Goal: Task Accomplishment & Management: Complete application form

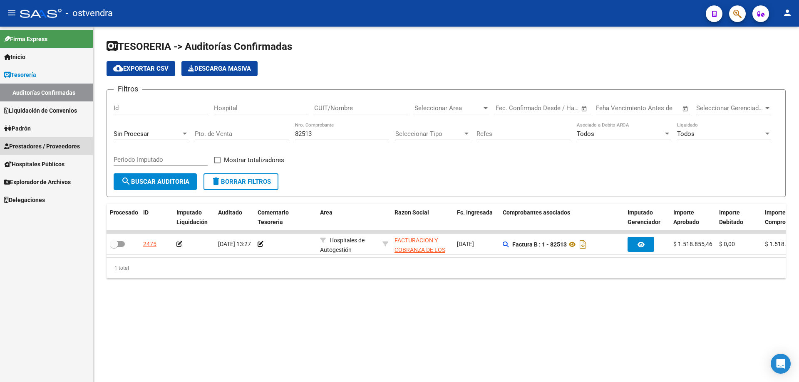
click at [50, 144] on span "Prestadores / Proveedores" at bounding box center [42, 146] width 76 height 9
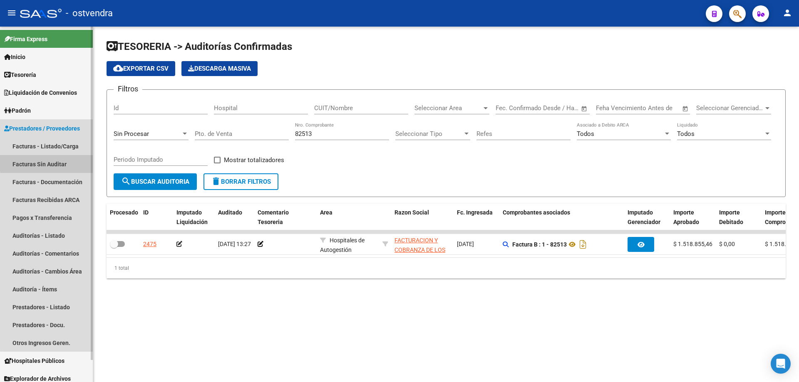
click at [69, 161] on link "Facturas Sin Auditar" at bounding box center [46, 164] width 93 height 18
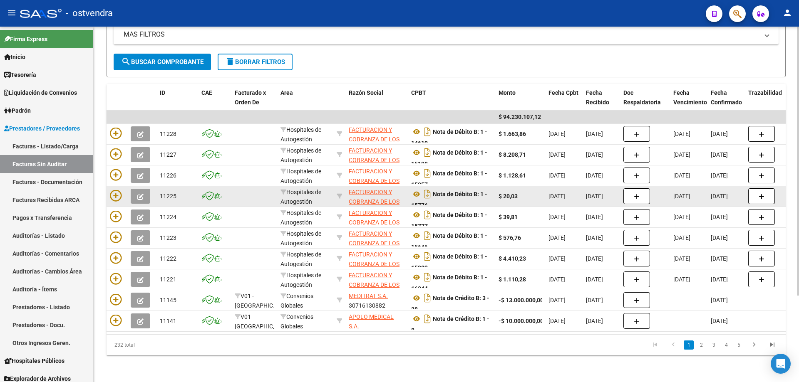
scroll to position [114, 0]
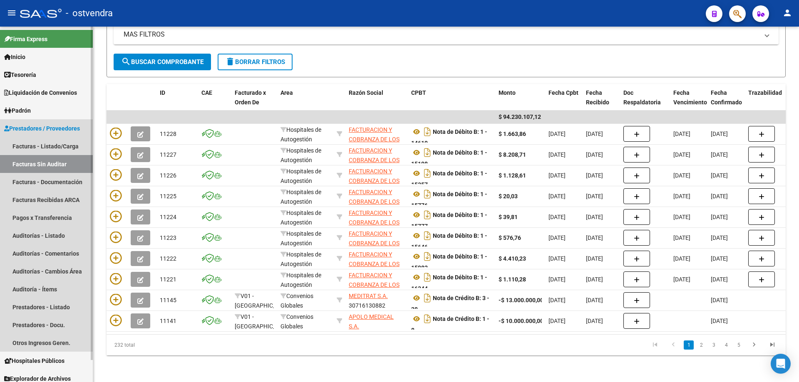
click at [73, 163] on link "Facturas Sin Auditar" at bounding box center [46, 164] width 93 height 18
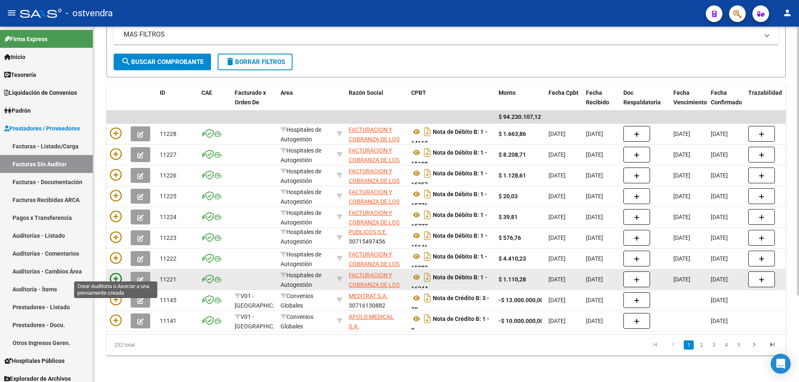
click at [115, 273] on icon at bounding box center [116, 279] width 12 height 12
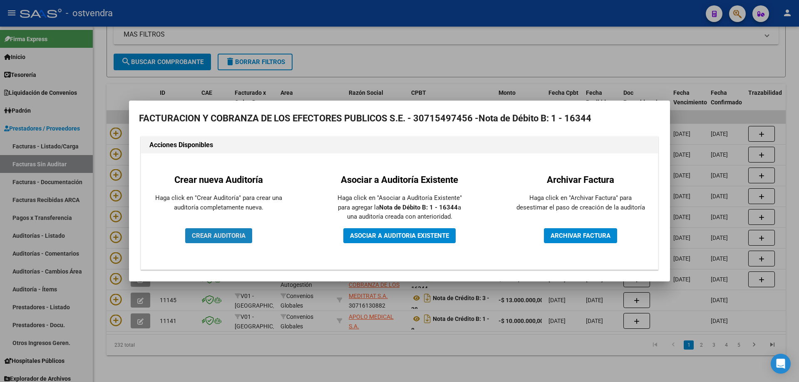
click at [238, 235] on span "CREAR AUDITORIA" at bounding box center [219, 235] width 54 height 7
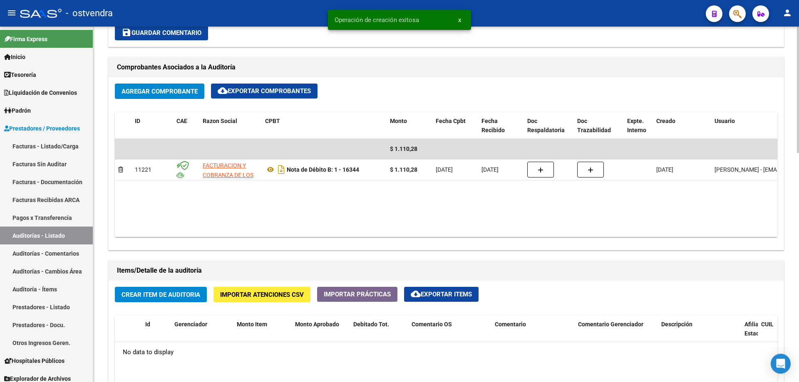
scroll to position [374, 0]
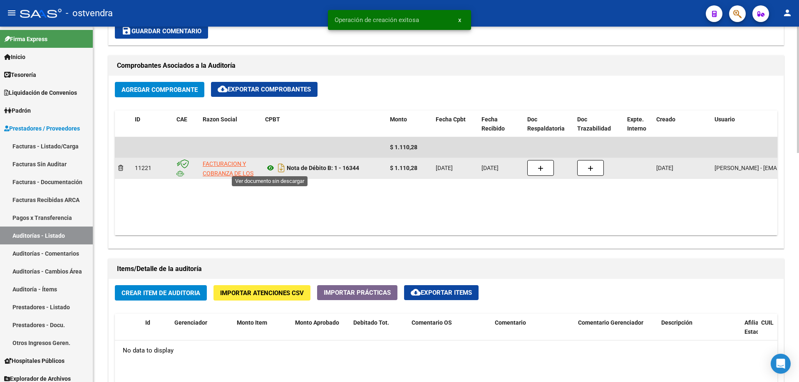
click at [271, 169] on icon at bounding box center [270, 168] width 11 height 10
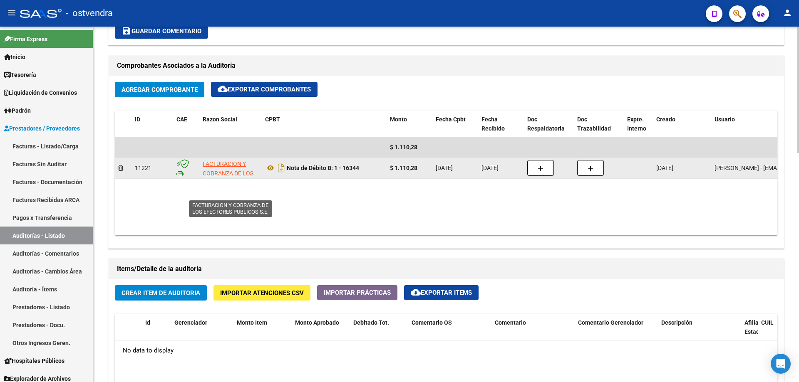
click at [233, 168] on app-link-go-to "FACTURACION Y COBRANZA DE LOS EFECTORES PUBLICOS S.E." at bounding box center [231, 178] width 56 height 38
click at [232, 164] on span "FACTURACION Y COBRANZA DE LOS EFECTORES PUBLICOS S.E." at bounding box center [228, 178] width 51 height 35
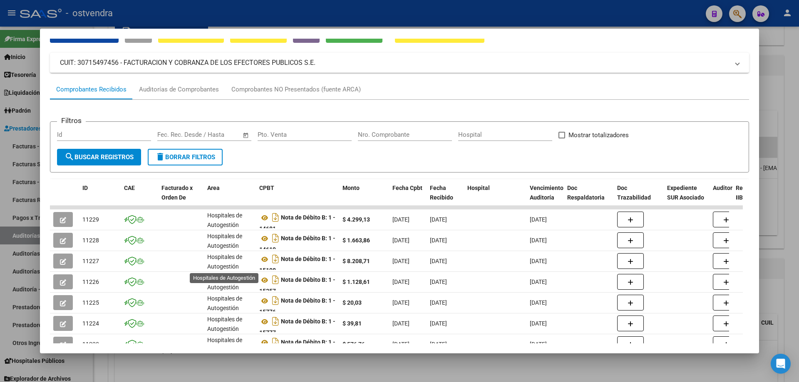
scroll to position [0, 0]
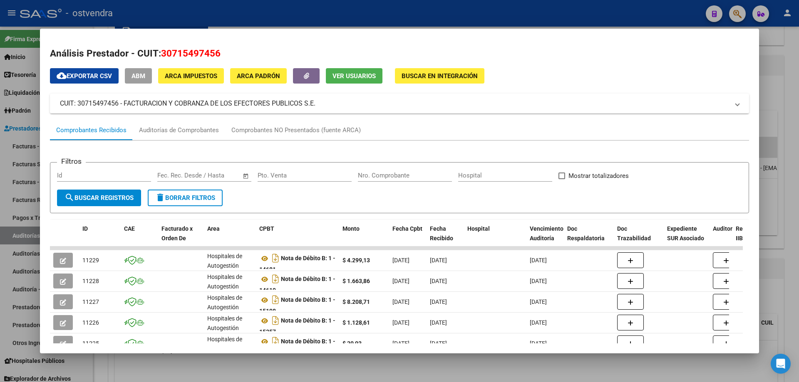
click at [376, 174] on input "Nro. Comprobante" at bounding box center [405, 175] width 94 height 7
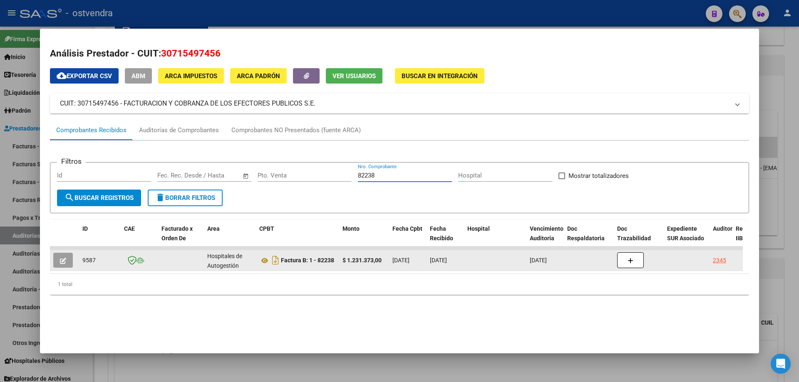
type input "82238"
click at [62, 255] on button "button" at bounding box center [63, 260] width 20 height 15
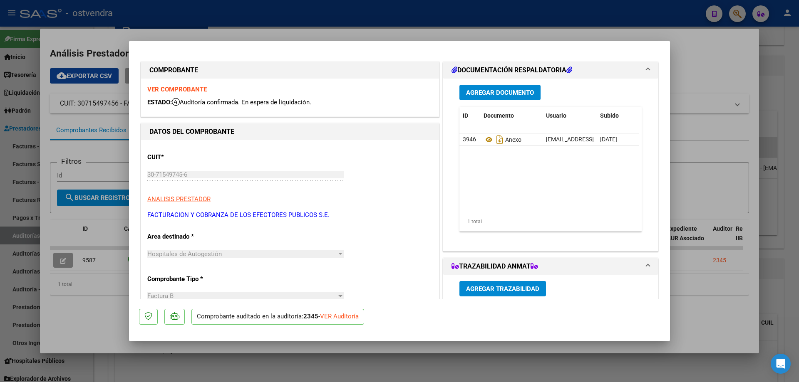
click at [332, 313] on div "VER Auditoría" at bounding box center [339, 317] width 39 height 10
type input "$ 0,00"
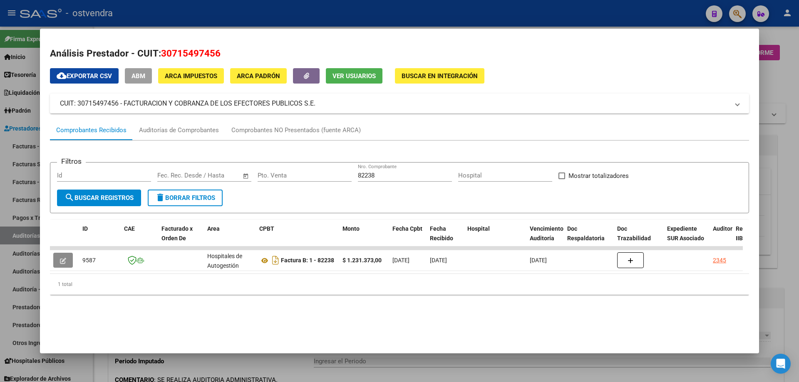
click at [301, 359] on div at bounding box center [399, 191] width 799 height 382
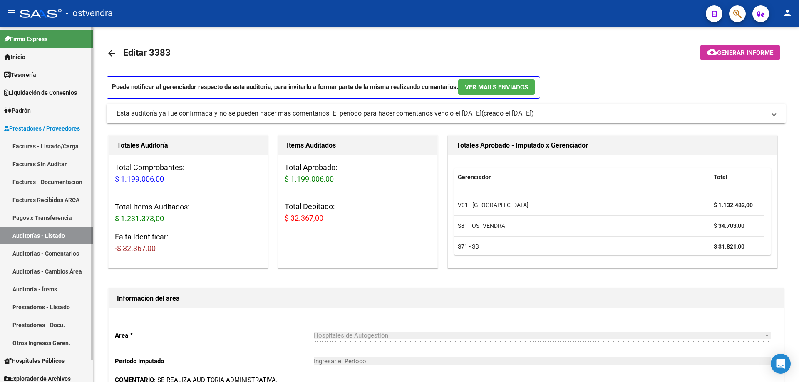
click at [52, 257] on link "Auditorías - Comentarios" at bounding box center [46, 254] width 93 height 18
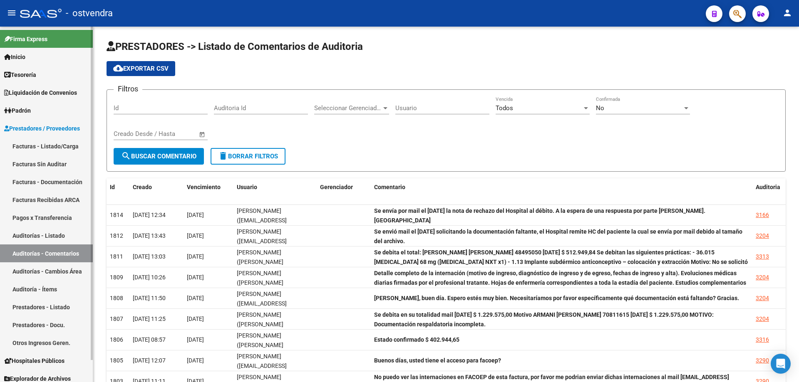
click at [57, 236] on link "Auditorías - Listado" at bounding box center [46, 236] width 93 height 18
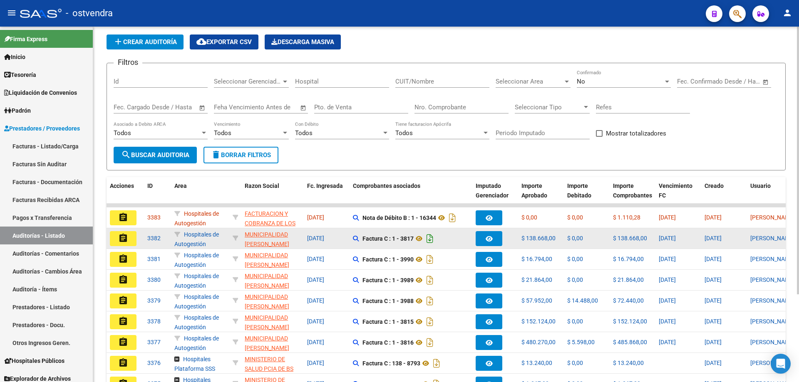
scroll to position [83, 0]
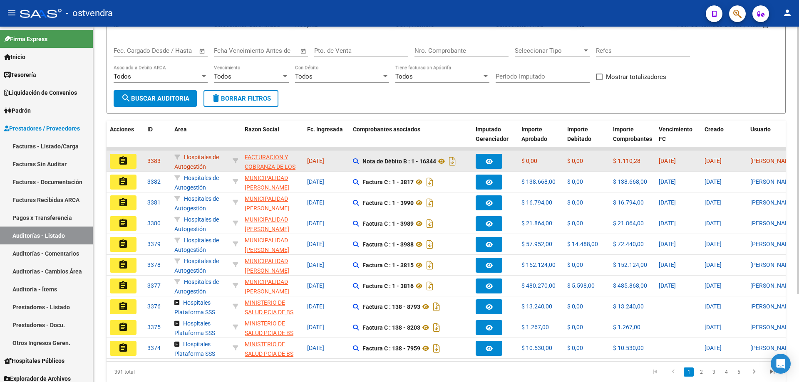
click at [113, 161] on button "assignment" at bounding box center [123, 161] width 27 height 15
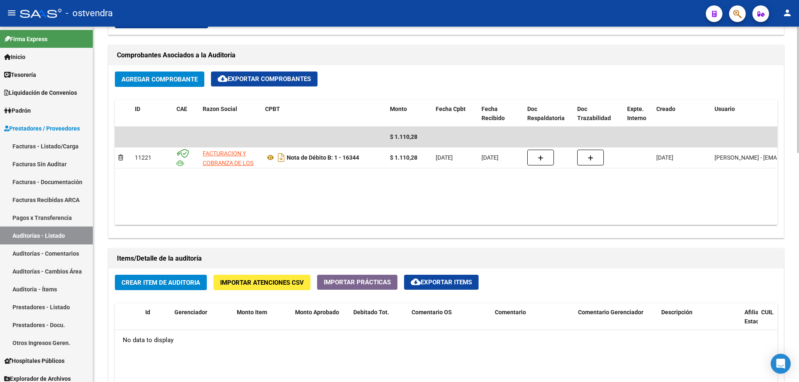
scroll to position [374, 0]
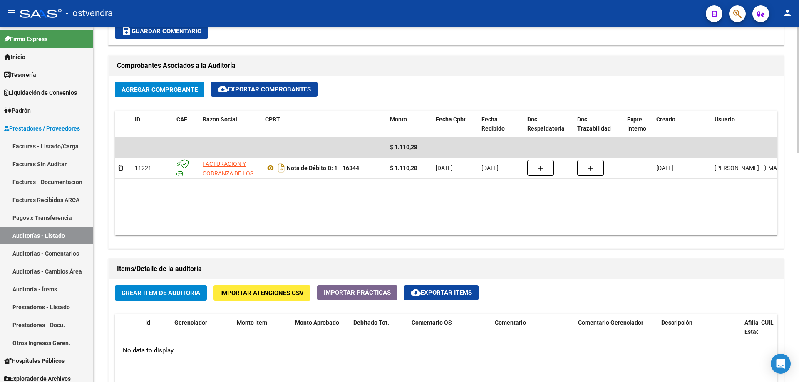
click at [140, 293] on span "Crear Item de Auditoria" at bounding box center [160, 293] width 79 height 7
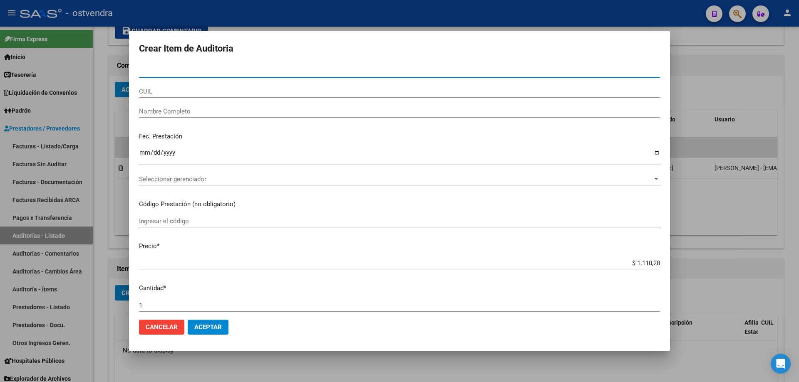
click at [654, 263] on app-form-text-field "Precio * $ 1.110,28 Ingresar el precio" at bounding box center [403, 255] width 528 height 26
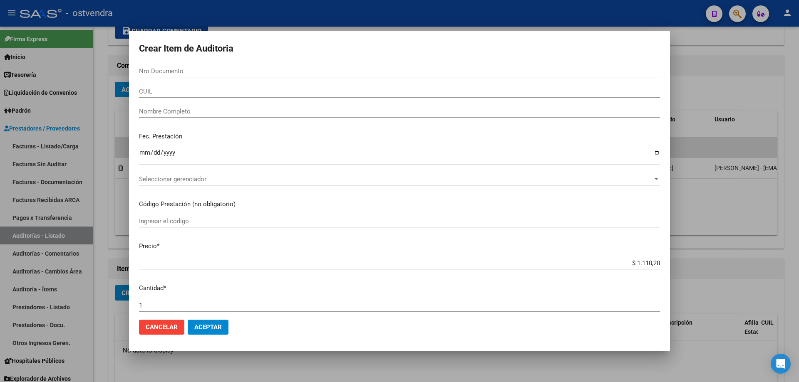
click at [652, 263] on input "$ 1.110,28" at bounding box center [399, 263] width 521 height 7
type input "$ 111,02"
type input "$ 11,10"
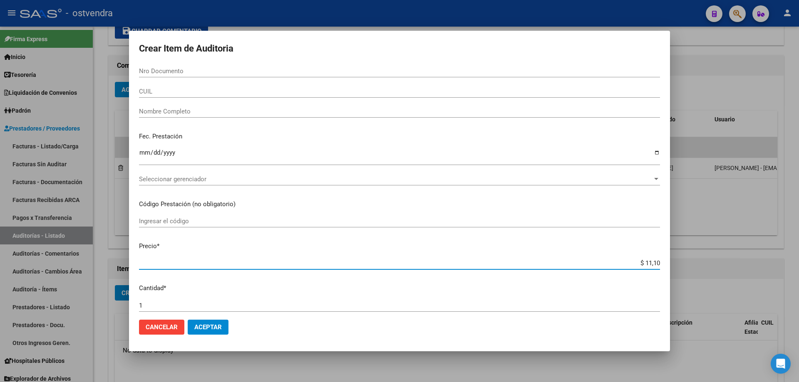
type input "$ 1,11"
type input "$ 0,11"
type input "$ 0,01"
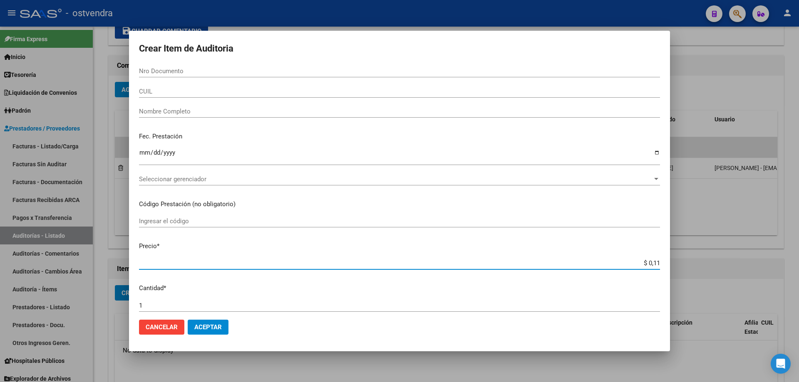
type input "$ 0,01"
type input "$ 0,11"
type input "$ 1,10"
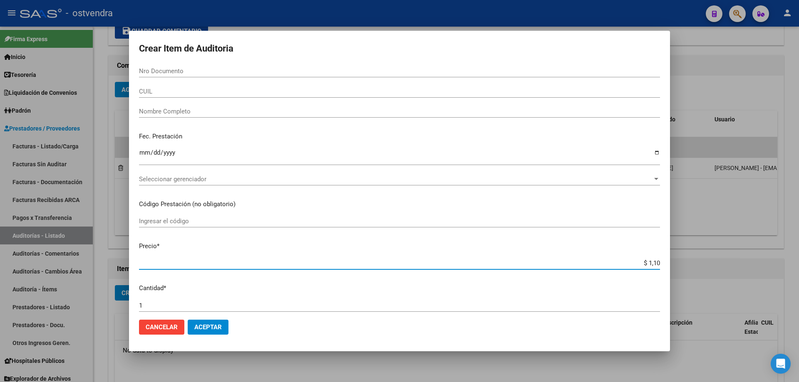
type input "$ 11,02"
type input "$ 110,28"
type input "$ 1.102,80"
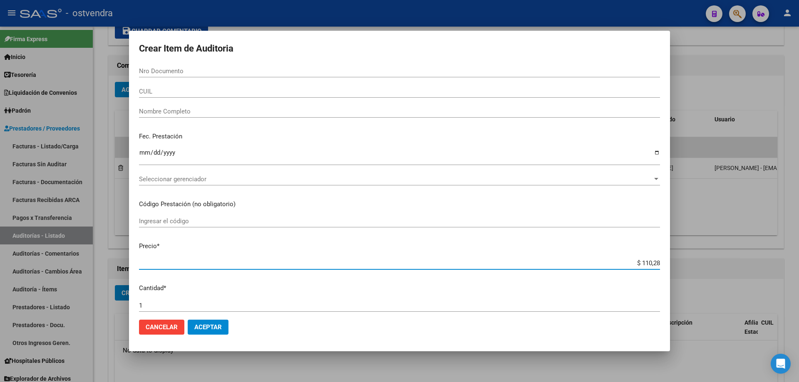
type input "$ 1.102,80"
type input "$ 11.028,00"
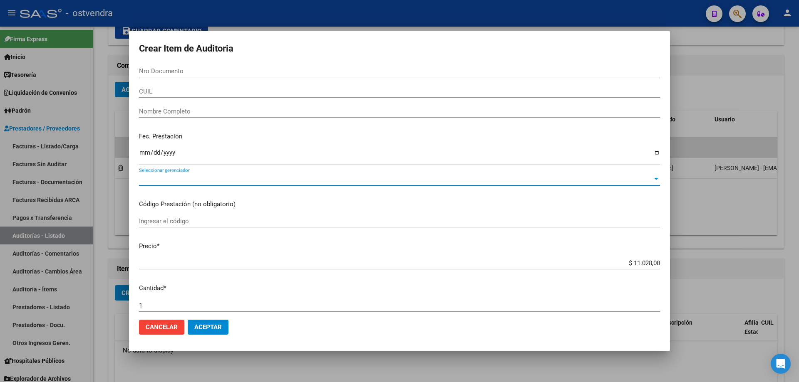
click at [174, 178] on span "Seleccionar gerenciador" at bounding box center [395, 179] width 513 height 7
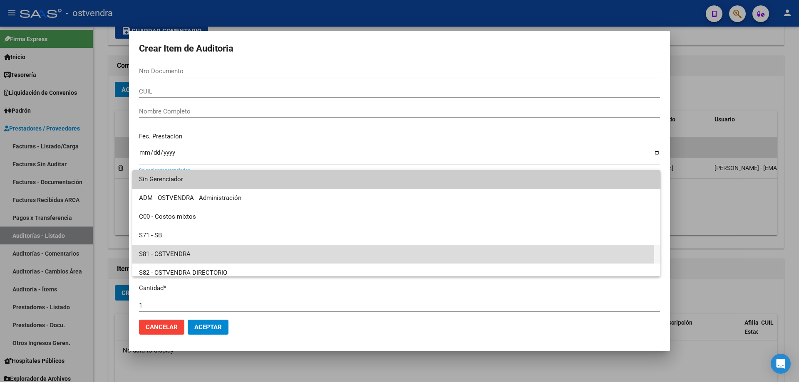
click at [186, 250] on span "S81 - OSTVENDRA" at bounding box center [396, 254] width 515 height 19
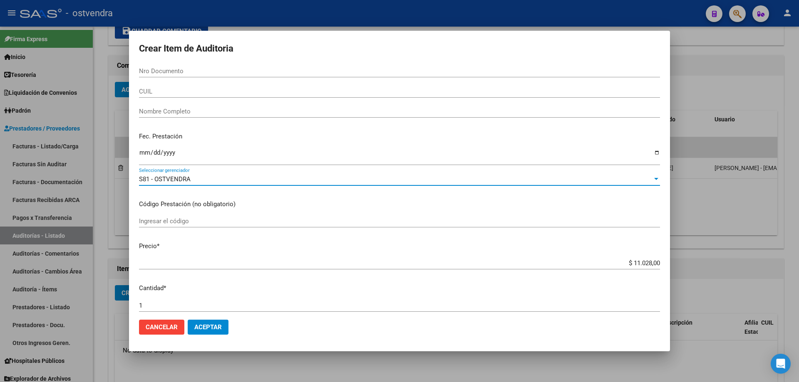
click at [210, 327] on span "Aceptar" at bounding box center [207, 327] width 27 height 7
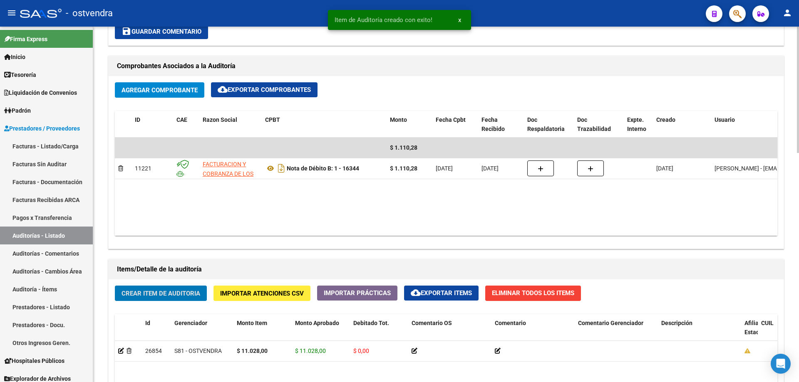
scroll to position [375, 0]
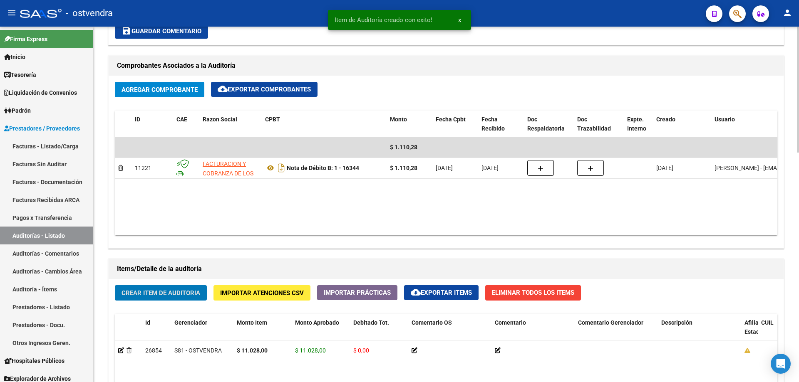
click at [166, 291] on span "Crear Item de Auditoria" at bounding box center [160, 293] width 79 height 7
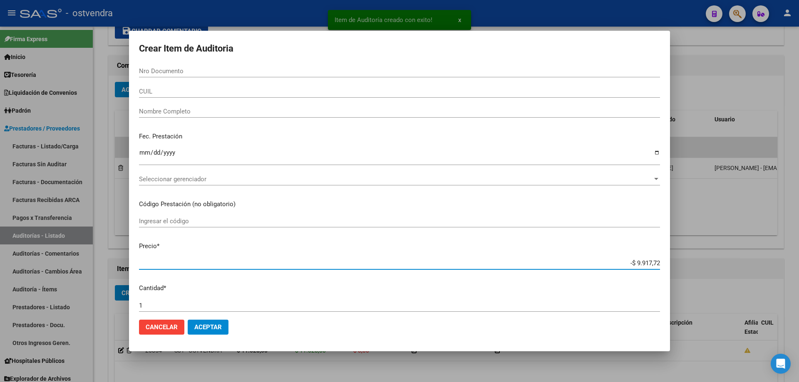
click at [653, 264] on input "-$ 9.917,72" at bounding box center [399, 263] width 521 height 7
click at [702, 236] on div at bounding box center [399, 191] width 799 height 382
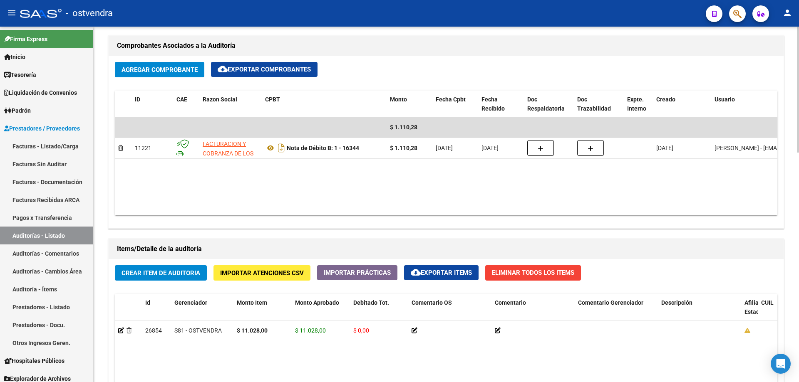
scroll to position [458, 0]
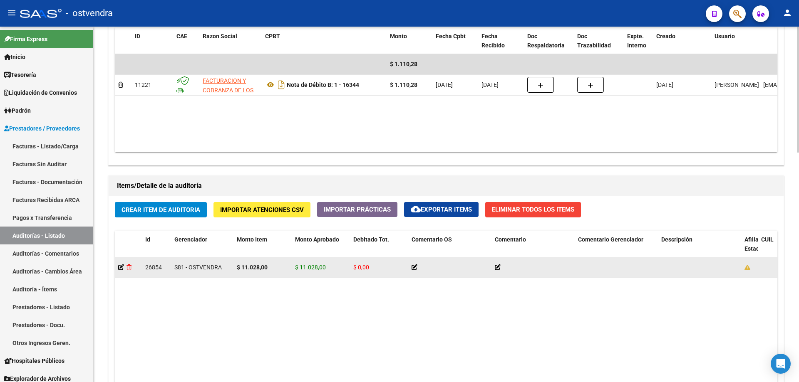
click at [127, 266] on icon at bounding box center [128, 268] width 5 height 6
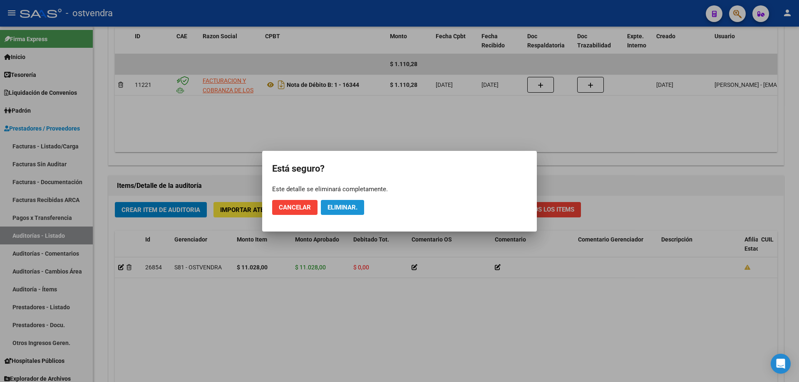
click at [340, 211] on span "Eliminar." at bounding box center [342, 207] width 30 height 7
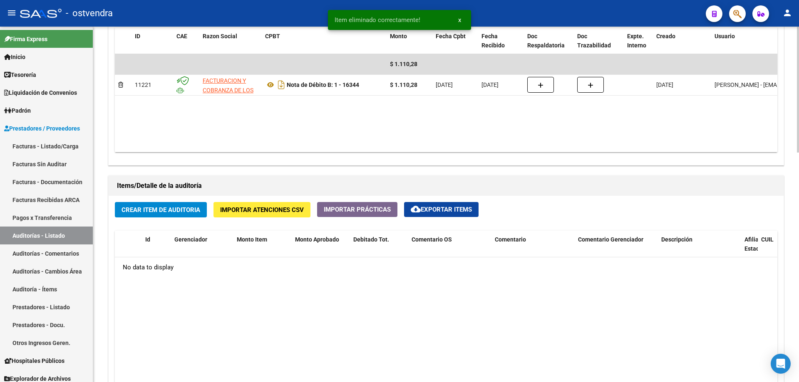
scroll to position [458, 0]
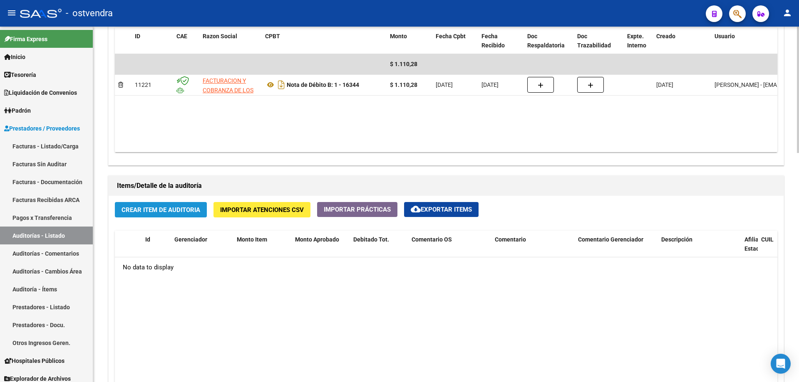
click at [157, 210] on span "Crear Item de Auditoria" at bounding box center [160, 209] width 79 height 7
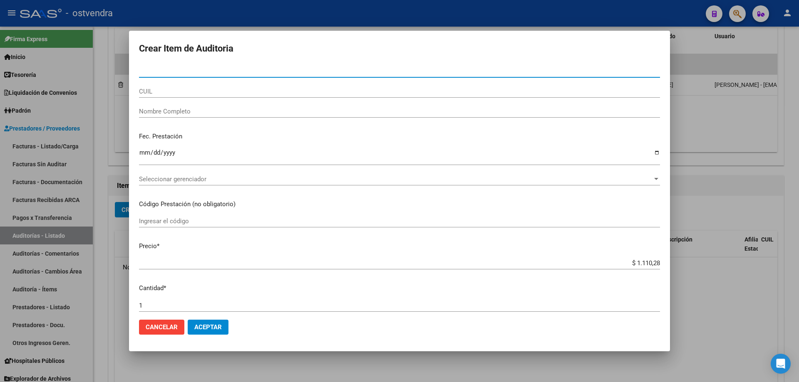
click at [654, 266] on app-form-text-field "Precio * $ 1.110,28 Ingresar el precio" at bounding box center [403, 255] width 528 height 26
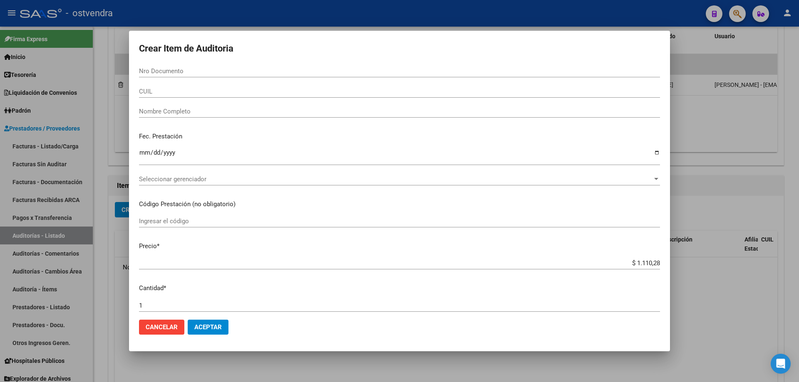
click at [644, 263] on input "$ 1.110,28" at bounding box center [399, 263] width 521 height 7
type input "$ 111,28"
click at [213, 174] on div "Seleccionar gerenciador Seleccionar gerenciador" at bounding box center [399, 179] width 521 height 12
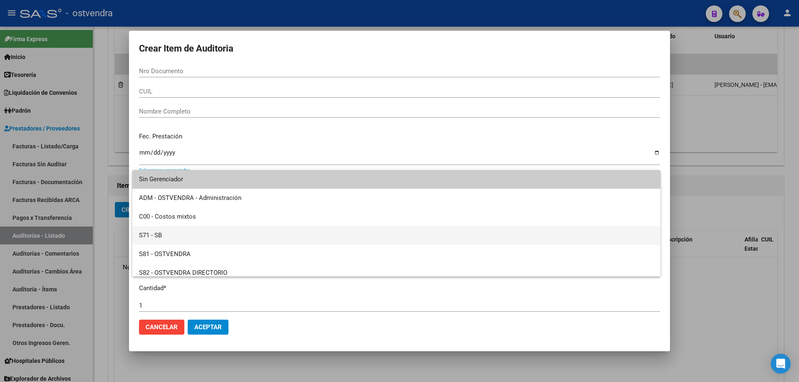
click at [173, 230] on span "S71 - SB" at bounding box center [396, 235] width 515 height 19
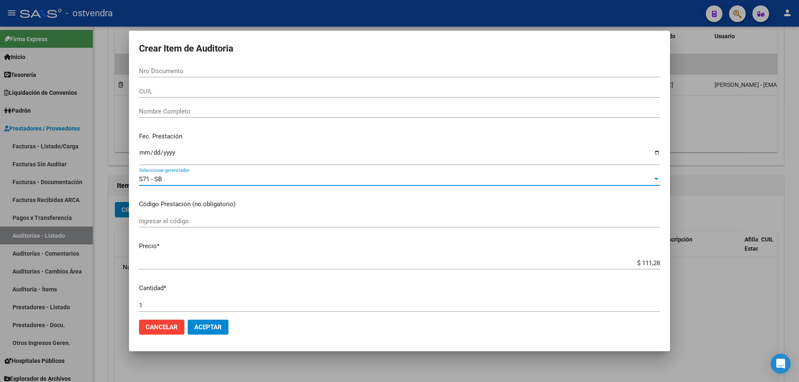
click at [205, 335] on button "Aceptar" at bounding box center [208, 327] width 41 height 15
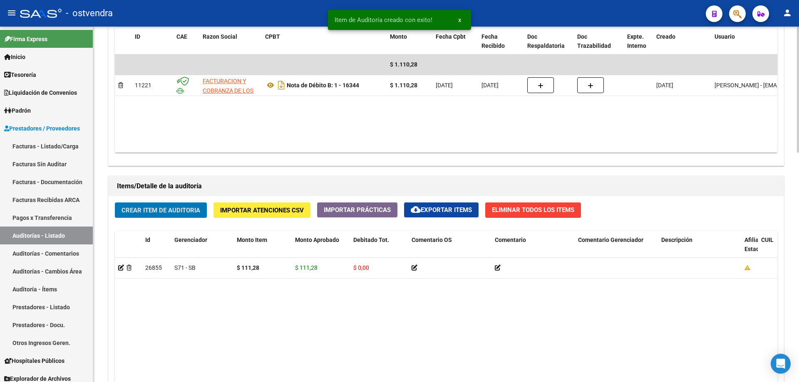
scroll to position [458, 0]
click at [149, 207] on span "Crear Item de Auditoria" at bounding box center [160, 209] width 79 height 7
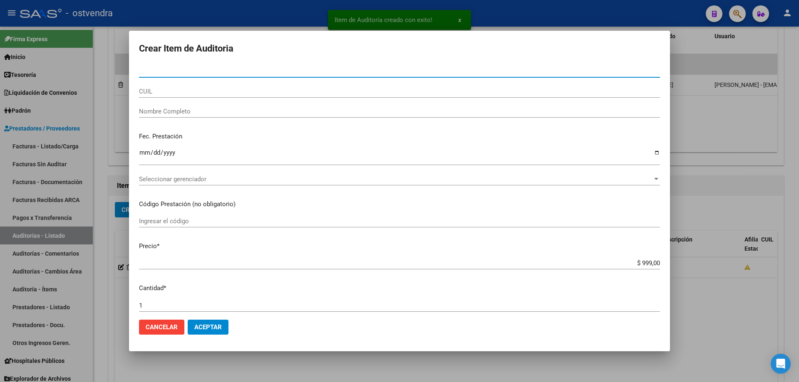
drag, startPoint x: 644, startPoint y: 262, endPoint x: 653, endPoint y: 262, distance: 9.2
click at [646, 262] on input "$ 999,00" at bounding box center [399, 263] width 521 height 7
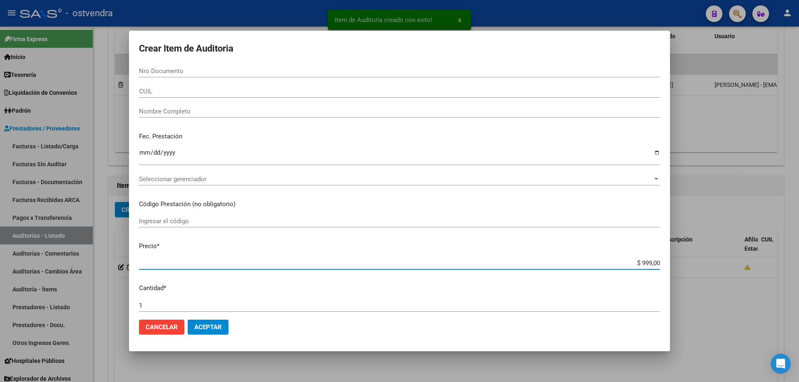
type input "$ 99,00"
type input "$ 9,00"
type input "$ 1,00"
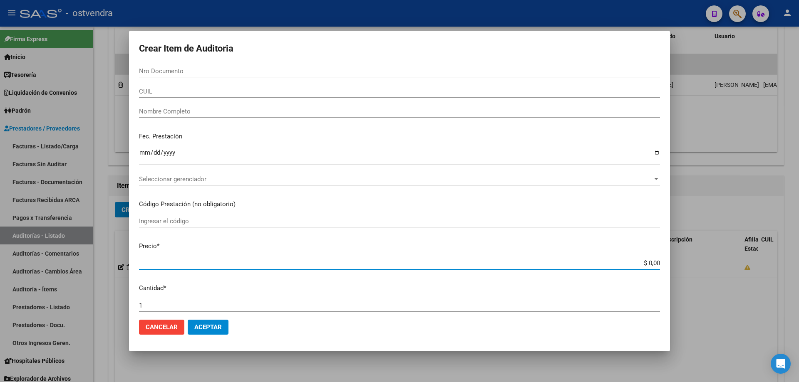
type input "$ 1,00"
type input "$ 11,00"
type input "$ 1,00"
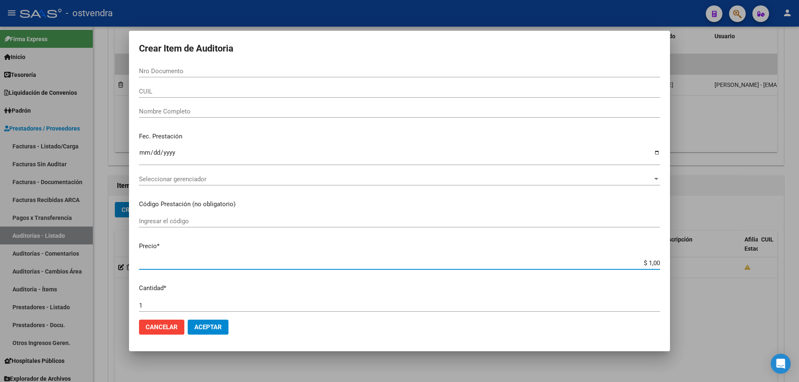
type input "$ 11,00"
type input "$ 111,00"
type input "$ 11,10"
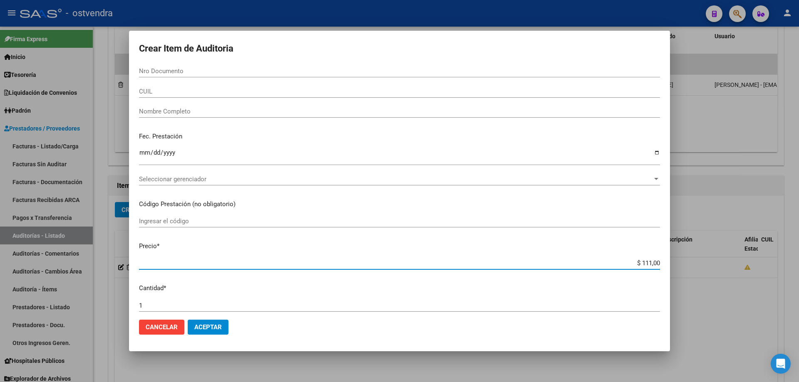
type input "$ 11,10"
type input "$ 1,11"
type input "$ 11,12"
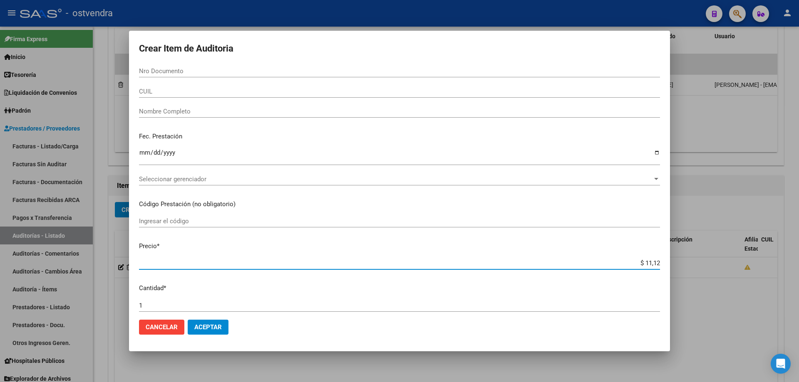
type input "$ 111,28"
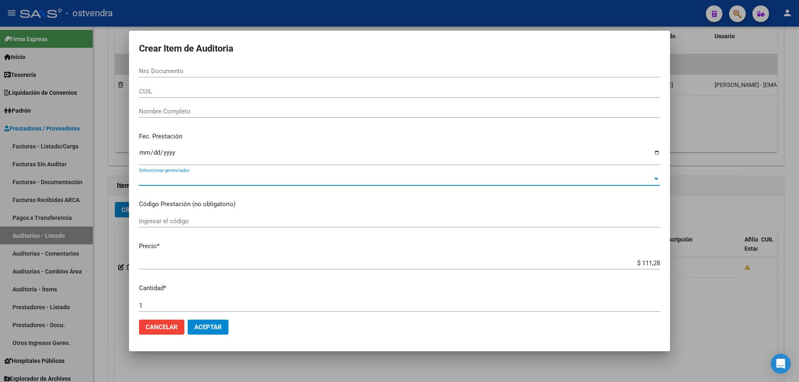
click at [184, 180] on span "Seleccionar gerenciador" at bounding box center [395, 179] width 513 height 7
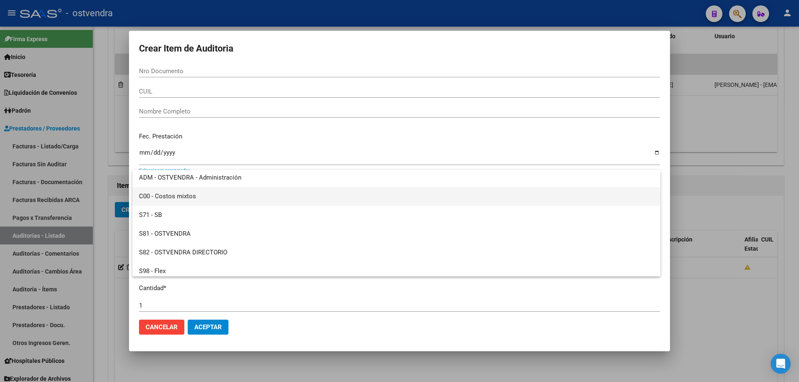
scroll to position [42, 0]
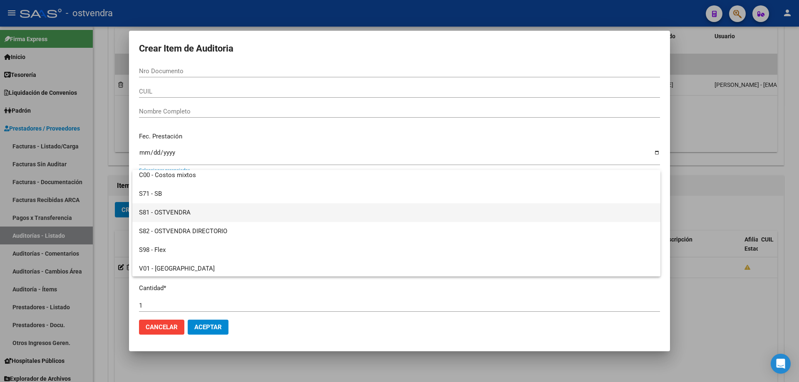
click at [183, 212] on span "S81 - OSTVENDRA" at bounding box center [396, 212] width 515 height 19
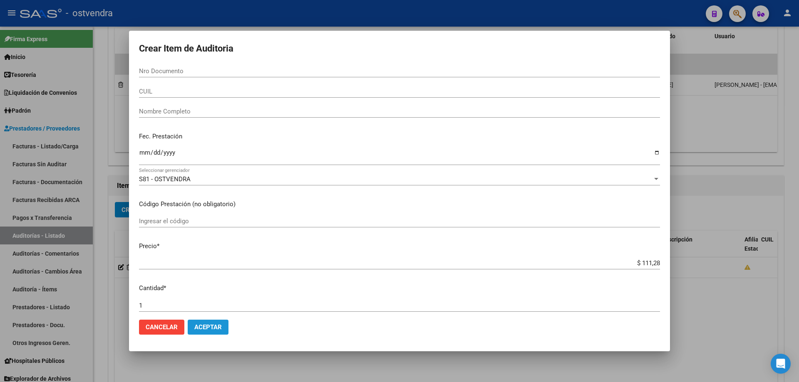
click at [213, 327] on span "Aceptar" at bounding box center [207, 327] width 27 height 7
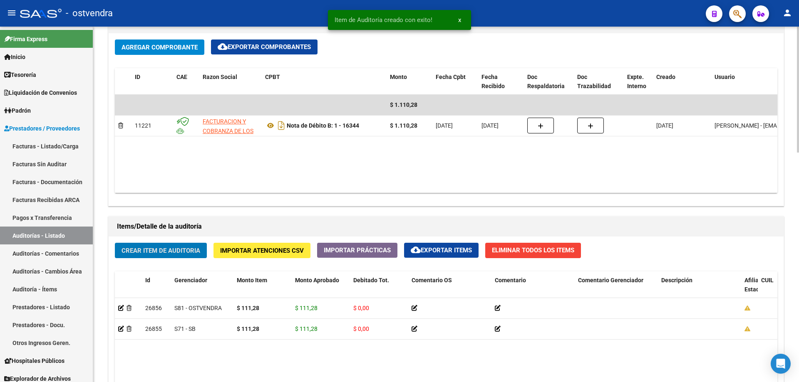
scroll to position [416, 0]
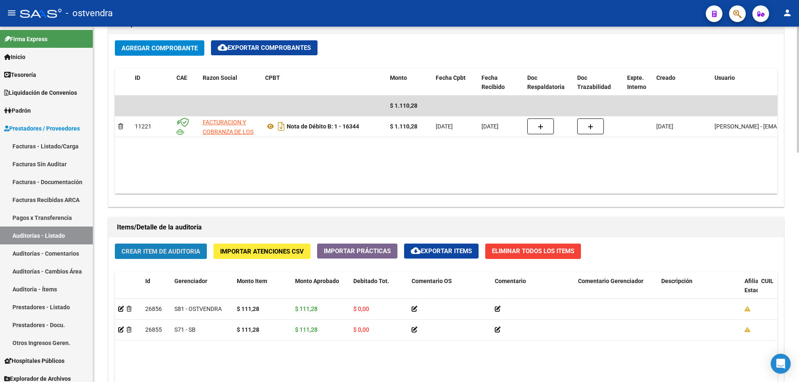
click at [163, 258] on button "Crear Item de Auditoria" at bounding box center [161, 251] width 92 height 15
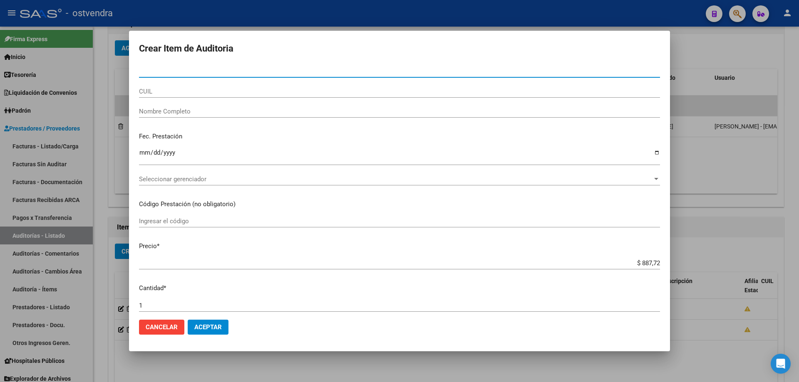
click at [180, 176] on div "Seleccionar gerenciador Seleccionar gerenciador" at bounding box center [399, 179] width 521 height 12
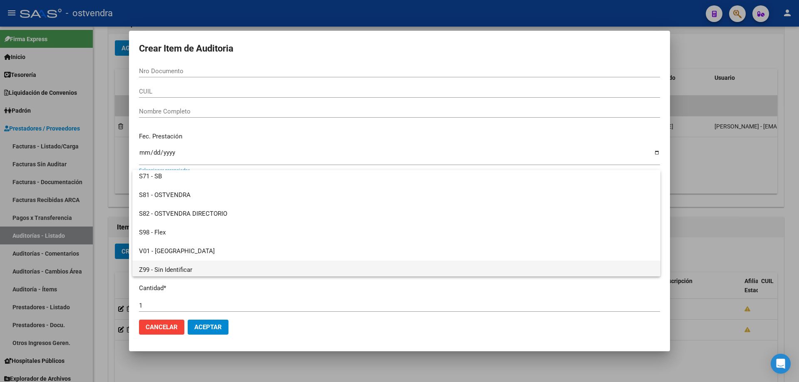
scroll to position [62, 0]
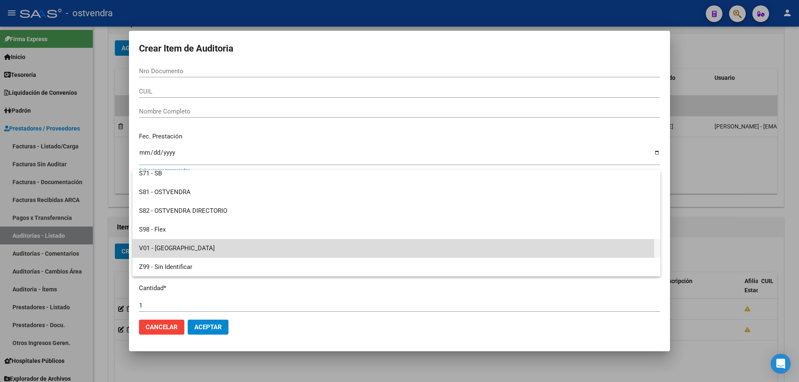
click at [199, 249] on span "V01 - [GEOGRAPHIC_DATA]" at bounding box center [396, 248] width 515 height 19
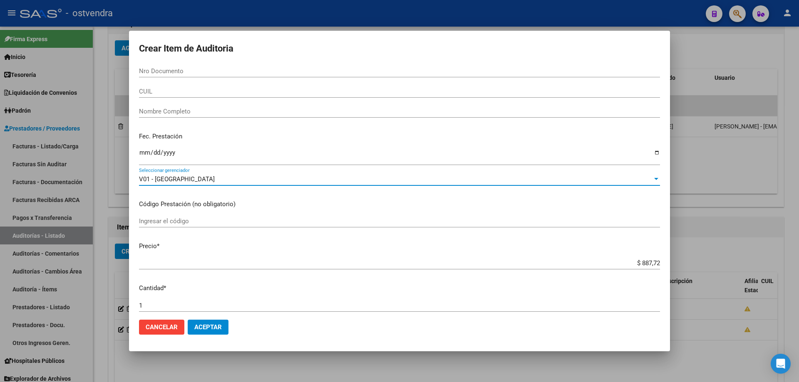
click at [213, 325] on span "Aceptar" at bounding box center [207, 327] width 27 height 7
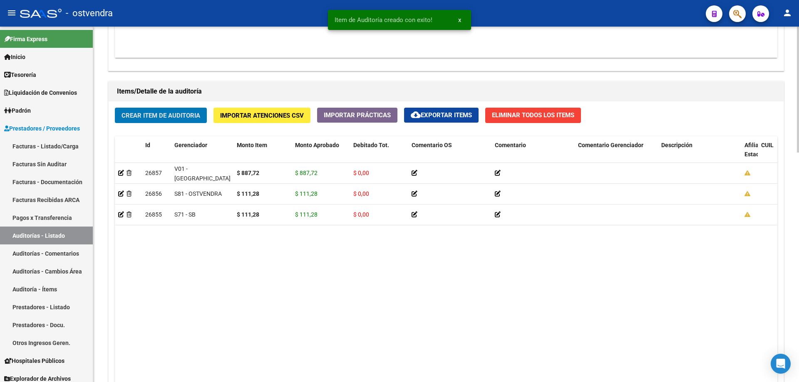
scroll to position [647, 0]
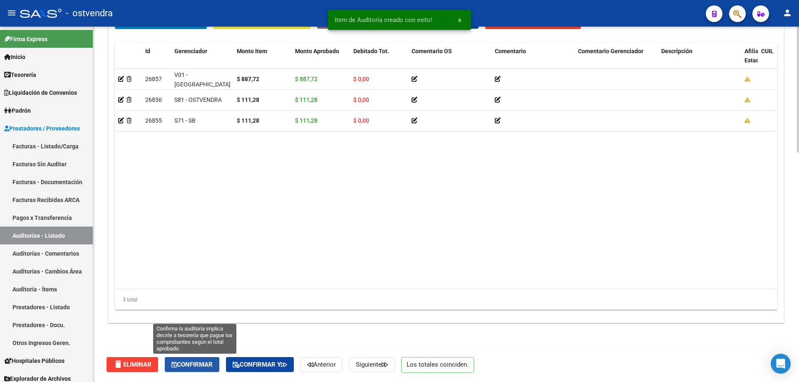
click at [211, 369] on button "Confirmar" at bounding box center [192, 364] width 55 height 15
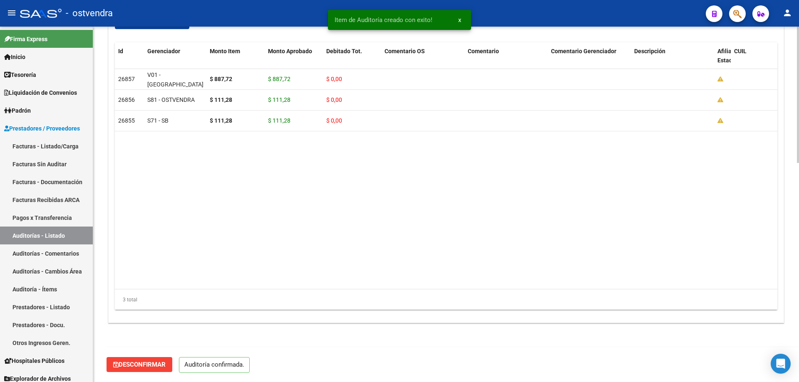
scroll to position [573, 0]
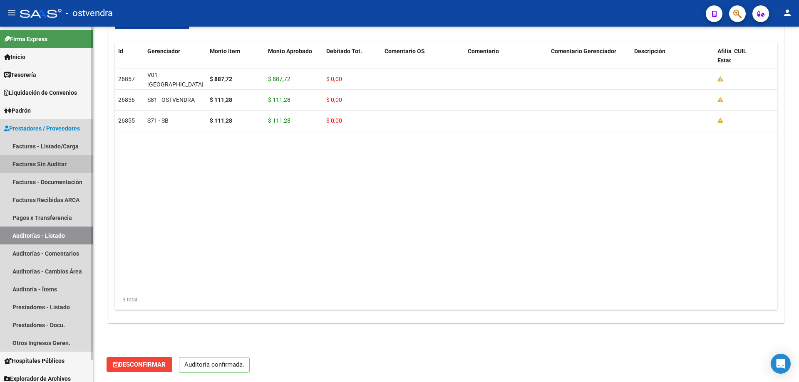
click at [45, 159] on link "Facturas Sin Auditar" at bounding box center [46, 164] width 93 height 18
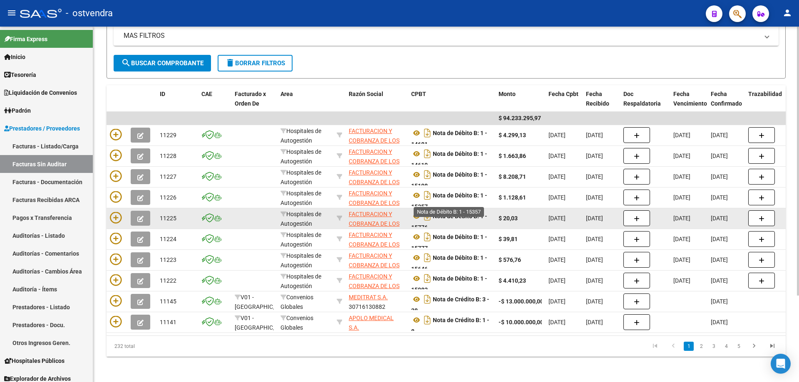
scroll to position [114, 0]
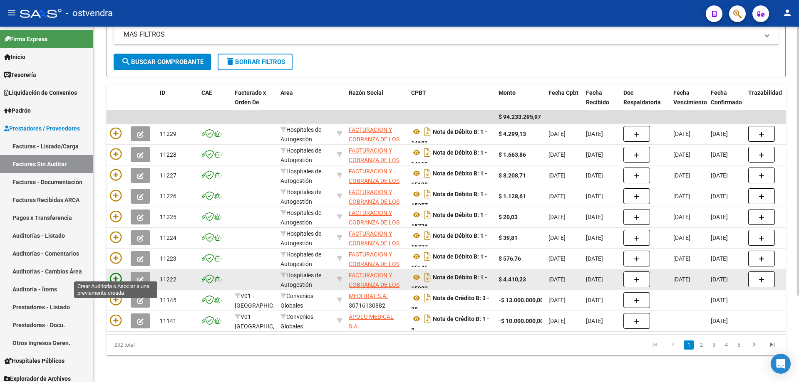
click at [117, 273] on icon at bounding box center [116, 279] width 12 height 12
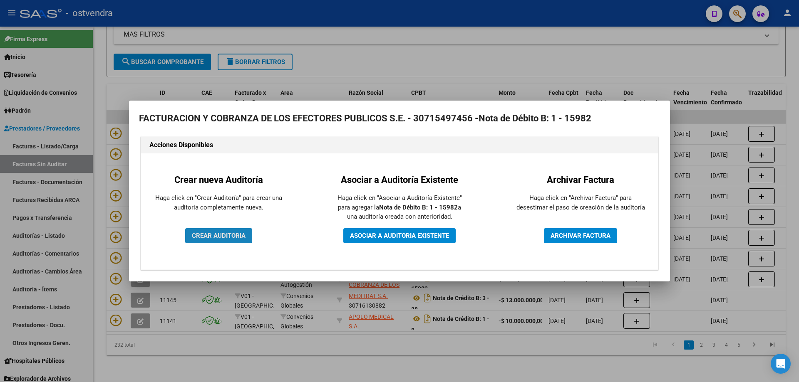
click at [240, 242] on button "CREAR AUDITORIA" at bounding box center [218, 235] width 67 height 15
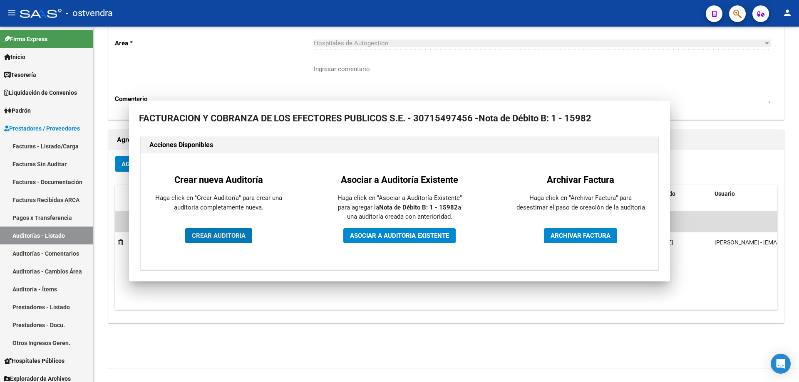
scroll to position [89, 0]
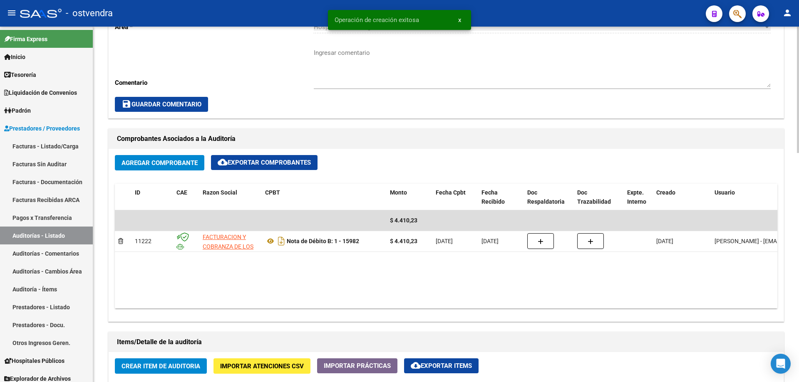
scroll to position [374, 0]
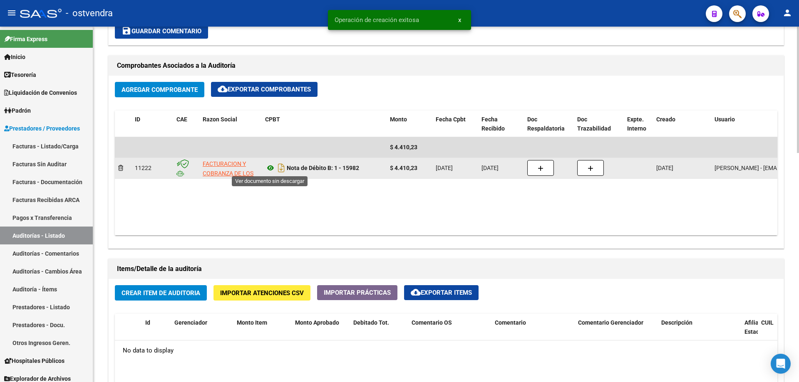
click at [269, 168] on icon at bounding box center [270, 168] width 11 height 10
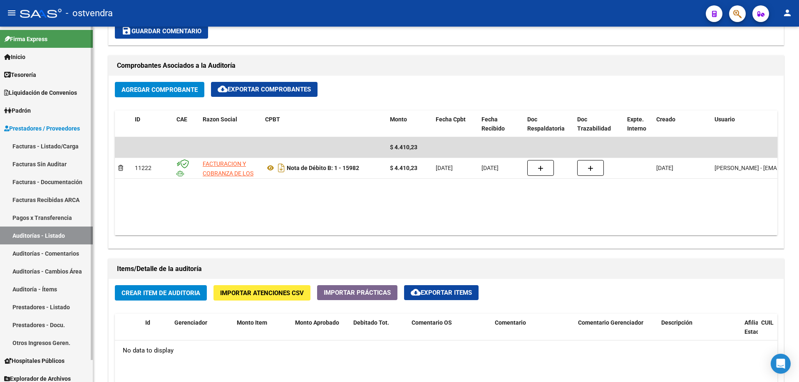
click at [35, 236] on link "Auditorías - Listado" at bounding box center [46, 236] width 93 height 18
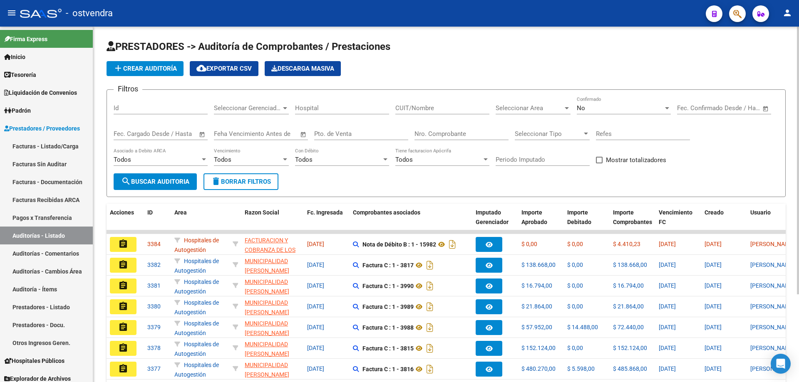
click at [459, 139] on div "Nro. Comprobante" at bounding box center [461, 131] width 94 height 18
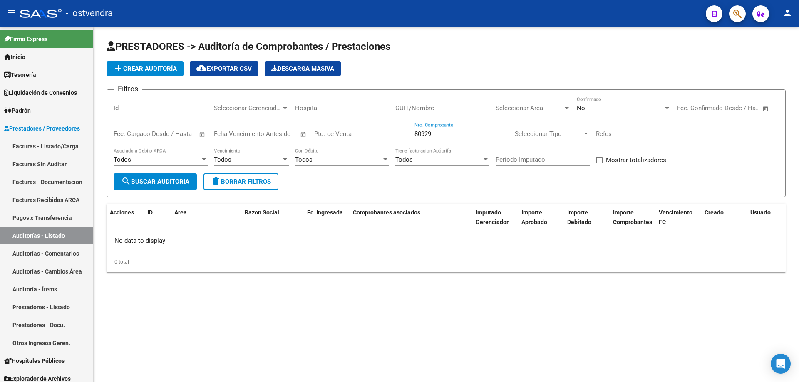
click at [619, 100] on div "No Confirmado" at bounding box center [624, 106] width 94 height 18
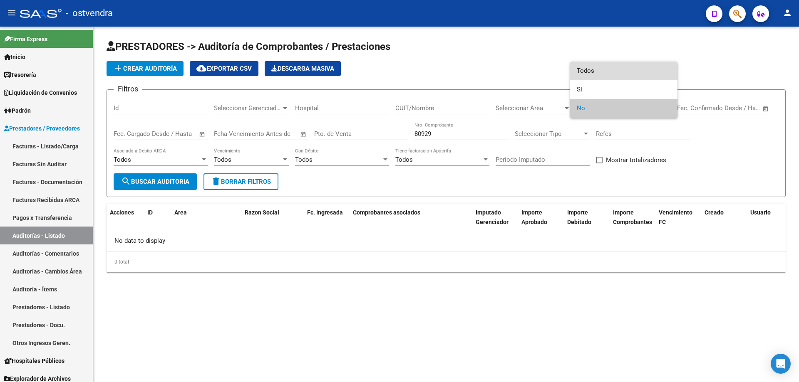
click at [612, 75] on span "Todos" at bounding box center [624, 71] width 94 height 19
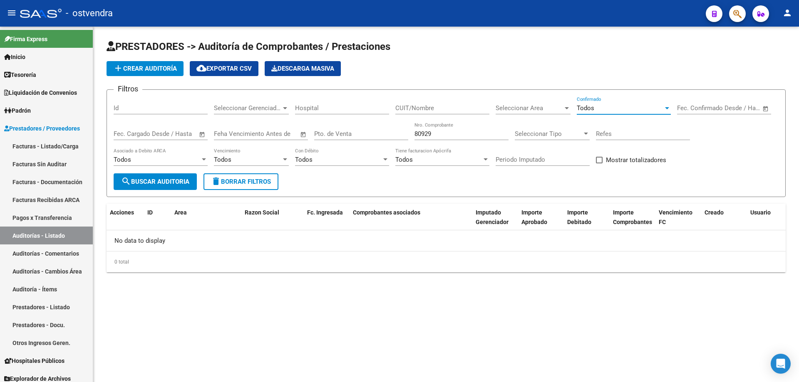
click at [161, 183] on span "search Buscar Auditoria" at bounding box center [155, 181] width 68 height 7
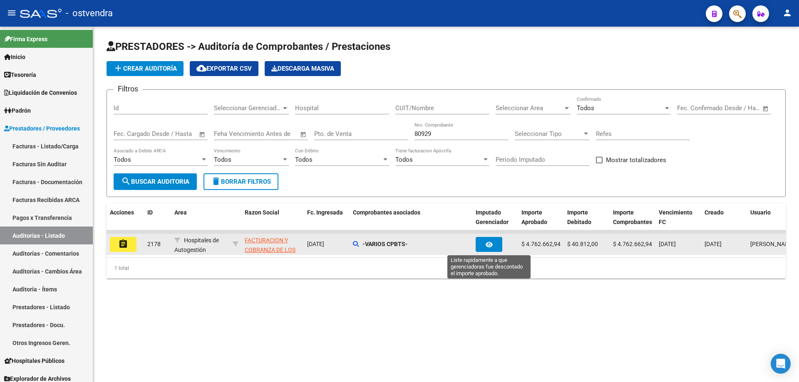
click at [490, 243] on icon "button" at bounding box center [489, 245] width 7 height 6
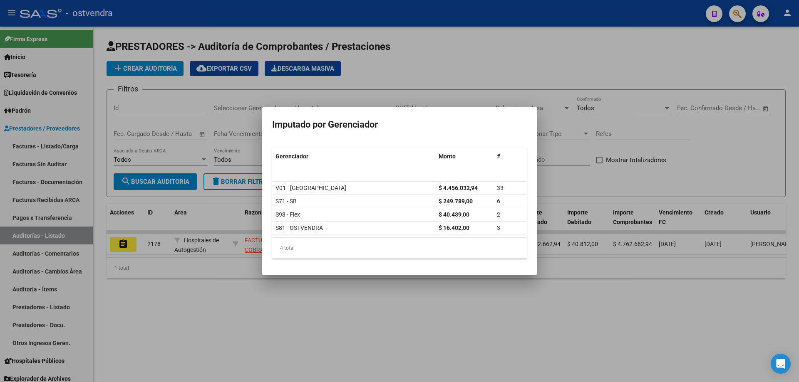
click at [308, 312] on div at bounding box center [399, 191] width 799 height 382
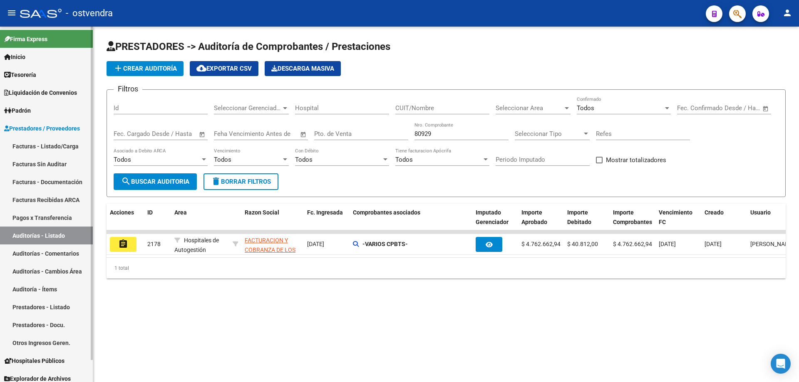
click at [53, 236] on link "Auditorías - Listado" at bounding box center [46, 236] width 93 height 18
drag, startPoint x: 439, startPoint y: 138, endPoint x: 373, endPoint y: 148, distance: 66.8
click at [373, 148] on div "Filtros Id Seleccionar Gerenciador Seleccionar Gerenciador Hospital CUIT/Nombre…" at bounding box center [446, 135] width 665 height 77
click at [456, 136] on input "80929" at bounding box center [461, 133] width 94 height 7
type input "8"
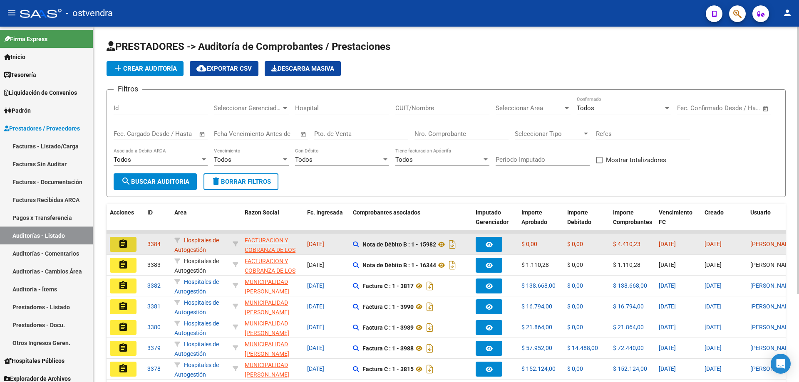
click at [127, 248] on mat-icon "assignment" at bounding box center [123, 244] width 10 height 10
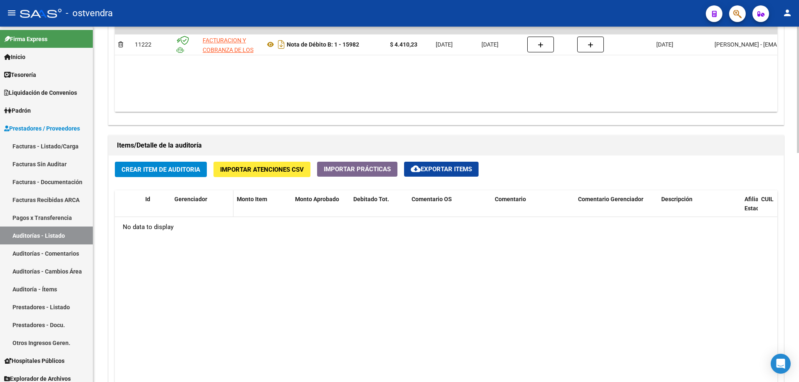
scroll to position [499, 0]
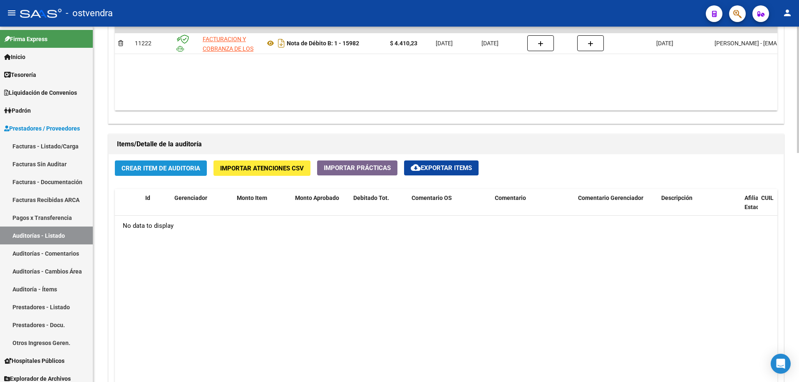
click at [161, 162] on button "Crear Item de Auditoria" at bounding box center [161, 168] width 92 height 15
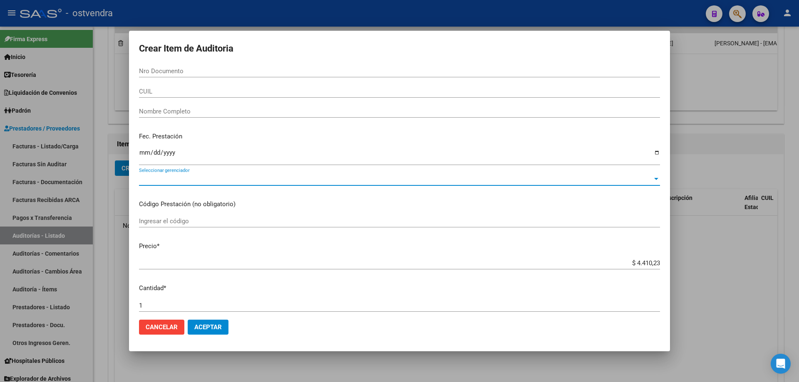
click at [169, 178] on span "Seleccionar gerenciador" at bounding box center [395, 179] width 513 height 7
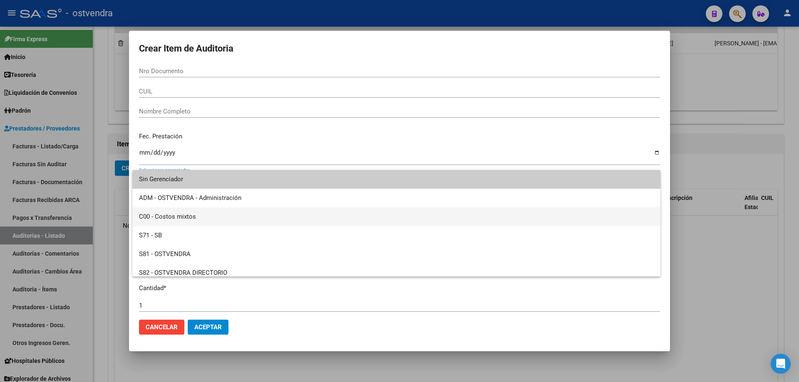
scroll to position [42, 0]
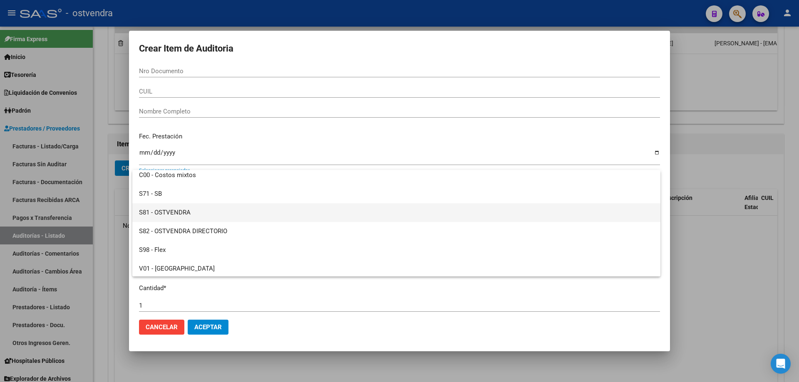
click at [183, 215] on span "S81 - OSTVENDRA" at bounding box center [396, 212] width 515 height 19
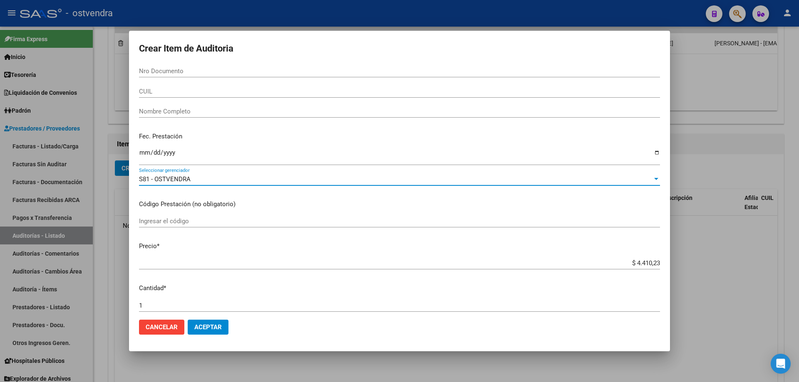
click at [657, 262] on app-form-text-field "Precio * $ 4.410,23 Ingresar el precio" at bounding box center [403, 255] width 528 height 26
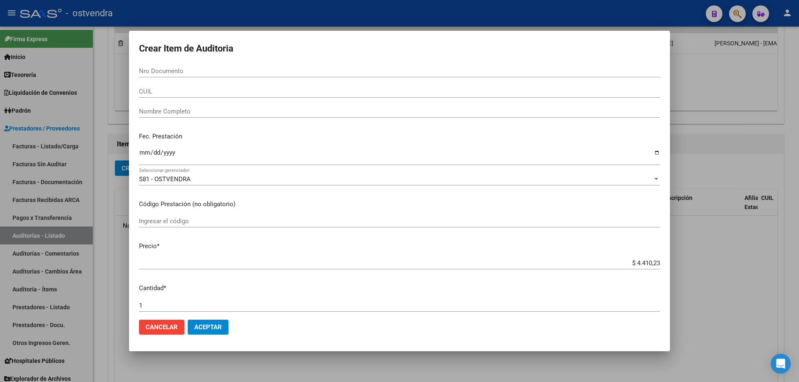
click at [653, 260] on input "$ 4.410,23" at bounding box center [399, 263] width 521 height 7
type input "$ 441,02"
type input "$ 44,10"
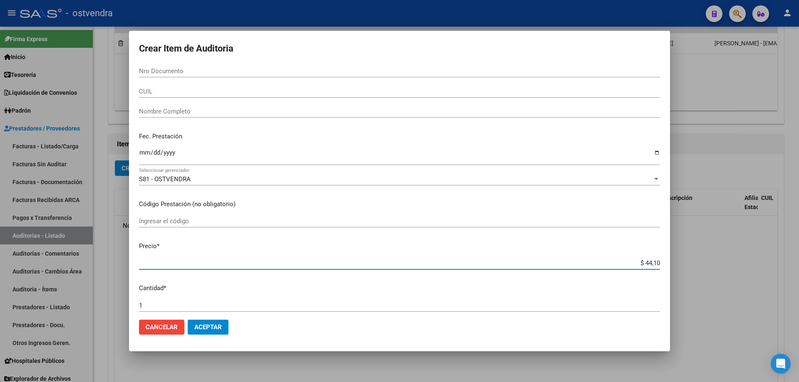
type input "$ 4,41"
type input "$ 0,44"
type input "$ 0,04"
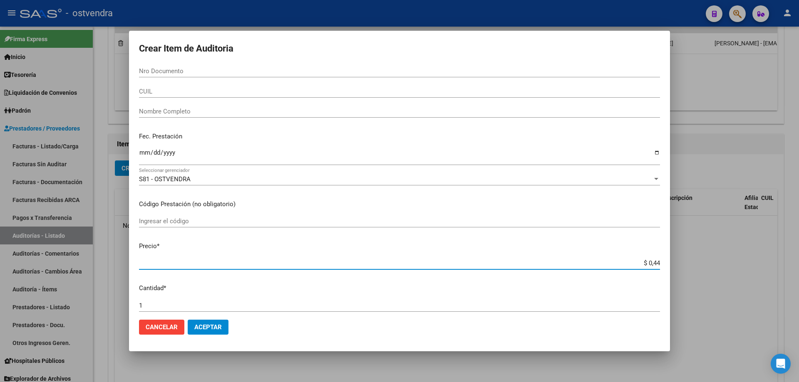
type input "$ 0,04"
type input "$ 0,02"
type input "$ 0,22"
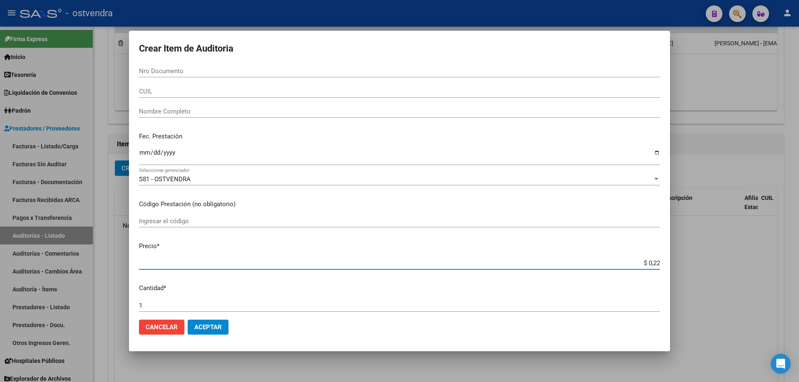
type input "$ 2,20"
type input "$ 22,05"
type input "$ 220,51"
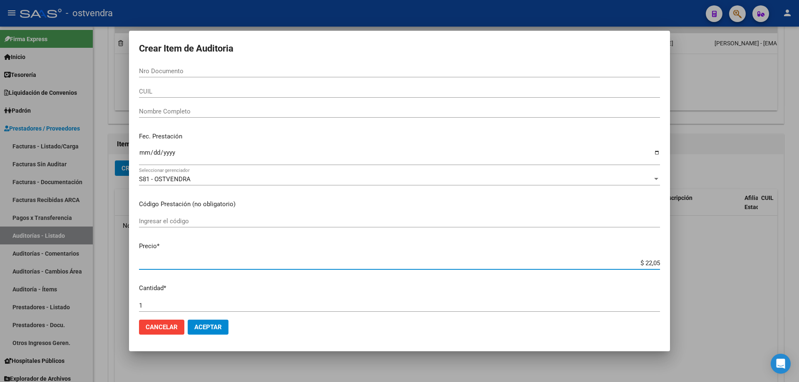
type input "$ 220,51"
drag, startPoint x: 250, startPoint y: 327, endPoint x: 214, endPoint y: 332, distance: 35.7
click at [250, 328] on mat-dialog-actions "Cancelar Aceptar" at bounding box center [399, 327] width 521 height 28
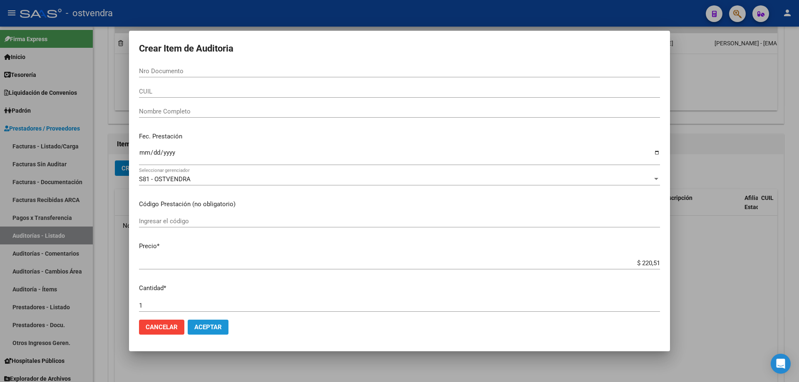
click at [210, 330] on span "Aceptar" at bounding box center [207, 327] width 27 height 7
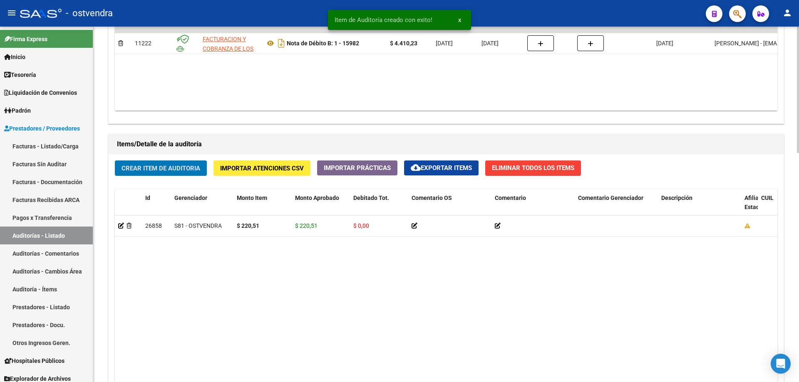
scroll to position [500, 0]
click at [128, 169] on span "Crear Item de Auditoria" at bounding box center [160, 168] width 79 height 7
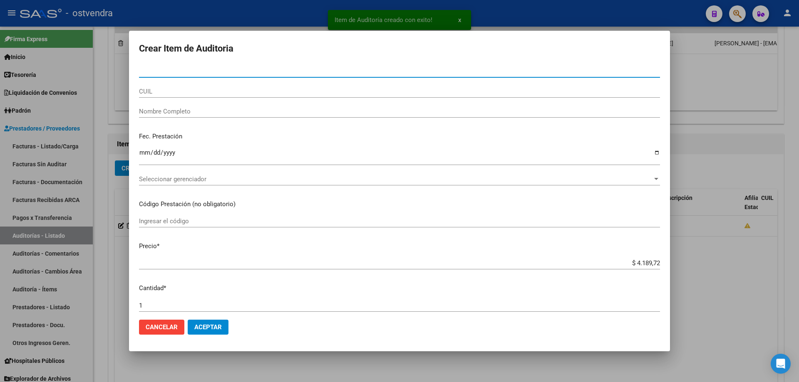
click at [654, 260] on app-form-text-field "Precio * $ 4.189,72 Ingresar el precio" at bounding box center [403, 255] width 528 height 26
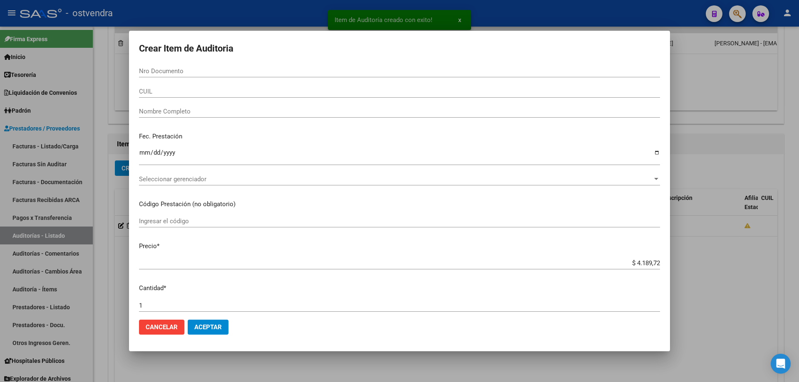
click at [654, 262] on app-form-text-field "Precio * $ 4.189,72 Ingresar el precio" at bounding box center [403, 255] width 528 height 26
click at [651, 263] on input "$ 4.189,72" at bounding box center [399, 263] width 521 height 7
click at [653, 261] on input "$ 4.189,72" at bounding box center [399, 263] width 521 height 7
type input "$ 418,97"
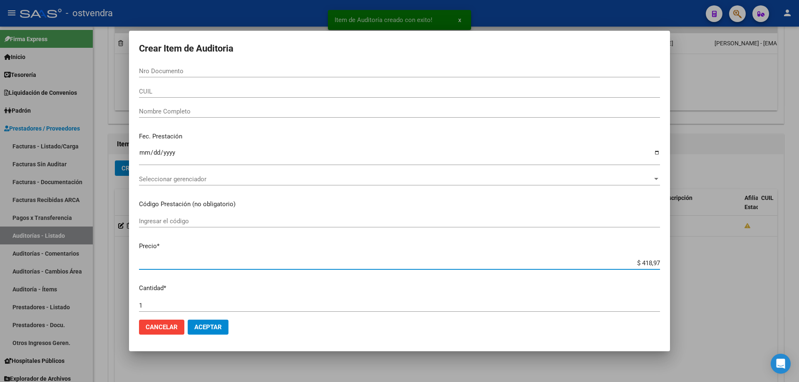
type input "$ 41,89"
type input "$ 4,18"
type input "$ 0,41"
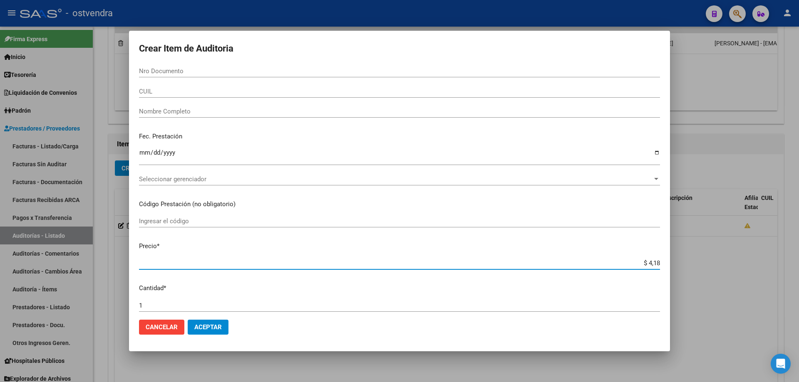
type input "$ 0,41"
type input "$ 0,04"
type input "$ 0,02"
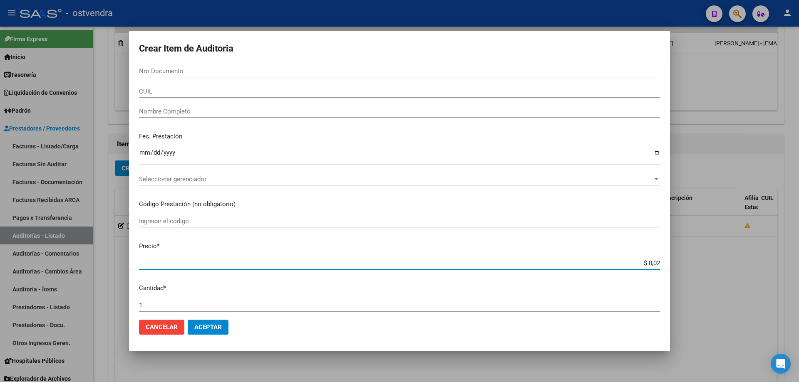
type input "$ 0,22"
type input "$ 2,20"
type input "$ 22,05"
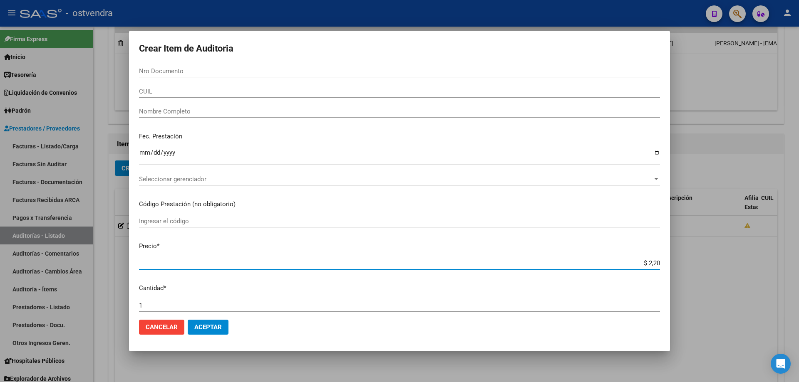
type input "$ 22,05"
type input "$ 220,51"
click at [209, 327] on span "Aceptar" at bounding box center [207, 327] width 27 height 7
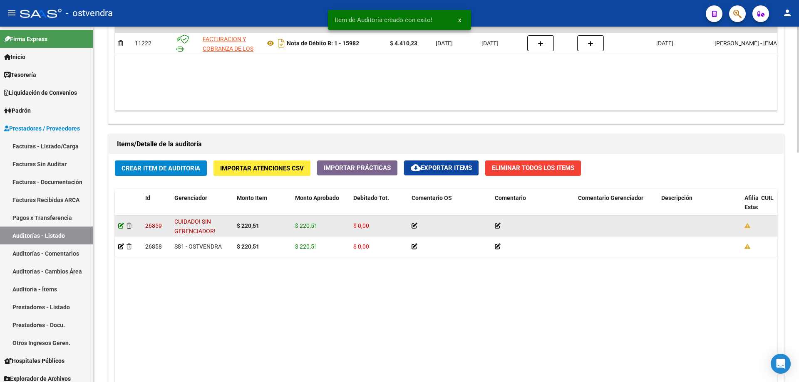
click at [123, 226] on icon at bounding box center [121, 226] width 6 height 6
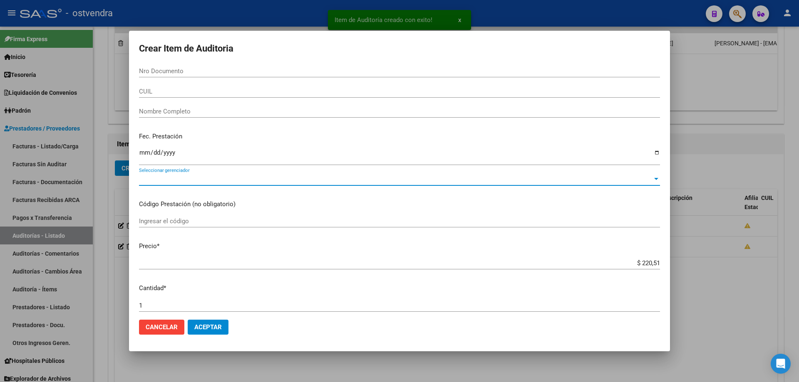
click at [199, 178] on span "Seleccionar gerenciador" at bounding box center [395, 179] width 513 height 7
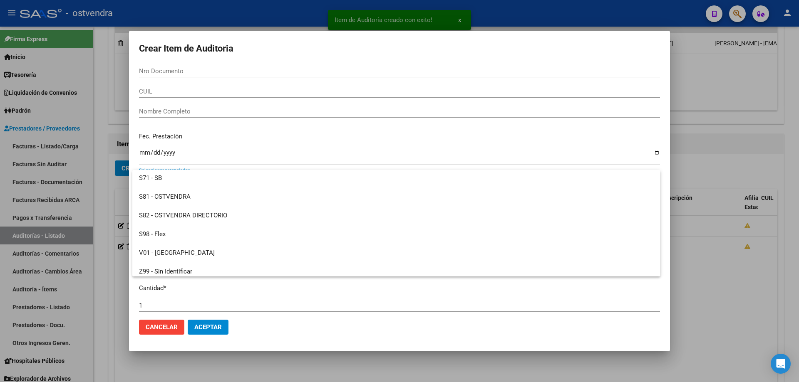
scroll to position [62, 0]
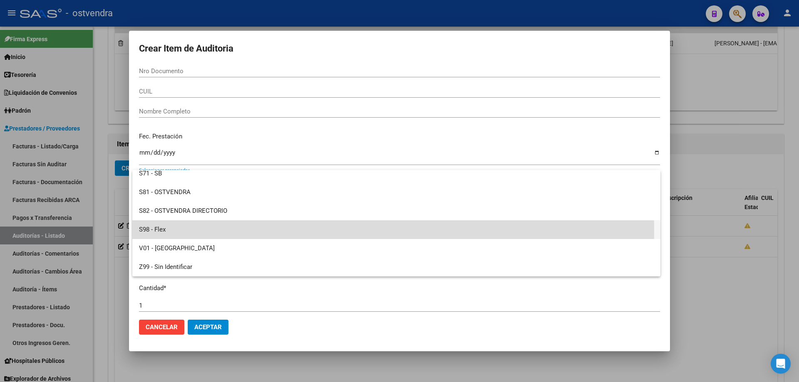
click at [181, 231] on span "S98 - Flex" at bounding box center [396, 230] width 515 height 19
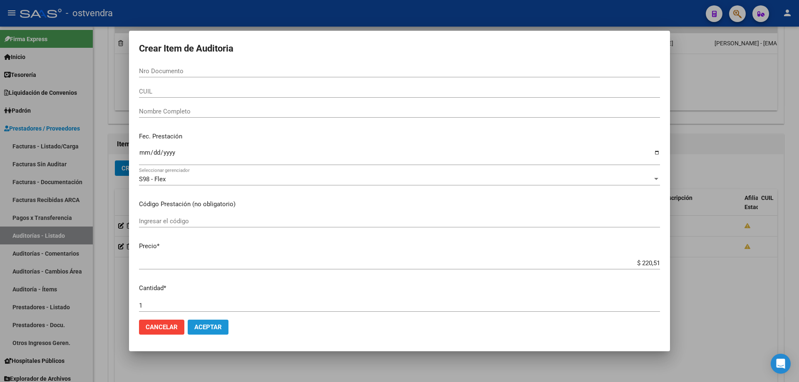
click at [209, 327] on span "Aceptar" at bounding box center [207, 327] width 27 height 7
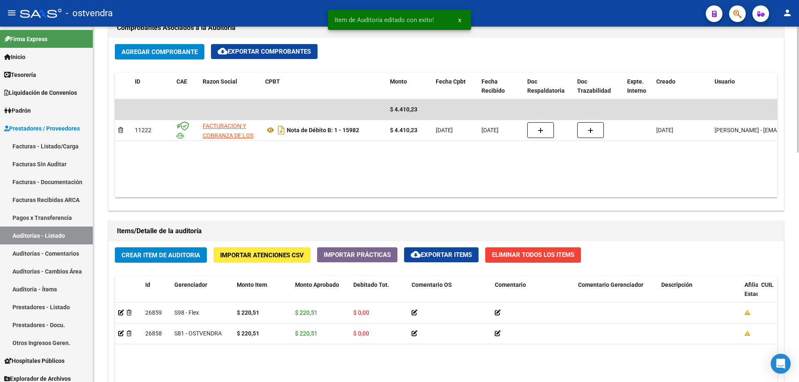
scroll to position [499, 0]
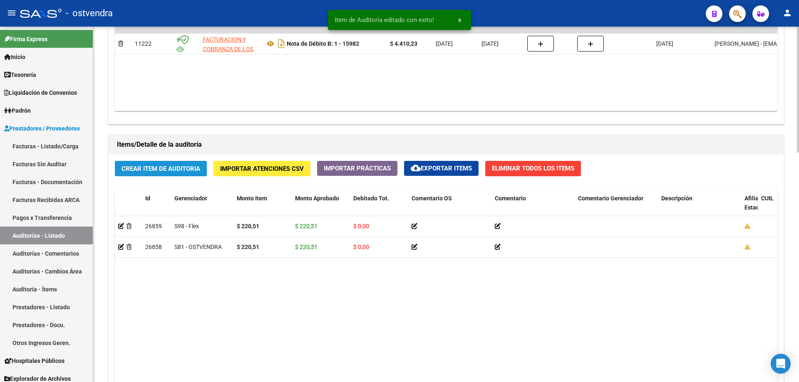
click at [172, 176] on button "Crear Item de Auditoria" at bounding box center [161, 168] width 92 height 15
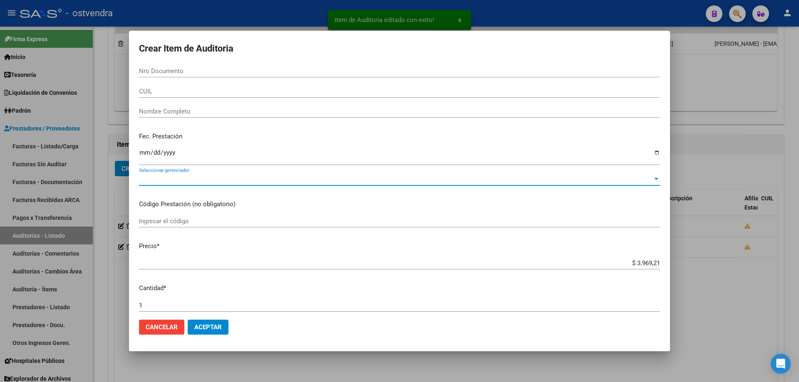
click at [170, 177] on span "Seleccionar gerenciador" at bounding box center [395, 179] width 513 height 7
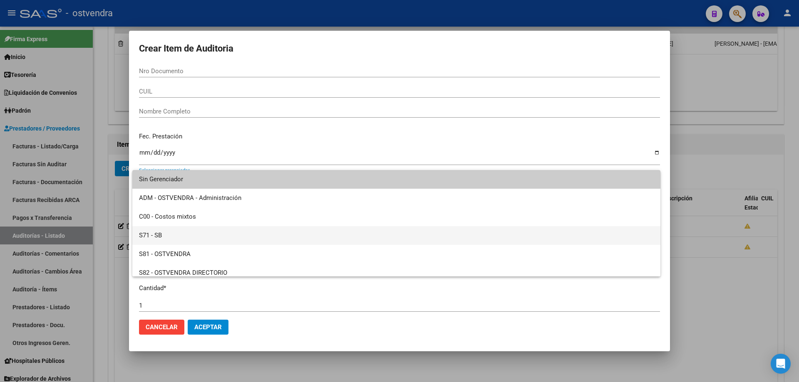
click at [185, 231] on span "S71 - SB" at bounding box center [396, 235] width 515 height 19
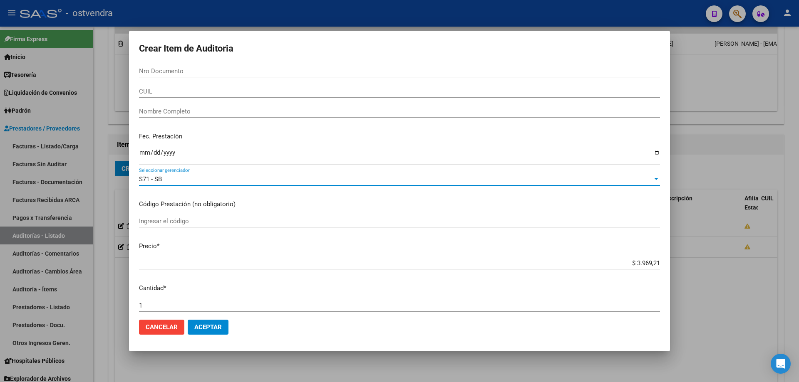
click at [652, 261] on input "$ 3.969,21" at bounding box center [399, 263] width 521 height 7
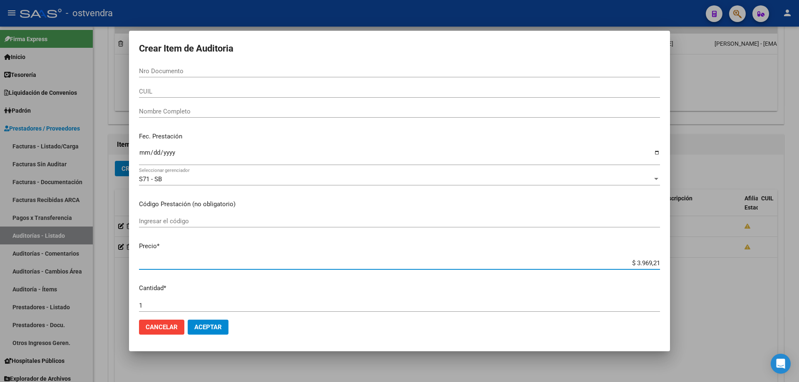
click at [652, 261] on input "$ 3.969,21" at bounding box center [399, 263] width 521 height 7
type input "$ 396,92"
type input "$ 39,69"
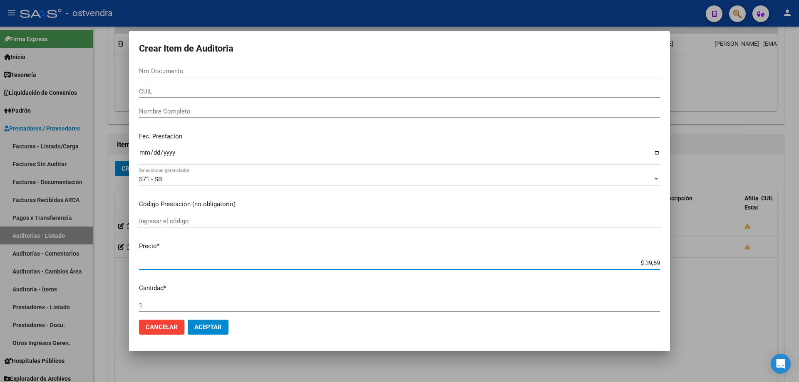
type input "$ 3,96"
type input "$ 0,39"
type input "$ 0,03"
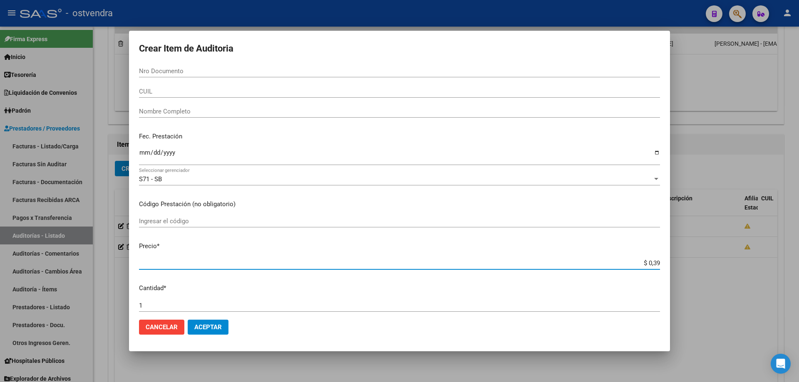
type input "$ 0,03"
type input "$ 0,04"
type input "$ 0,44"
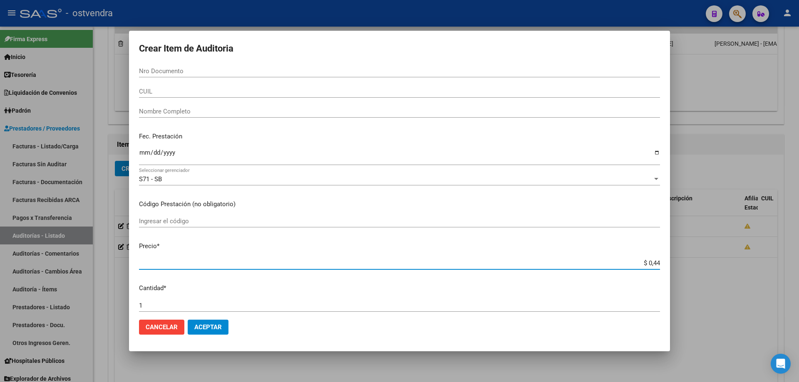
type input "$ 4,41"
type input "$ 44,10"
type input "$ 441,02"
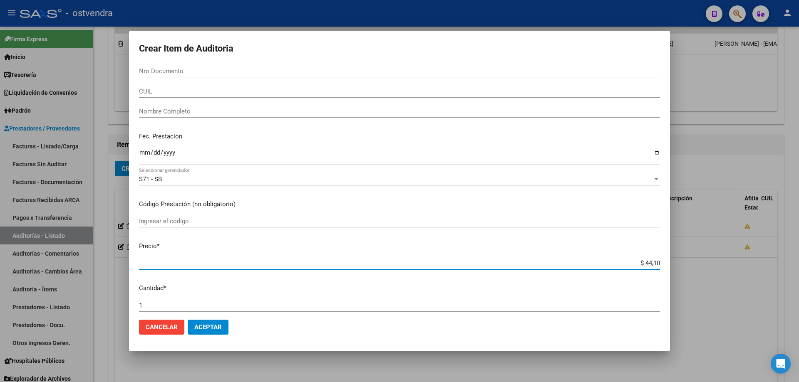
type input "$ 441,02"
type input "$ 4.410,23"
type input "$ 44.102,30"
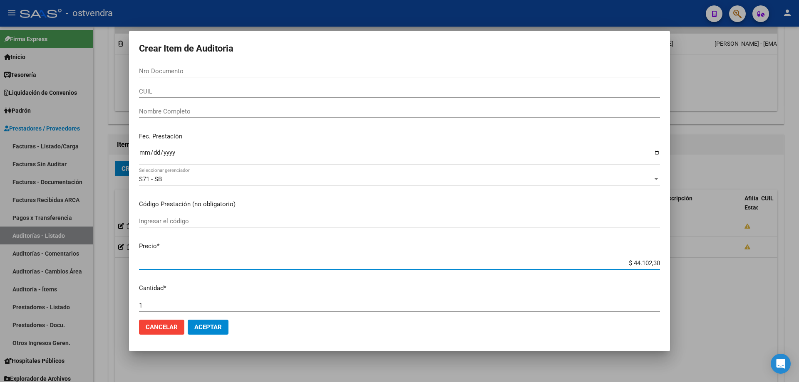
type input "$ 441.023,00"
type input "$ 44.102,30"
type input "$ 4.410,23"
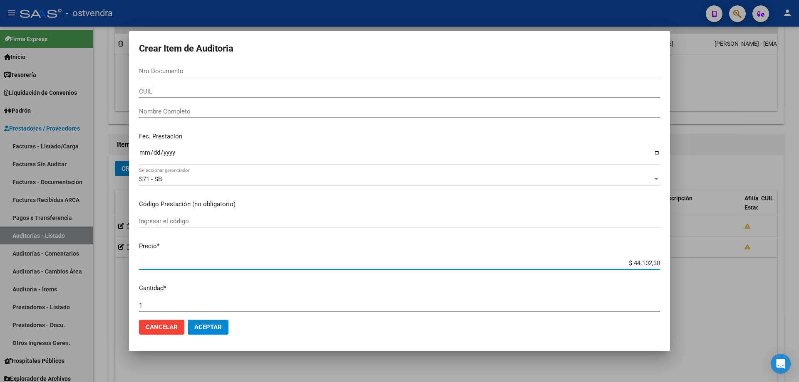
type input "$ 4.410,23"
click at [646, 265] on input "$ 4.410,23" at bounding box center [399, 263] width 521 height 7
type input "$ 441,23"
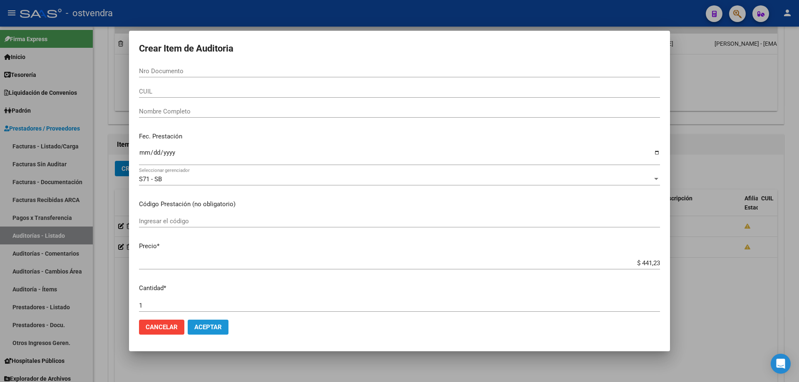
click at [204, 331] on span "Aceptar" at bounding box center [207, 327] width 27 height 7
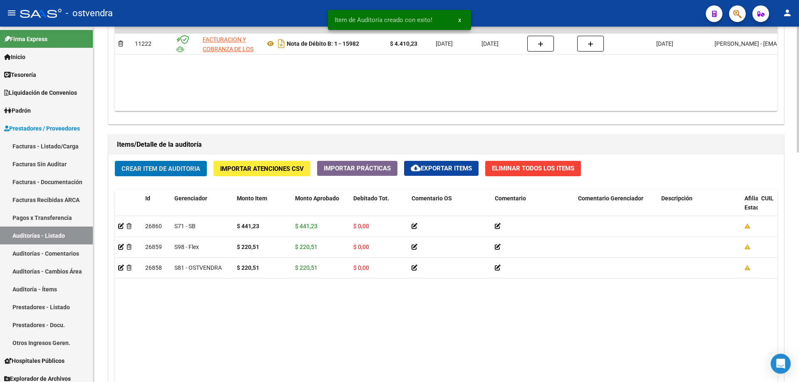
click at [130, 169] on span "Crear Item de Auditoria" at bounding box center [160, 168] width 79 height 7
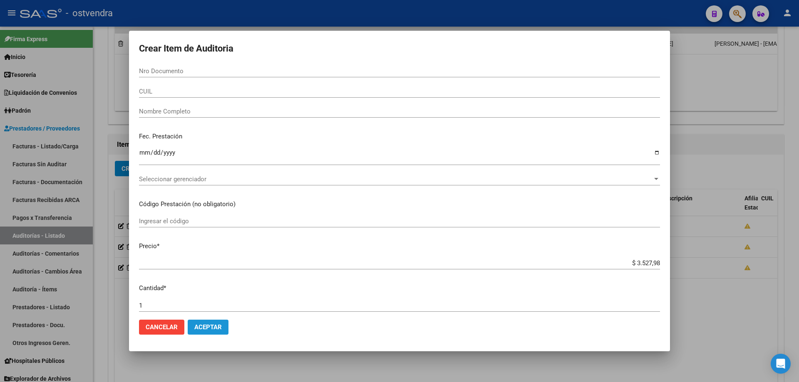
click at [223, 324] on button "Aceptar" at bounding box center [208, 327] width 41 height 15
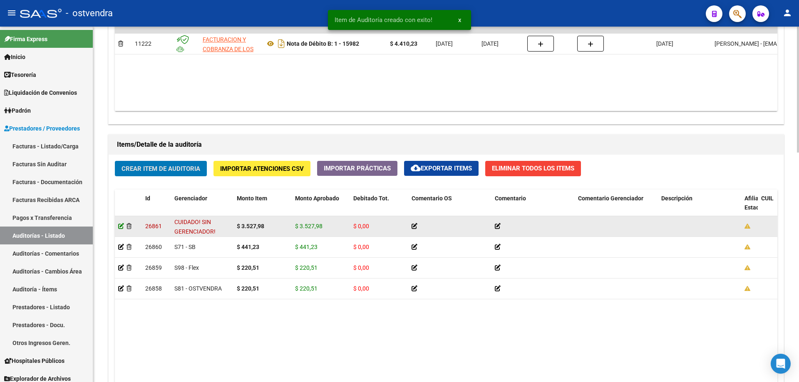
click at [119, 226] on icon at bounding box center [121, 226] width 6 height 6
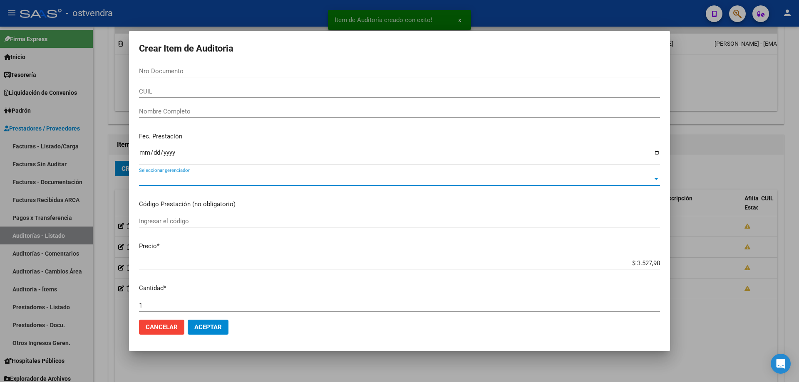
click at [197, 180] on span "Seleccionar gerenciador" at bounding box center [395, 179] width 513 height 7
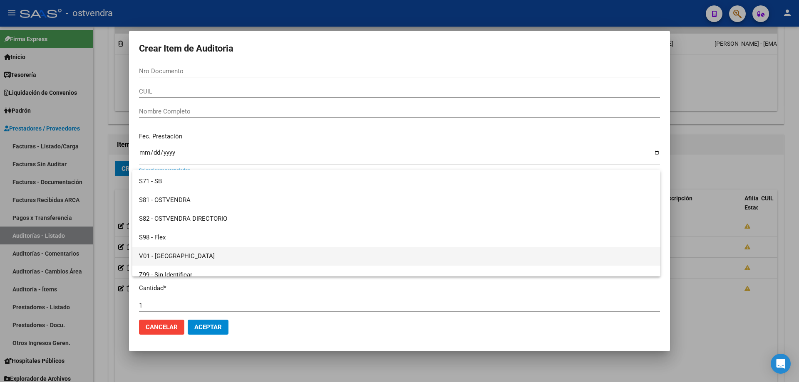
scroll to position [62, 0]
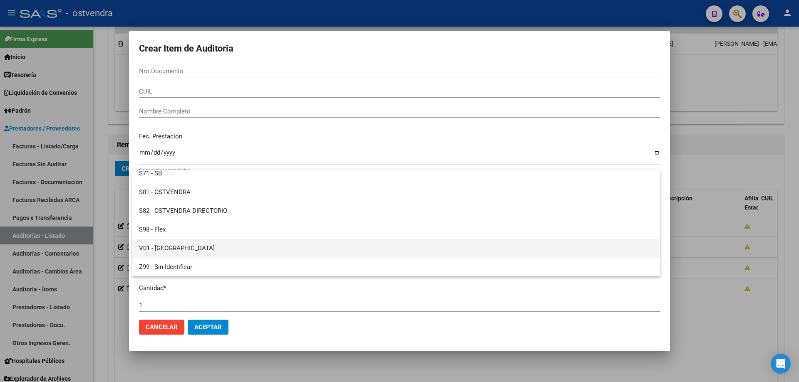
click at [181, 243] on span "V01 - [GEOGRAPHIC_DATA]" at bounding box center [396, 248] width 515 height 19
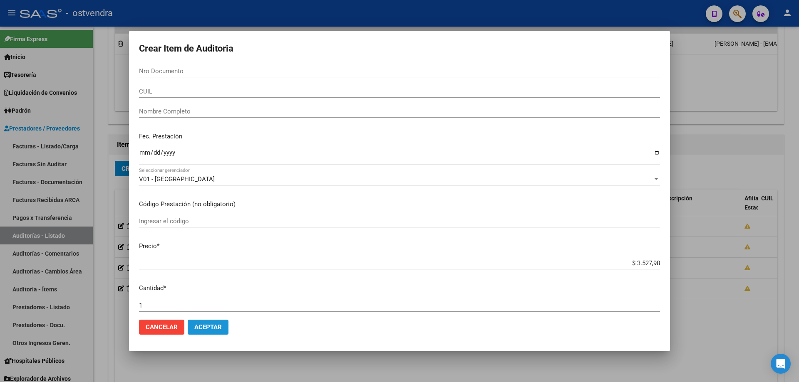
click at [199, 322] on button "Aceptar" at bounding box center [208, 327] width 41 height 15
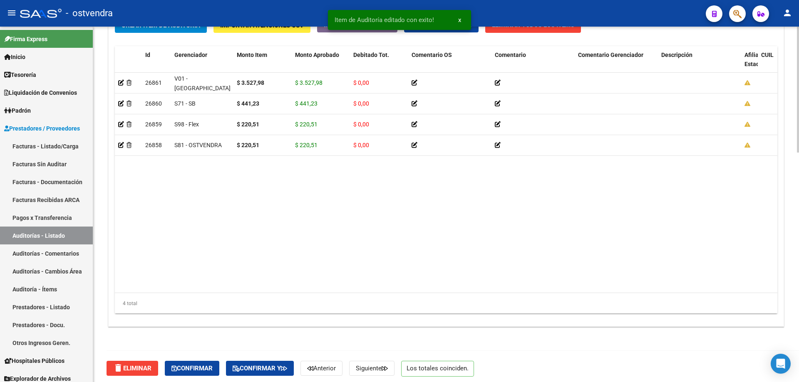
scroll to position [647, 0]
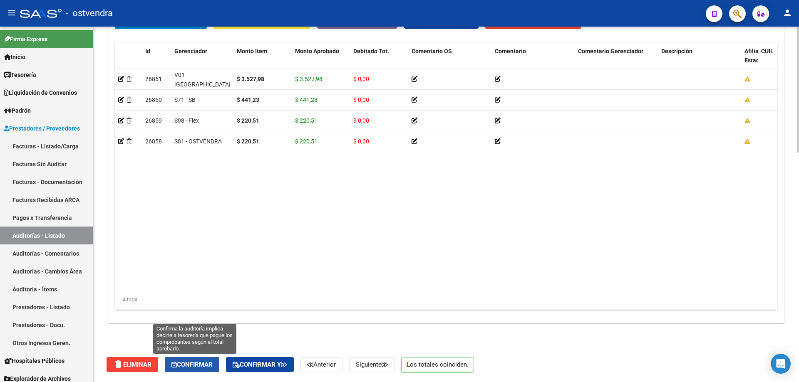
click at [208, 363] on span "Confirmar" at bounding box center [191, 364] width 41 height 7
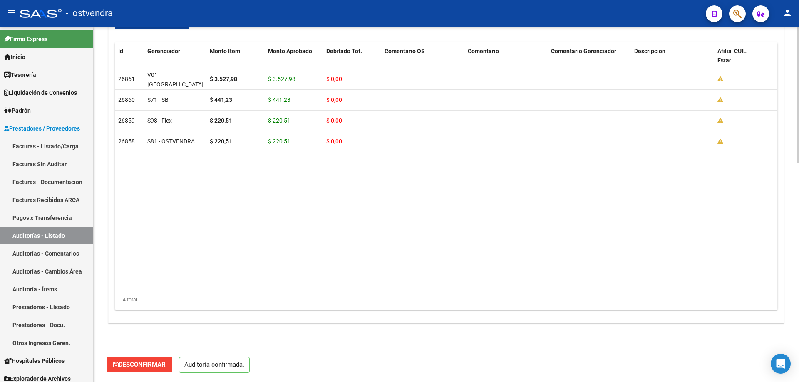
scroll to position [573, 0]
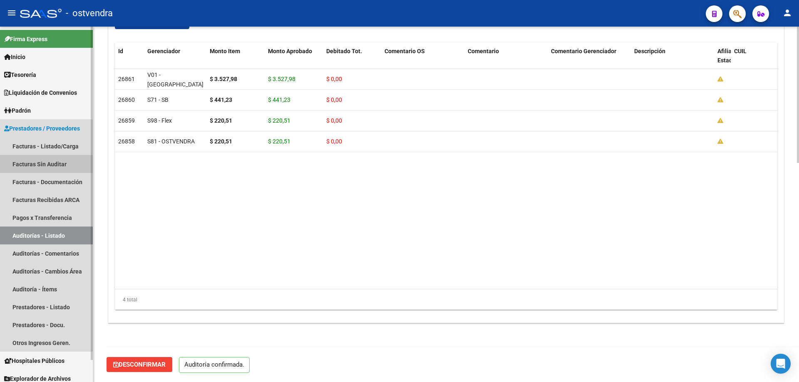
click at [67, 164] on link "Facturas Sin Auditar" at bounding box center [46, 164] width 93 height 18
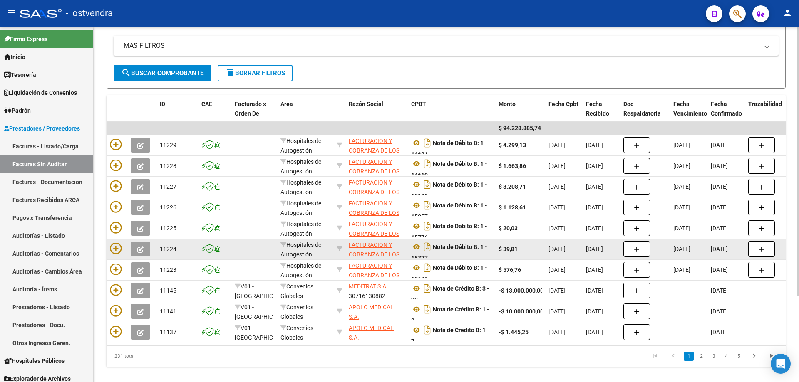
scroll to position [114, 0]
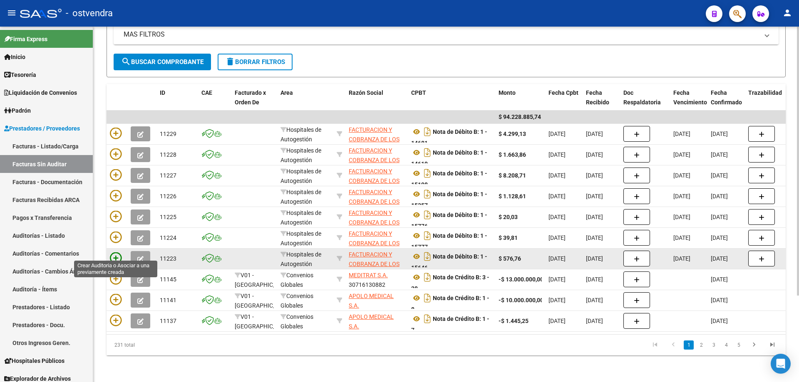
click at [116, 253] on icon at bounding box center [116, 259] width 12 height 12
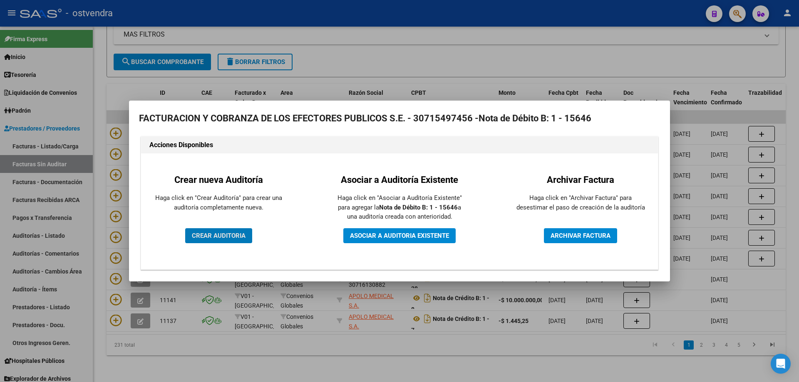
click at [219, 236] on span "CREAR AUDITORIA" at bounding box center [219, 235] width 54 height 7
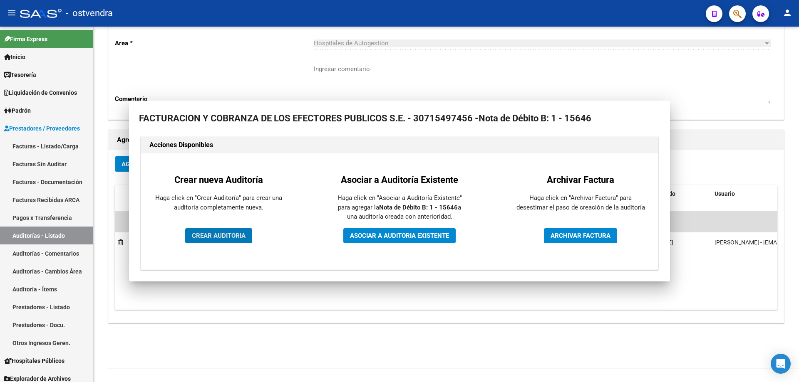
scroll to position [89, 0]
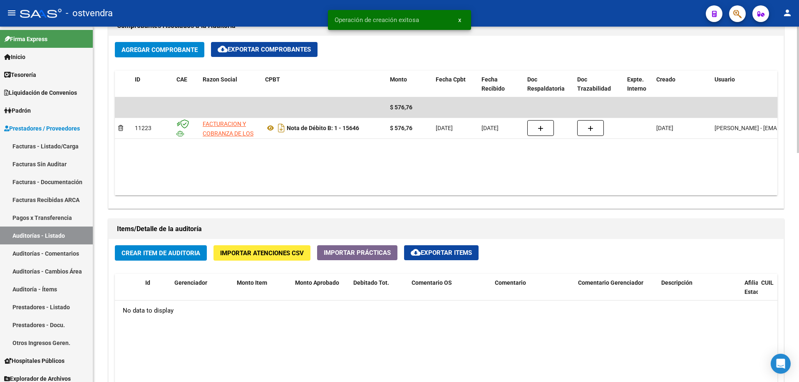
scroll to position [416, 0]
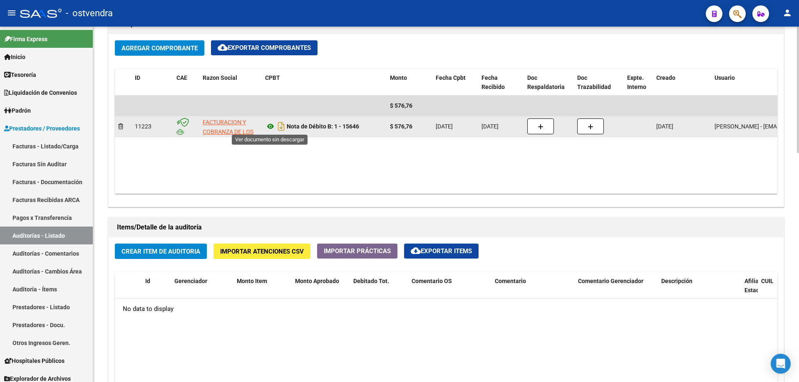
click at [270, 128] on icon at bounding box center [270, 126] width 11 height 10
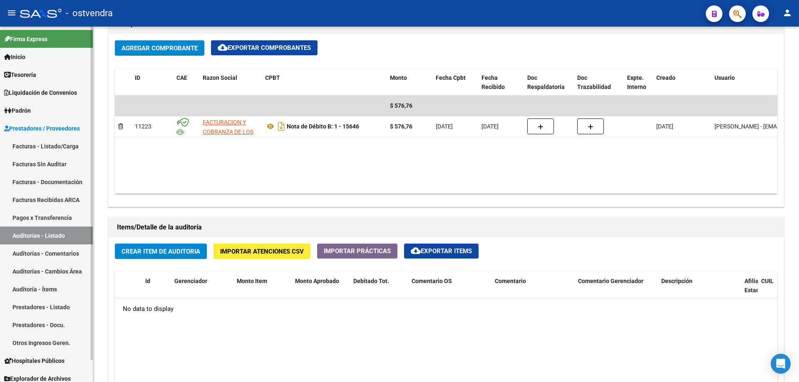
click at [55, 239] on link "Auditorías - Listado" at bounding box center [46, 236] width 93 height 18
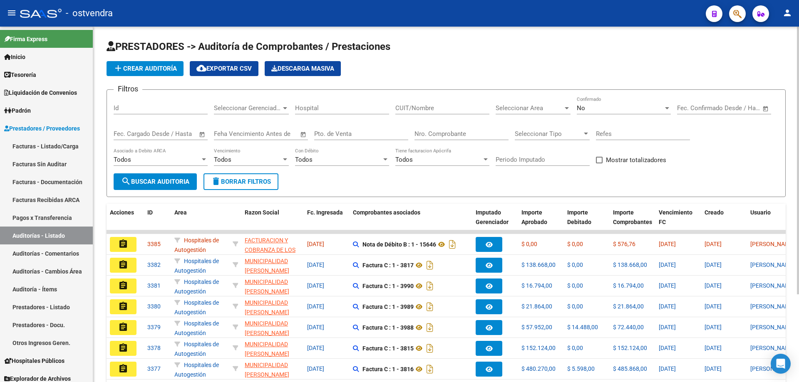
click at [469, 130] on input "Nro. Comprobante" at bounding box center [461, 133] width 94 height 7
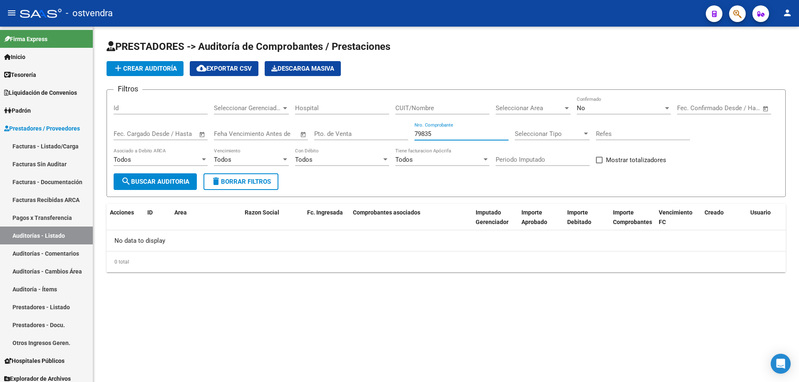
type input "79835"
click at [588, 104] on div "No Confirmado" at bounding box center [624, 106] width 94 height 18
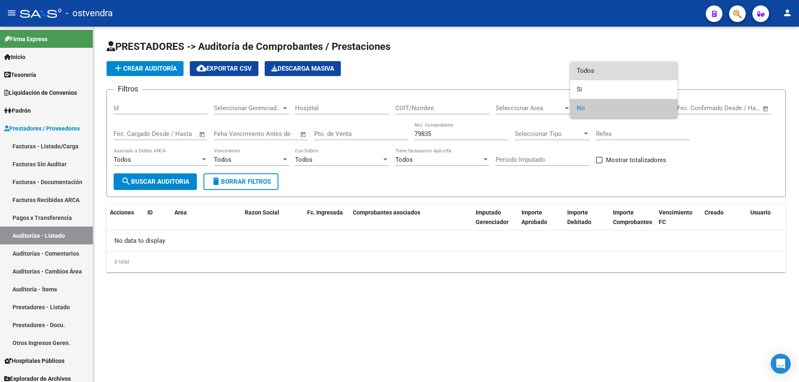
click at [597, 79] on span "Todos" at bounding box center [624, 71] width 94 height 19
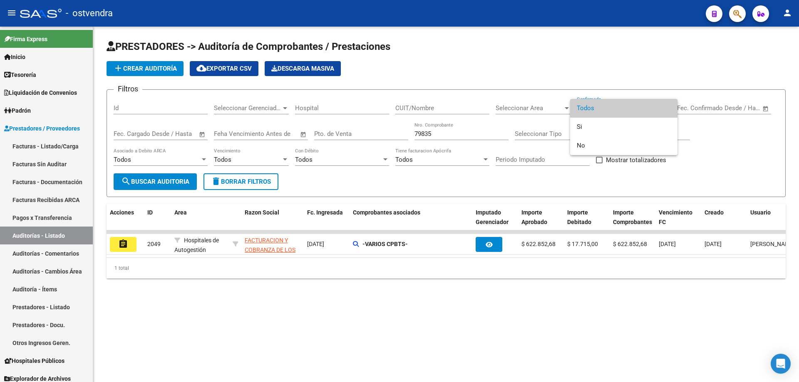
click at [496, 245] on div at bounding box center [399, 191] width 799 height 382
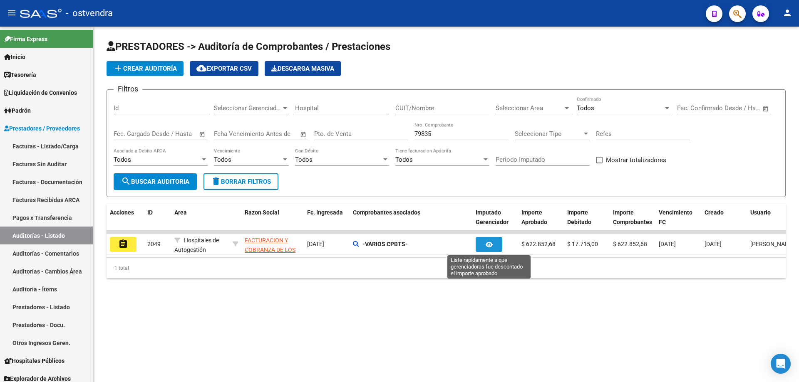
click at [496, 245] on button "button" at bounding box center [489, 244] width 27 height 15
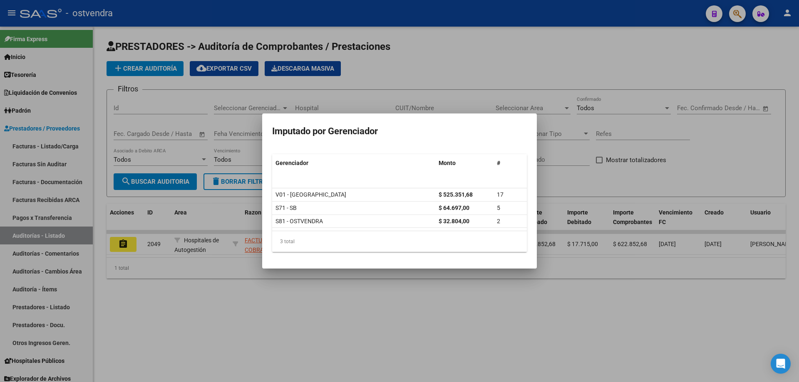
click at [214, 316] on div at bounding box center [399, 191] width 799 height 382
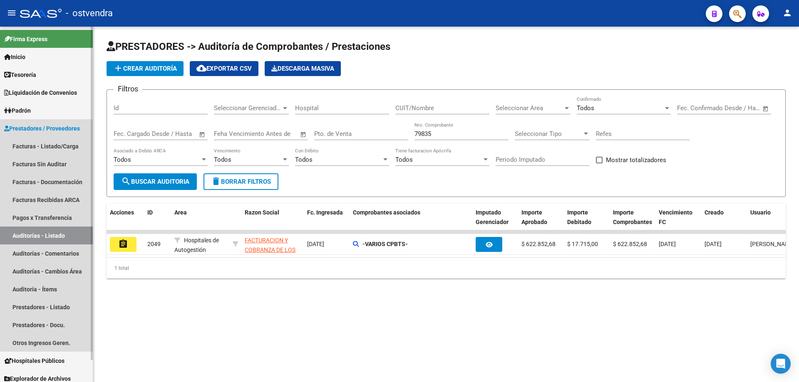
click at [50, 230] on link "Auditorías - Listado" at bounding box center [46, 236] width 93 height 18
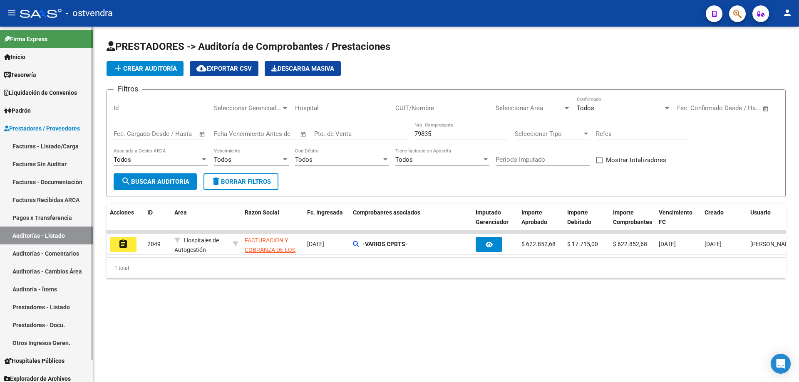
click at [57, 234] on link "Auditorías - Listado" at bounding box center [46, 236] width 93 height 18
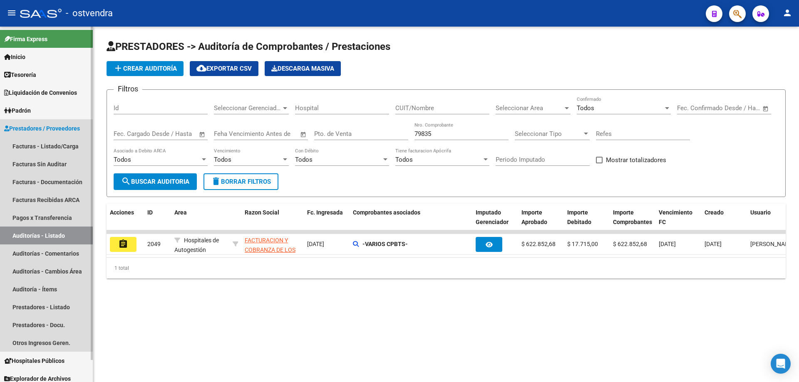
click at [57, 234] on link "Auditorías - Listado" at bounding box center [46, 236] width 93 height 18
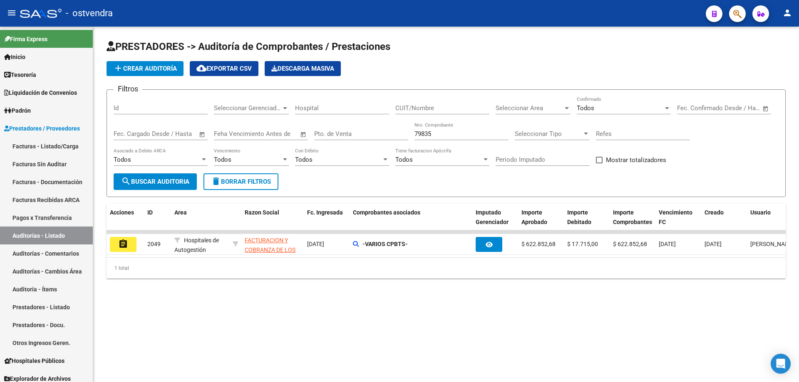
click at [584, 107] on span "Todos" at bounding box center [585, 107] width 17 height 7
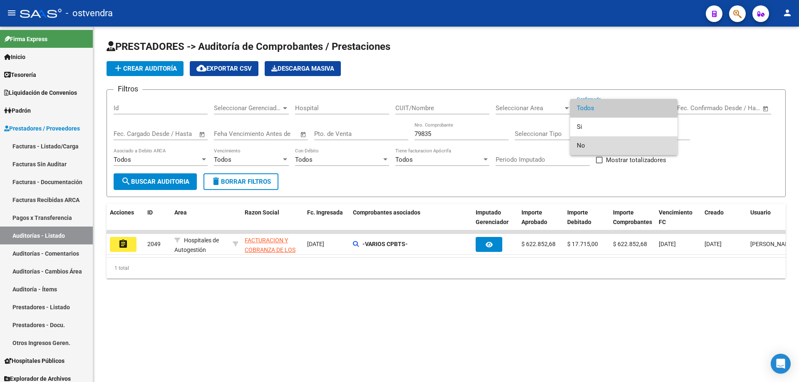
drag, startPoint x: 590, startPoint y: 141, endPoint x: 505, endPoint y: 137, distance: 85.4
click at [589, 141] on span "No" at bounding box center [624, 145] width 94 height 19
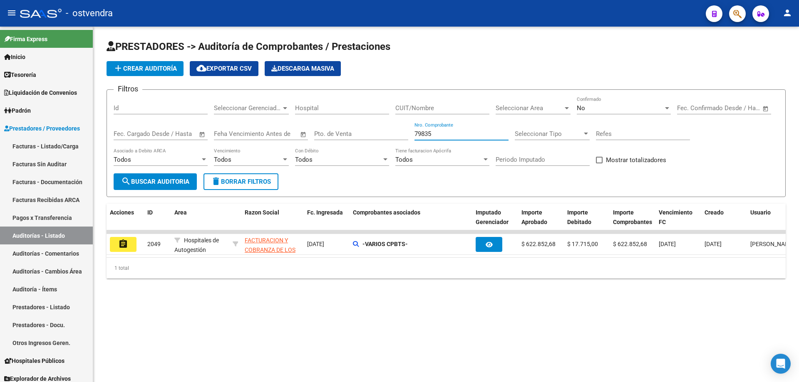
drag, startPoint x: 490, startPoint y: 134, endPoint x: 273, endPoint y: 137, distance: 216.8
click at [273, 137] on div "Filtros Id Seleccionar Gerenciador Seleccionar Gerenciador Hospital CUIT/Nombre…" at bounding box center [446, 135] width 665 height 77
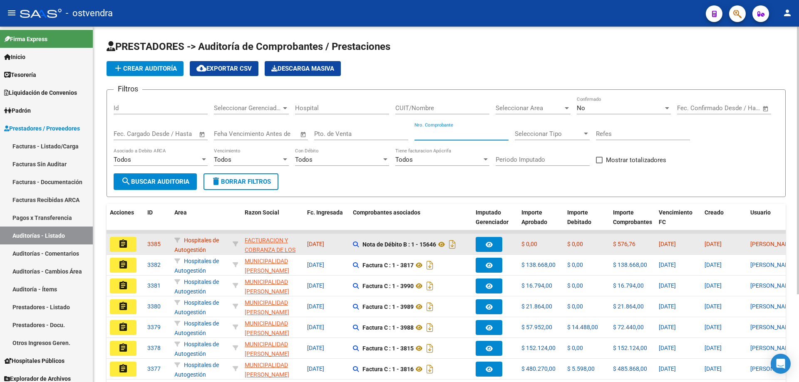
click at [125, 246] on mat-icon "assignment" at bounding box center [123, 244] width 10 height 10
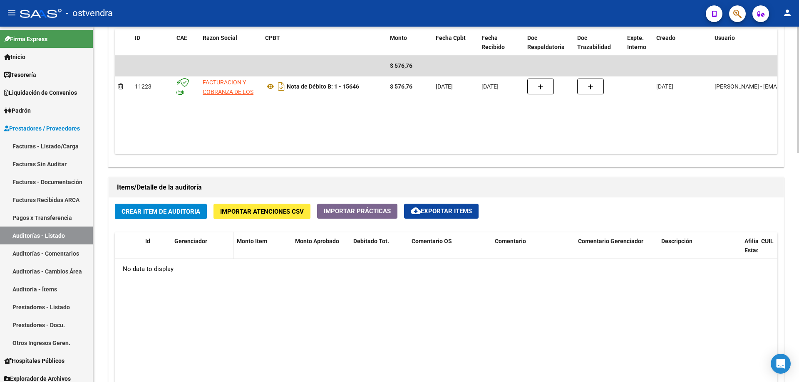
scroll to position [458, 0]
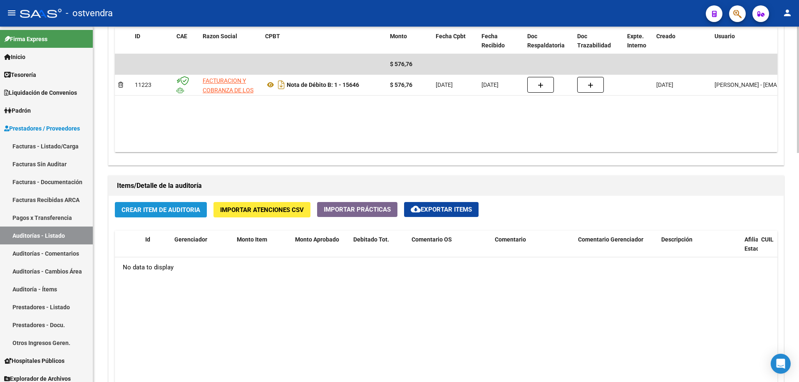
click at [184, 209] on span "Crear Item de Auditoria" at bounding box center [160, 209] width 79 height 7
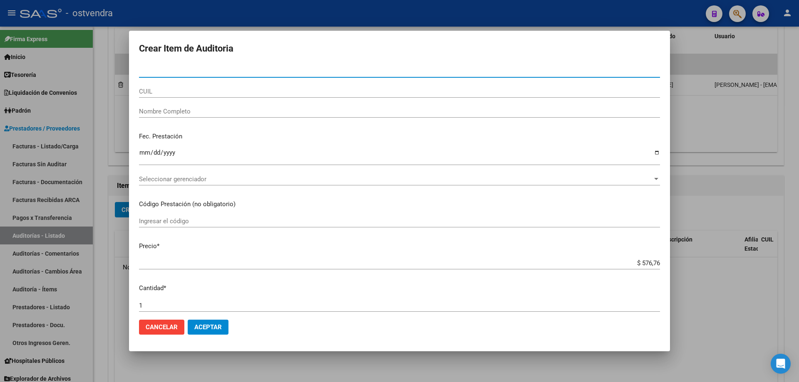
click at [191, 176] on span "Seleccionar gerenciador" at bounding box center [395, 179] width 513 height 7
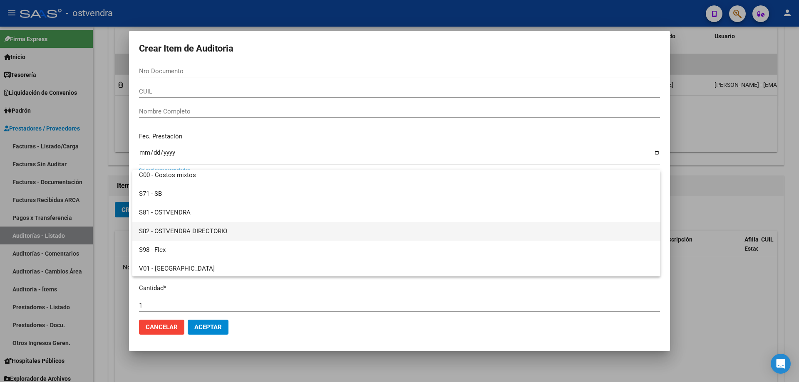
scroll to position [0, 0]
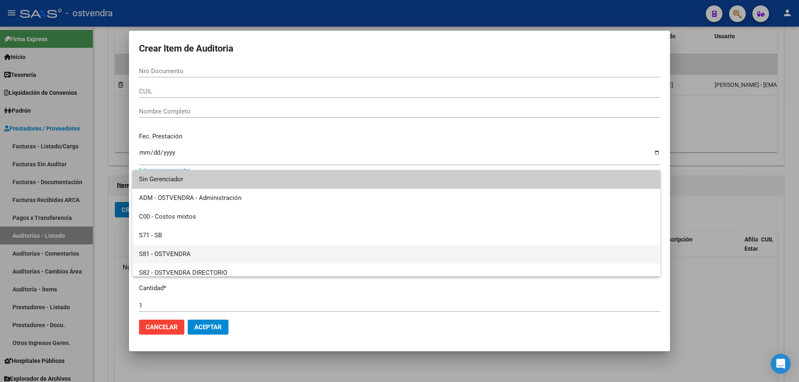
click at [174, 250] on span "S81 - OSTVENDRA" at bounding box center [396, 254] width 515 height 19
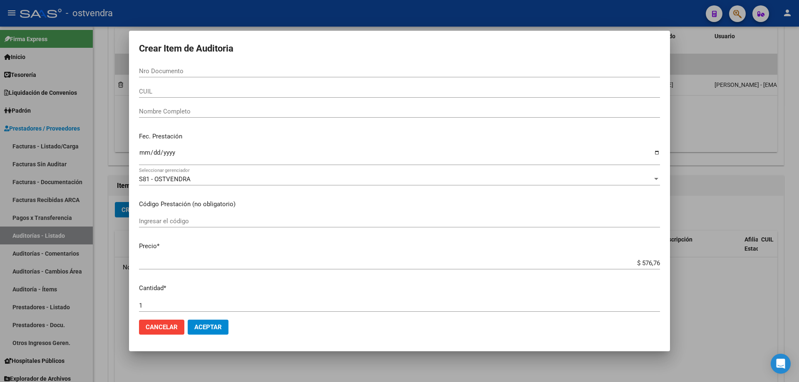
click at [654, 264] on app-form-text-field "Precio * $ 576,76 Ingresar el precio" at bounding box center [403, 255] width 528 height 26
click at [652, 260] on input "$ 576,76" at bounding box center [399, 263] width 521 height 7
click at [653, 263] on input "$ 576,76" at bounding box center [399, 263] width 521 height 7
type input "$ 57,67"
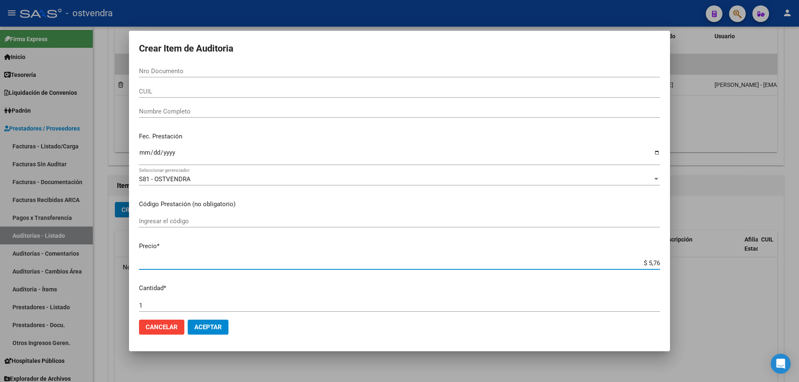
type input "$ 0,57"
type input "$ 0,05"
type input "$ 0,02"
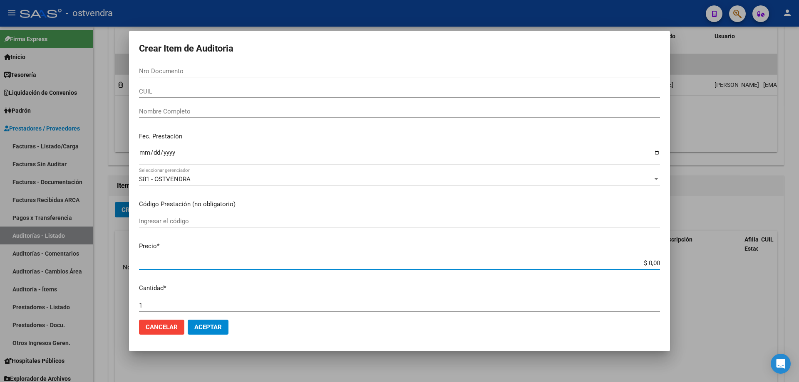
type input "$ 0,02"
type input "$ 0,28"
type input "$ 2,88"
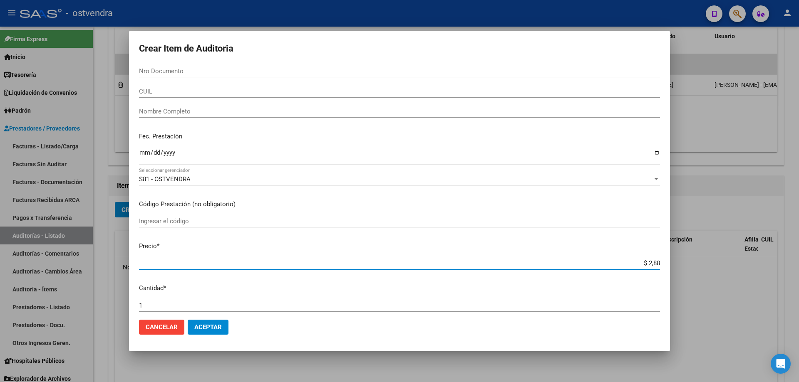
type input "$ 28,83"
click at [210, 322] on button "Aceptar" at bounding box center [208, 327] width 41 height 15
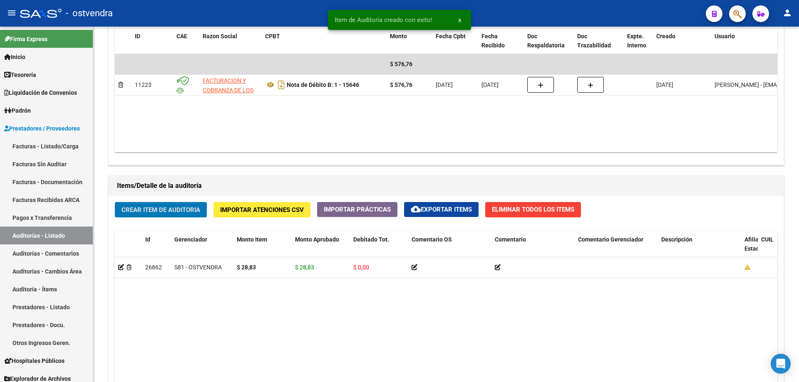
scroll to position [458, 0]
click at [172, 208] on span "Crear Item de Auditoria" at bounding box center [160, 209] width 79 height 7
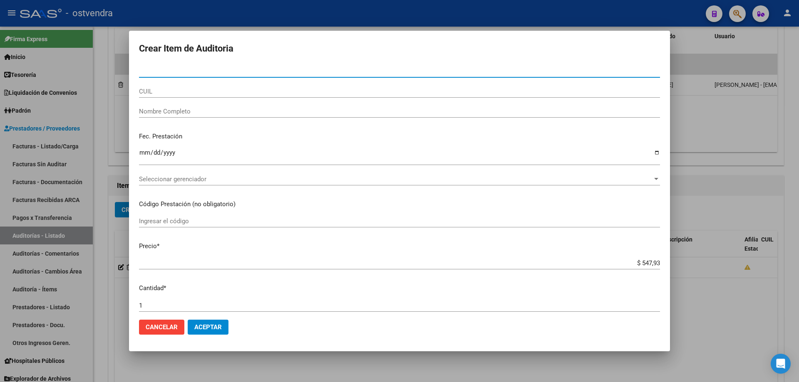
click at [642, 261] on input "$ 547,93" at bounding box center [399, 263] width 521 height 7
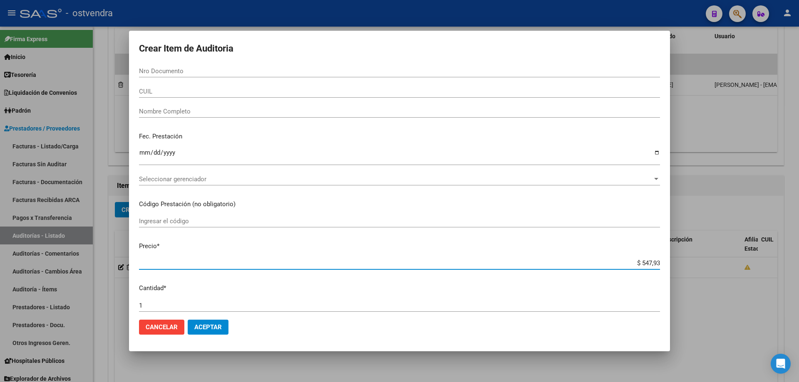
type input "$ 57,93"
click at [652, 263] on input "$ 57,93" at bounding box center [399, 263] width 521 height 7
type input "$ 5,79"
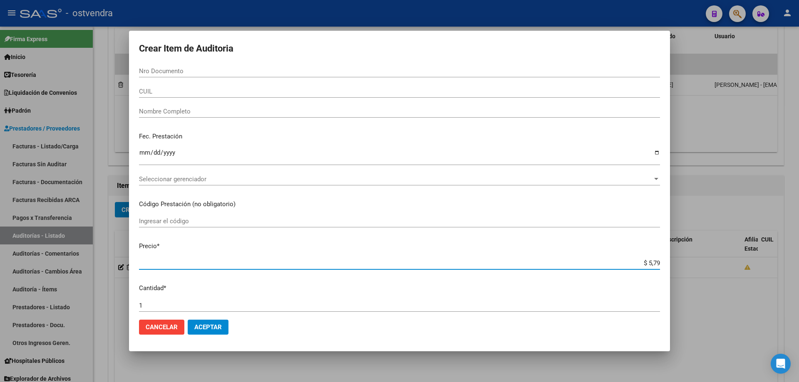
type input "$ 0,57"
type input "$ 5,76"
type input "$ 57,60"
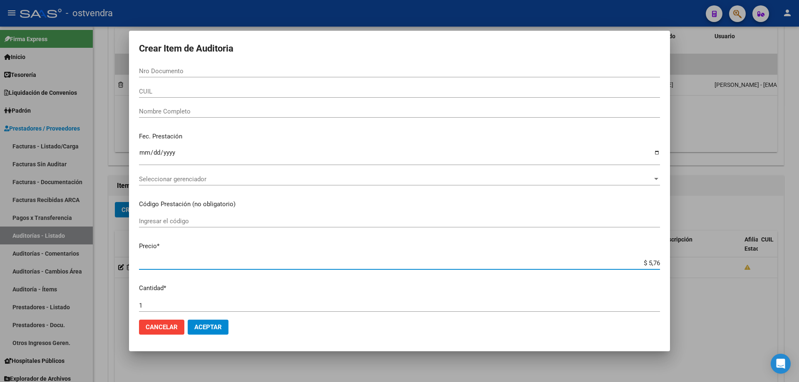
type input "$ 57,60"
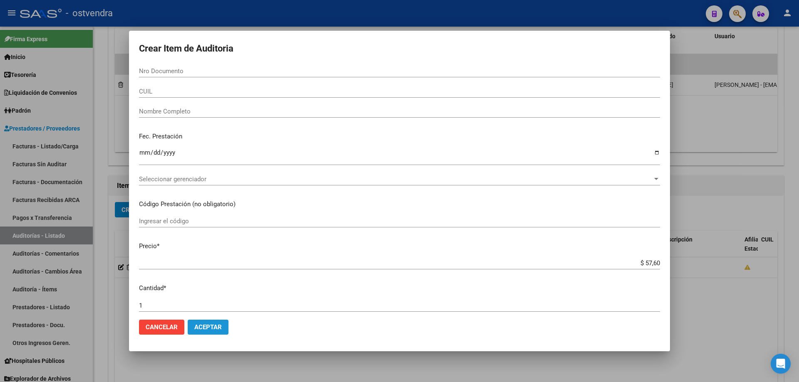
click at [204, 325] on span "Aceptar" at bounding box center [207, 327] width 27 height 7
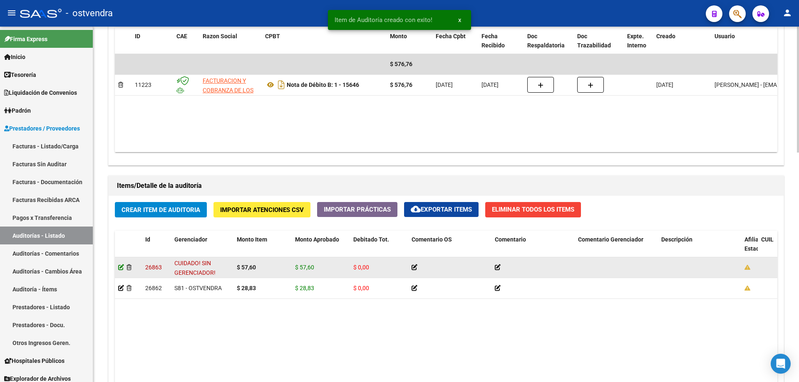
click at [123, 268] on icon at bounding box center [121, 268] width 6 height 6
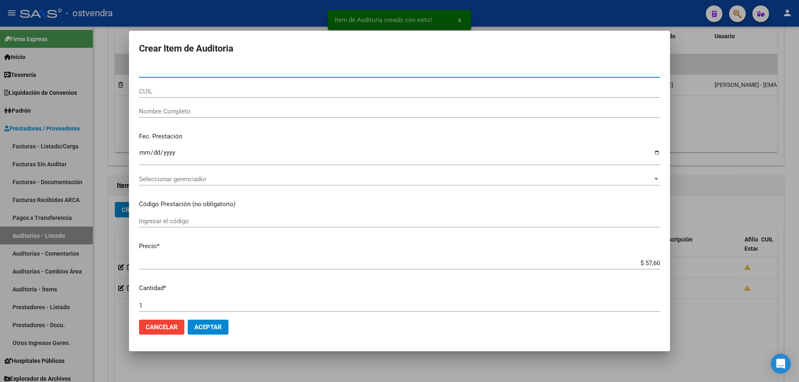
click at [174, 172] on div "Ingresar la fecha" at bounding box center [399, 160] width 521 height 25
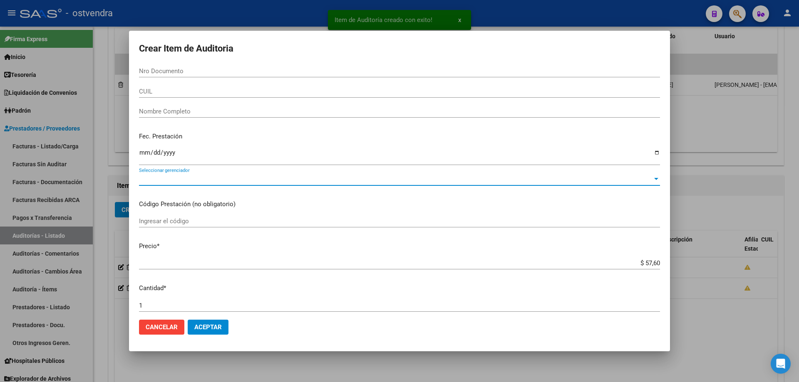
click at [174, 176] on span "Seleccionar gerenciador" at bounding box center [395, 179] width 513 height 7
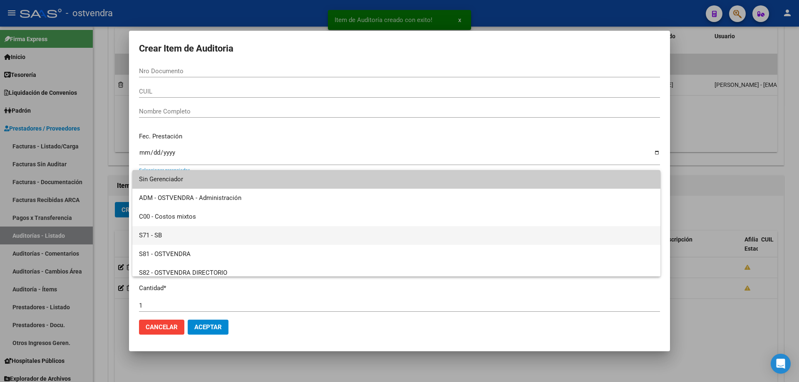
click at [191, 233] on span "S71 - SB" at bounding box center [396, 235] width 515 height 19
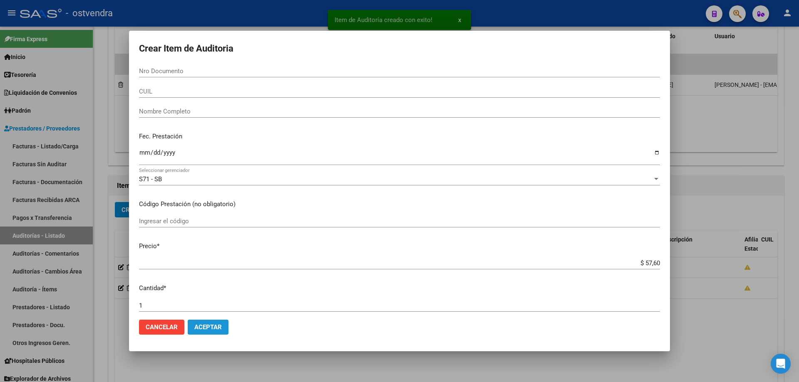
click at [212, 331] on span "Aceptar" at bounding box center [207, 327] width 27 height 7
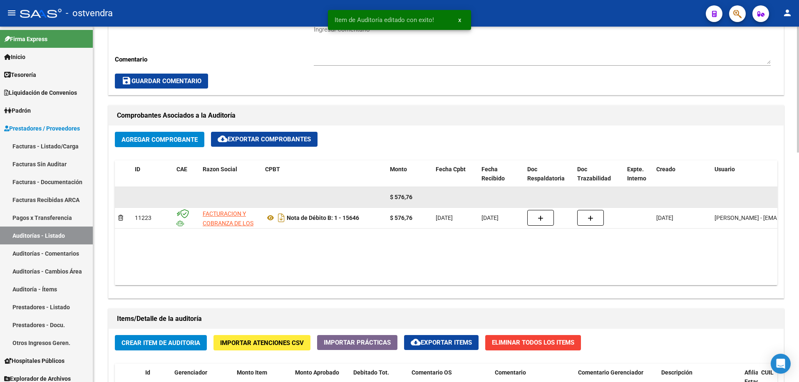
scroll to position [374, 0]
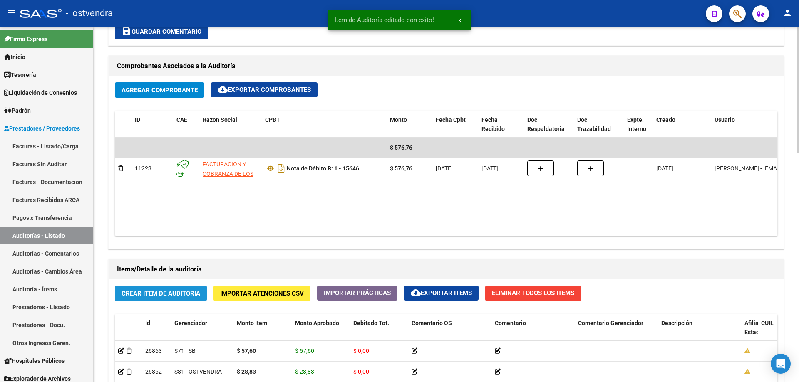
click at [141, 296] on span "Crear Item de Auditoria" at bounding box center [160, 293] width 79 height 7
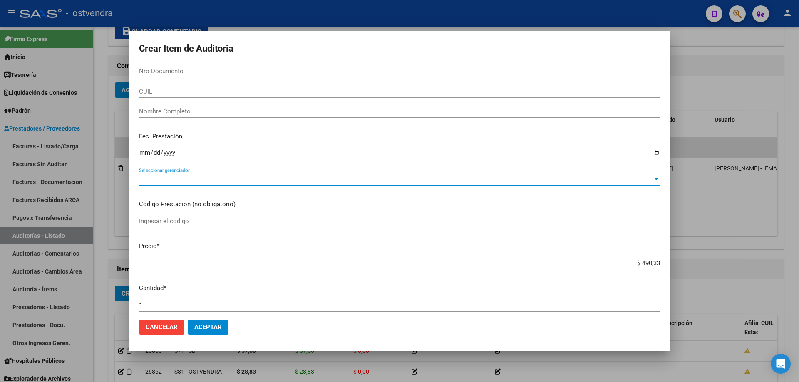
click at [181, 178] on span "Seleccionar gerenciador" at bounding box center [395, 179] width 513 height 7
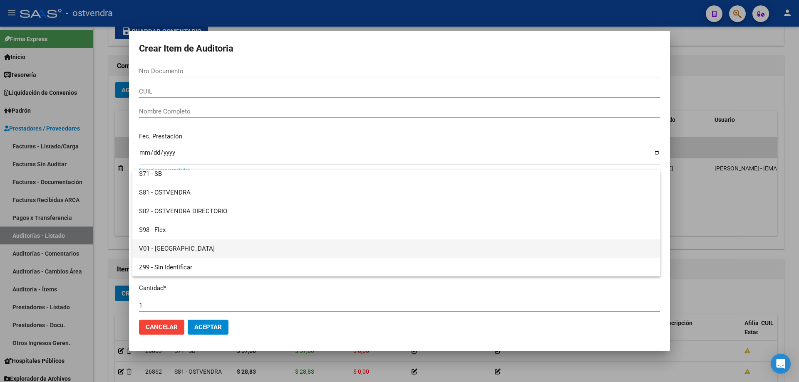
scroll to position [62, 0]
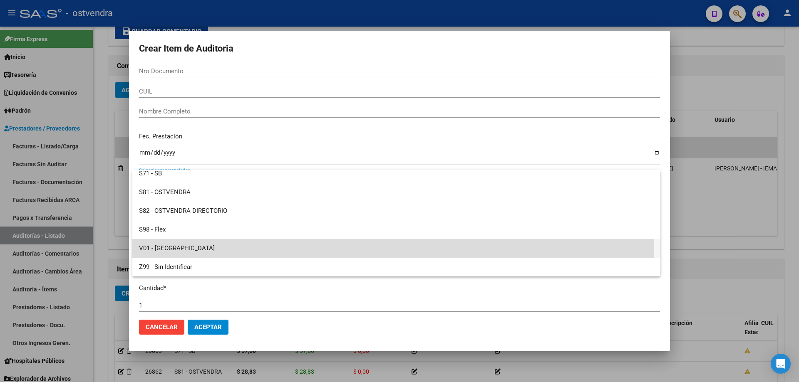
click at [175, 246] on span "V01 - [GEOGRAPHIC_DATA]" at bounding box center [396, 248] width 515 height 19
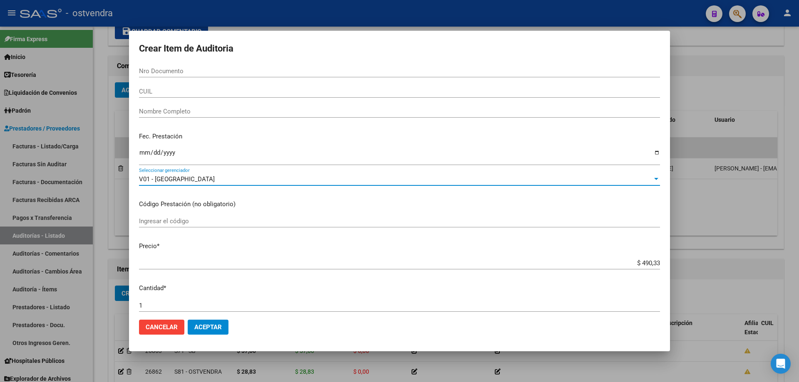
click at [199, 324] on span "Aceptar" at bounding box center [207, 327] width 27 height 7
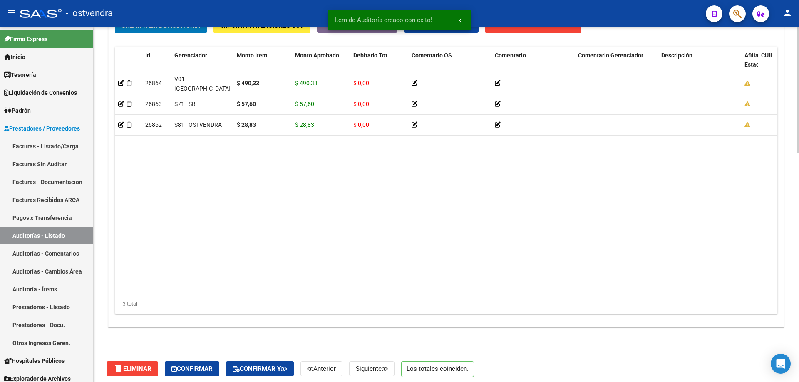
scroll to position [647, 0]
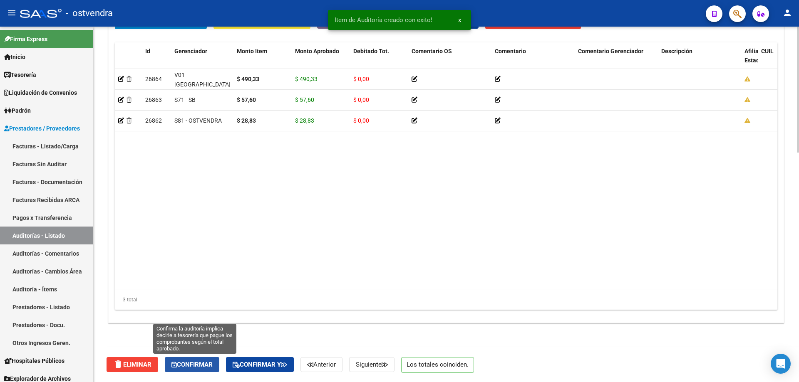
click at [201, 362] on span "Confirmar" at bounding box center [191, 364] width 41 height 7
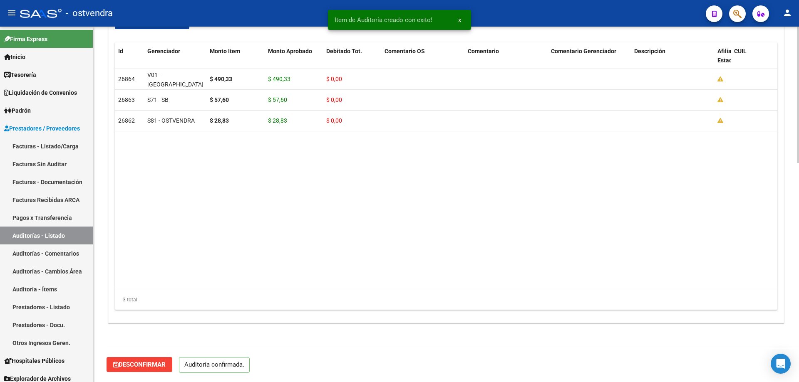
scroll to position [573, 0]
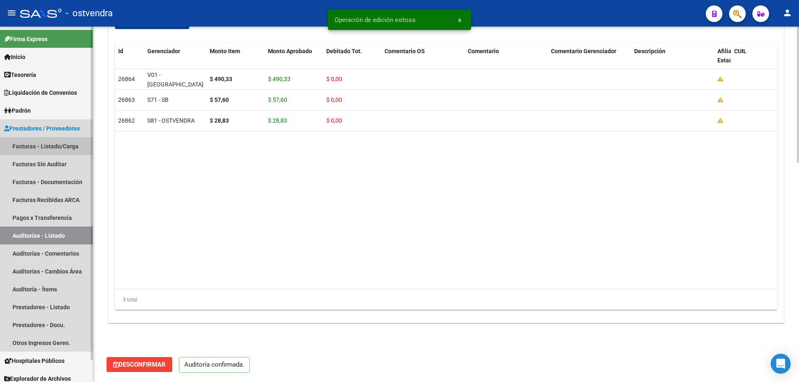
click at [62, 152] on link "Facturas - Listado/Carga" at bounding box center [46, 146] width 93 height 18
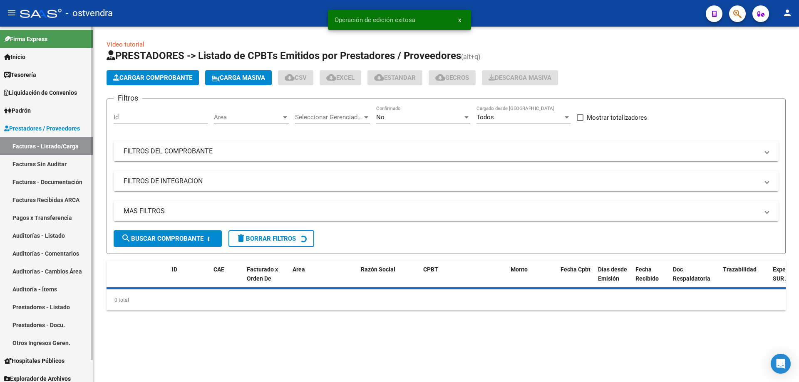
click at [60, 162] on link "Facturas Sin Auditar" at bounding box center [46, 164] width 93 height 18
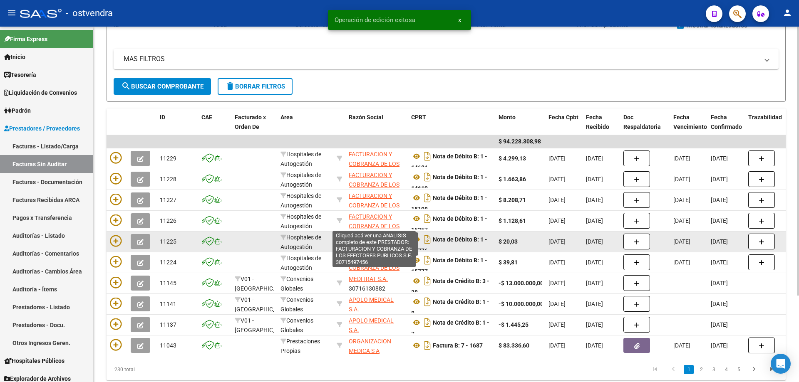
scroll to position [30, 0]
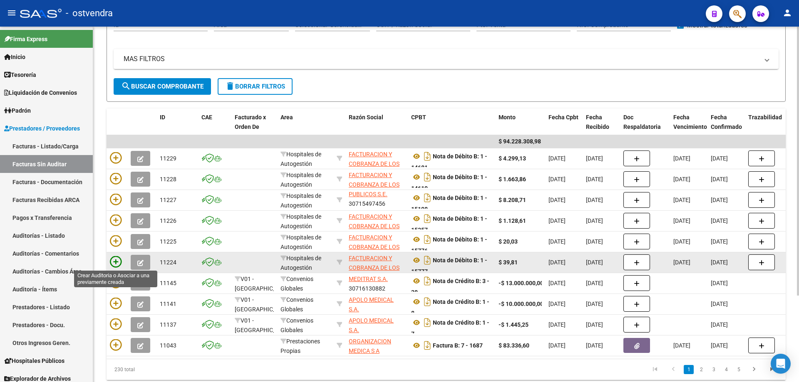
click at [120, 263] on icon at bounding box center [116, 262] width 12 height 12
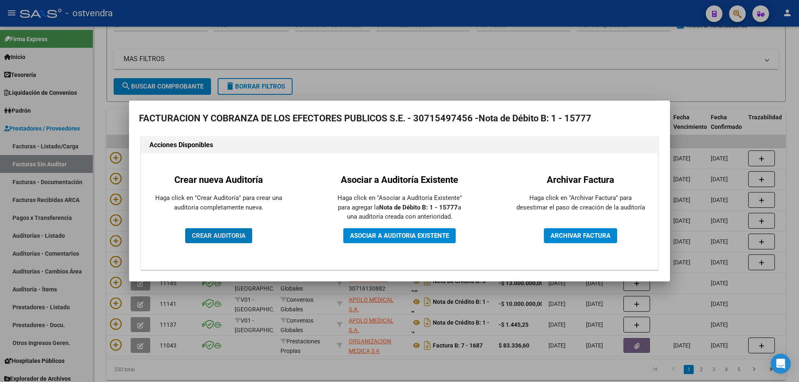
click at [190, 241] on button "CREAR AUDITORIA" at bounding box center [218, 235] width 67 height 15
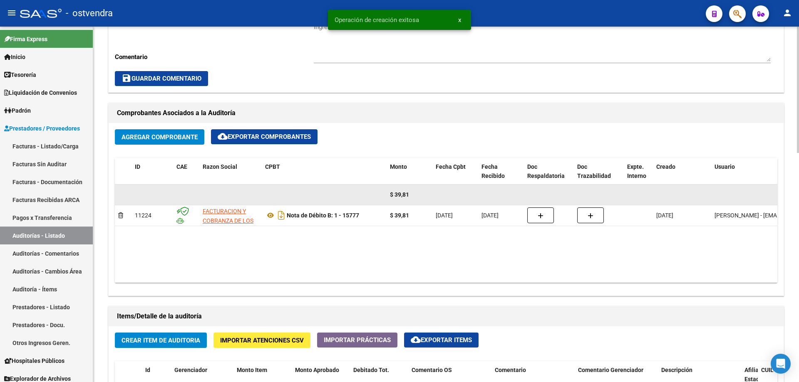
scroll to position [333, 0]
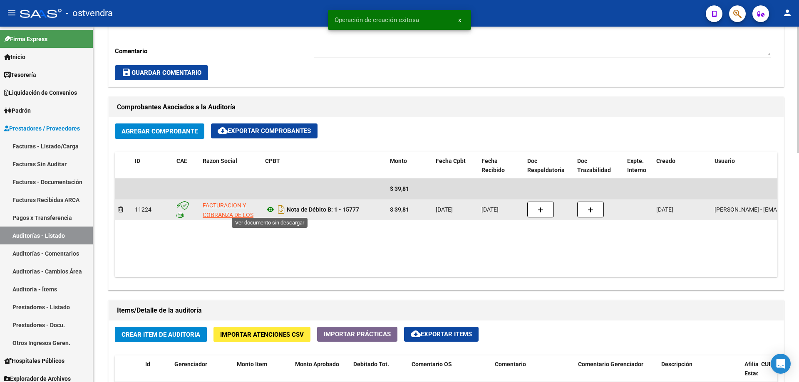
click at [271, 210] on icon at bounding box center [270, 210] width 11 height 10
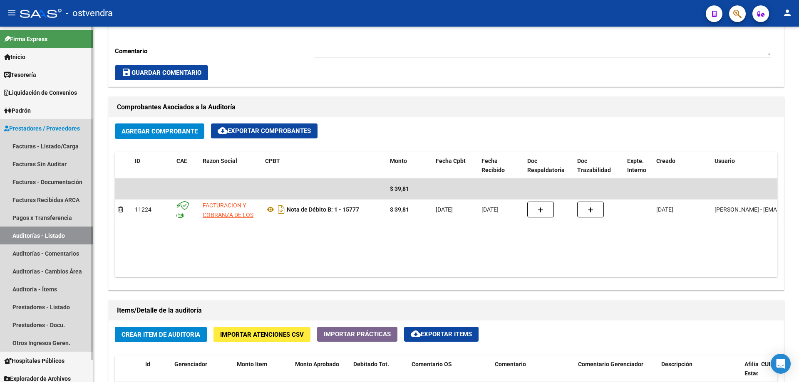
click at [29, 231] on link "Auditorías - Listado" at bounding box center [46, 236] width 93 height 18
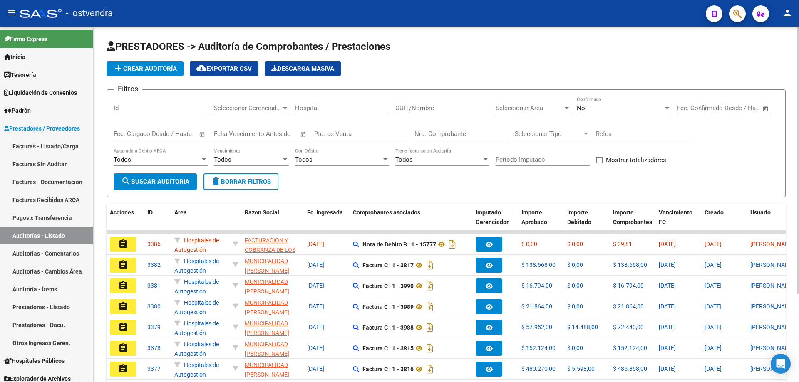
click at [593, 97] on div "No Confirmado" at bounding box center [624, 106] width 94 height 18
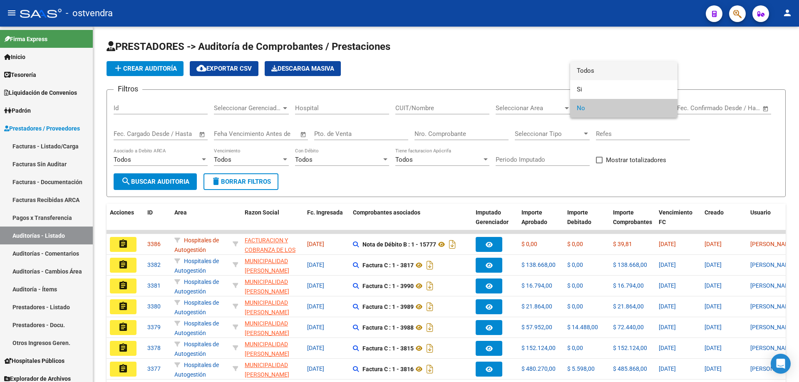
click at [597, 73] on span "Todos" at bounding box center [624, 71] width 94 height 19
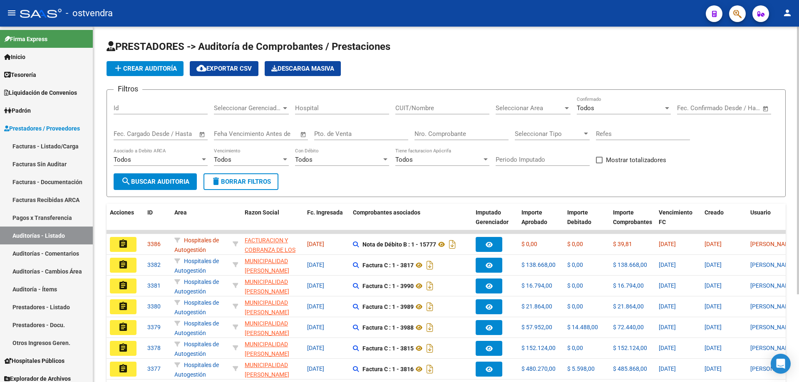
click at [441, 129] on div "Nro. Comprobante" at bounding box center [461, 131] width 94 height 18
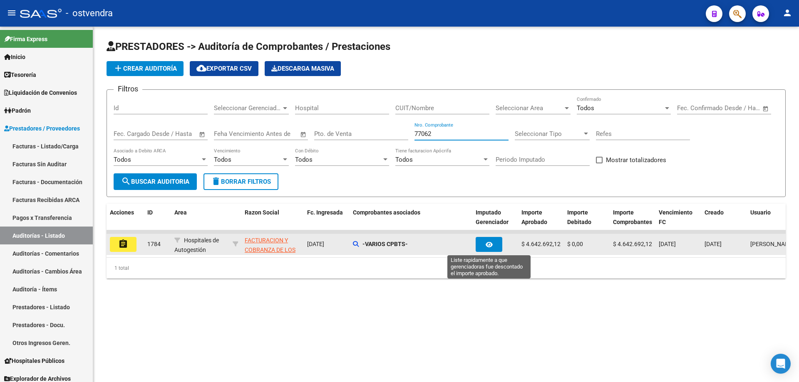
type input "77062"
click at [492, 239] on button "button" at bounding box center [489, 244] width 27 height 15
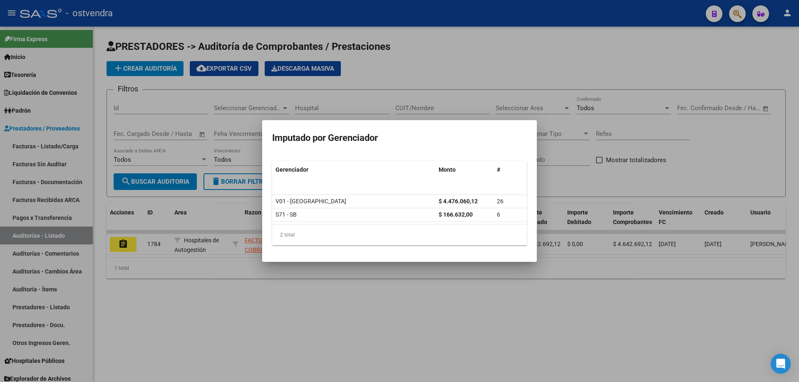
click at [474, 288] on div at bounding box center [399, 191] width 799 height 382
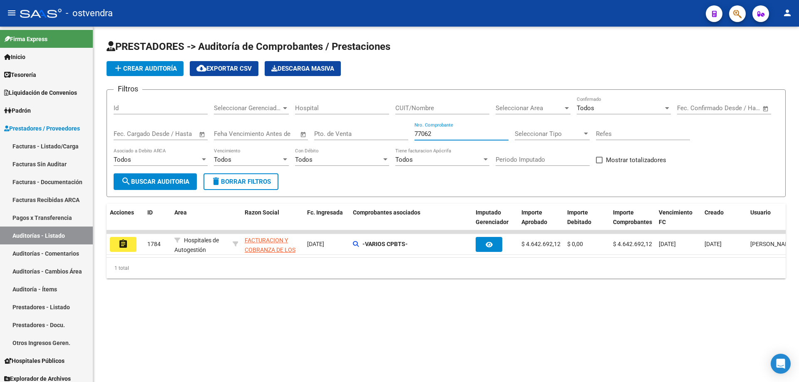
drag, startPoint x: 403, startPoint y: 139, endPoint x: 319, endPoint y: 159, distance: 86.4
click at [319, 159] on div "Filtros Id Seleccionar Gerenciador Seleccionar Gerenciador Hospital CUIT/Nombre…" at bounding box center [446, 135] width 665 height 77
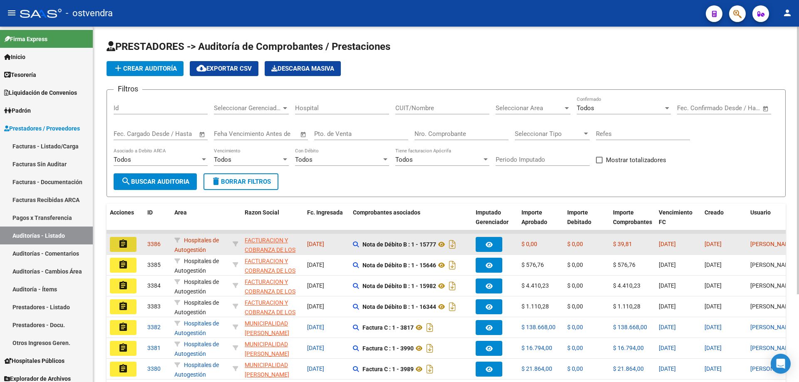
click at [128, 243] on button "assignment" at bounding box center [123, 244] width 27 height 15
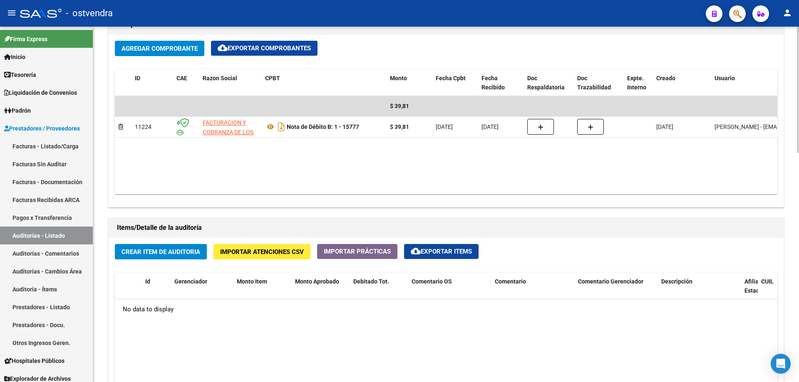
scroll to position [416, 0]
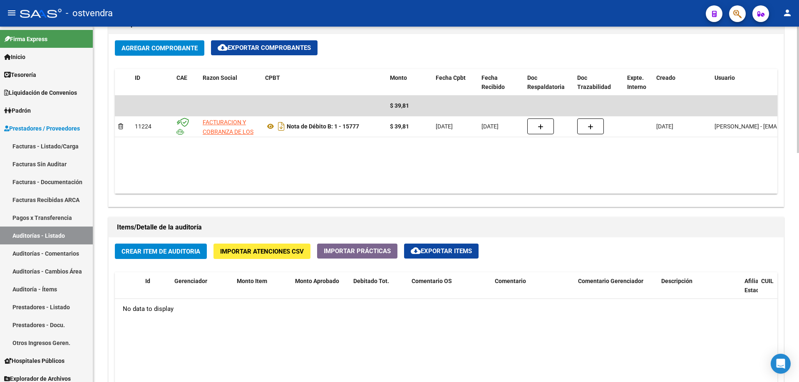
click at [194, 252] on span "Crear Item de Auditoria" at bounding box center [160, 251] width 79 height 7
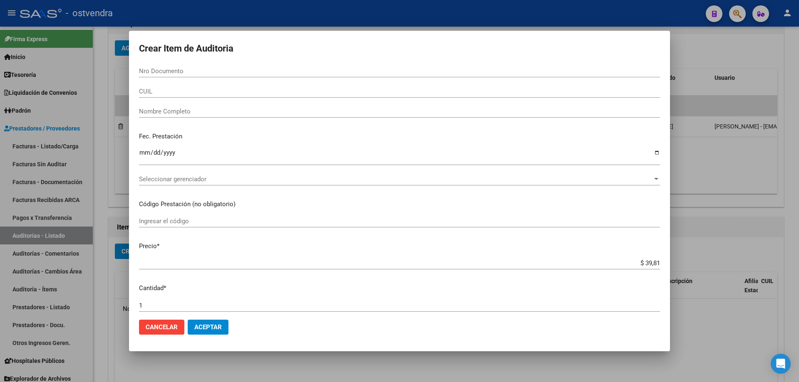
click at [183, 172] on div "Ingresar la fecha" at bounding box center [399, 160] width 521 height 25
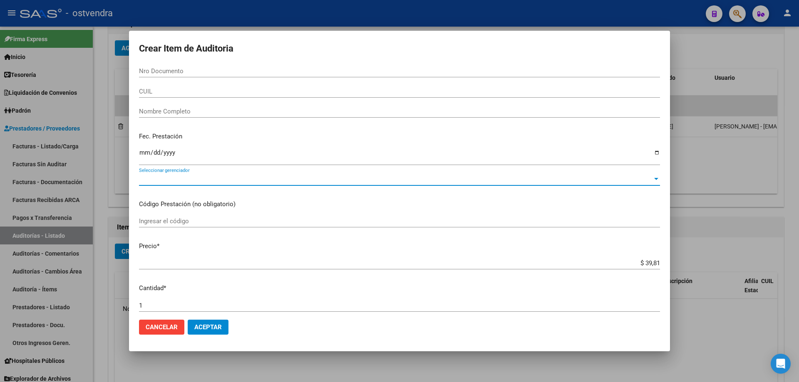
click at [181, 179] on span "Seleccionar gerenciador" at bounding box center [395, 179] width 513 height 7
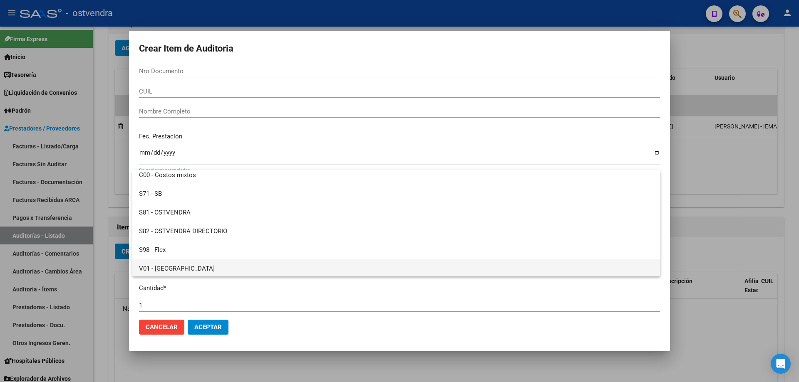
click at [191, 263] on span "V01 - [GEOGRAPHIC_DATA]" at bounding box center [396, 269] width 515 height 19
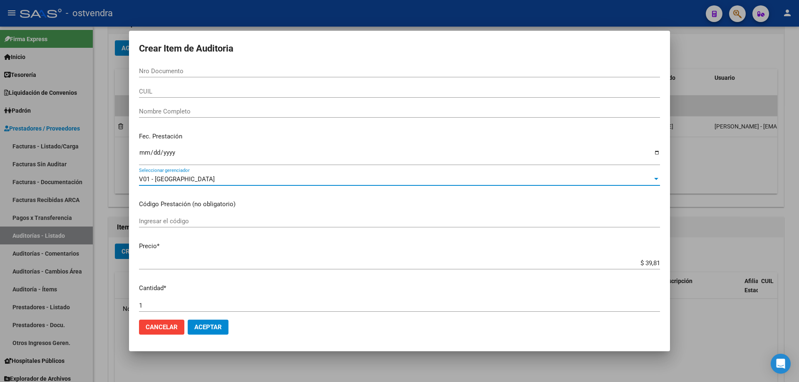
click at [209, 327] on span "Aceptar" at bounding box center [207, 327] width 27 height 7
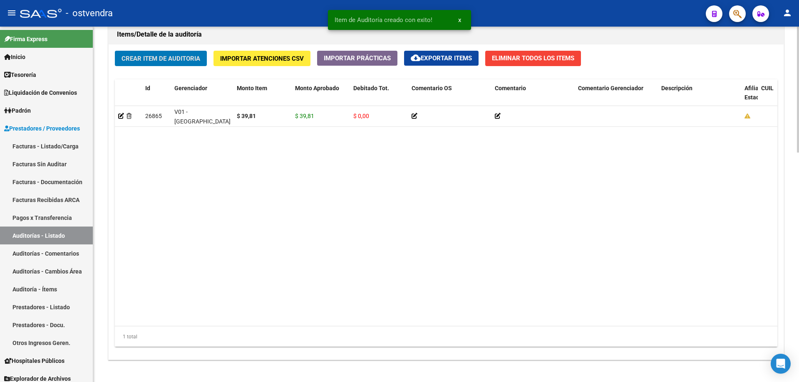
scroll to position [647, 0]
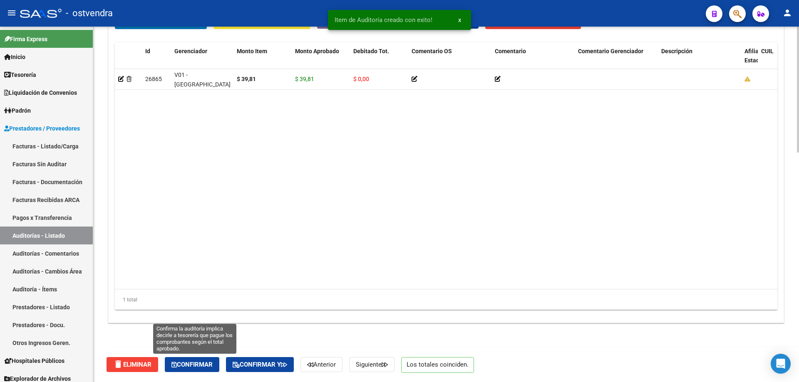
click at [208, 357] on button "Confirmar" at bounding box center [192, 364] width 55 height 15
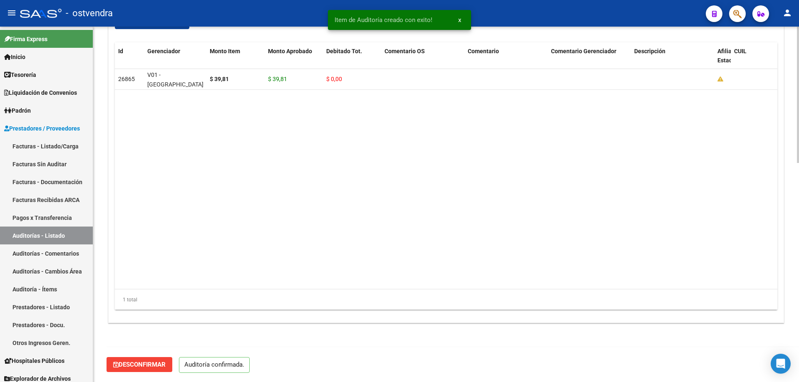
scroll to position [573, 0]
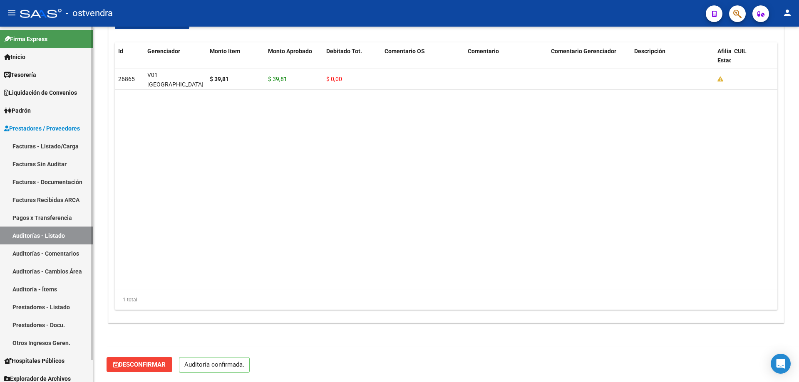
click at [69, 166] on link "Facturas Sin Auditar" at bounding box center [46, 164] width 93 height 18
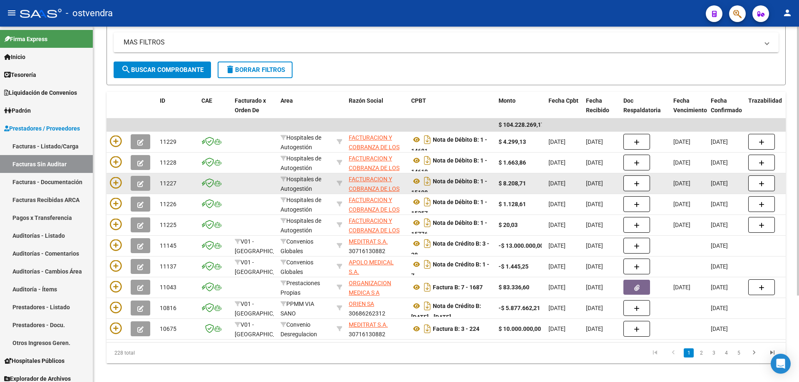
scroll to position [114, 0]
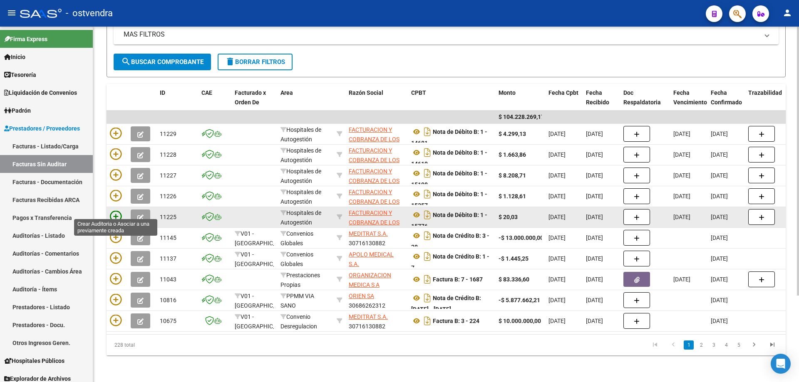
click at [116, 211] on icon at bounding box center [116, 217] width 12 height 12
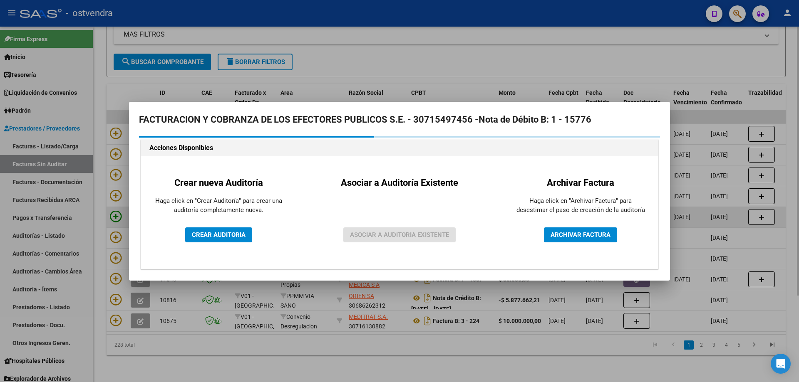
click at [116, 208] on div at bounding box center [399, 191] width 799 height 382
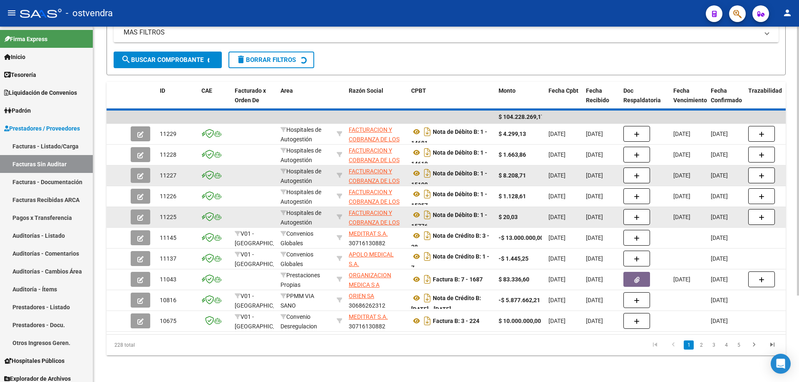
click at [129, 351] on div "228 total" at bounding box center [174, 345] width 134 height 21
click at [117, 208] on datatable-body-cell at bounding box center [117, 217] width 21 height 20
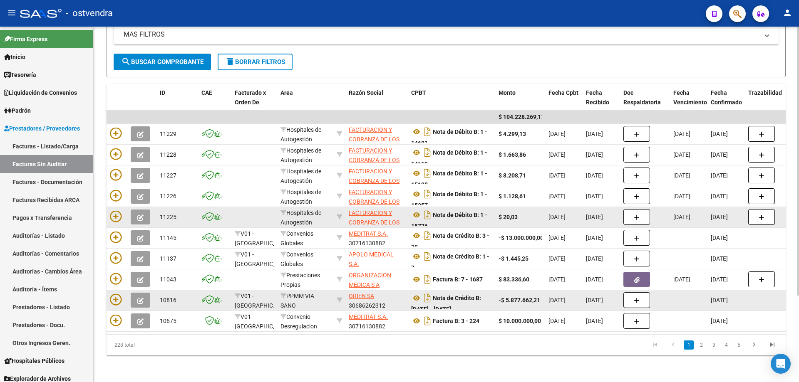
scroll to position [5, 0]
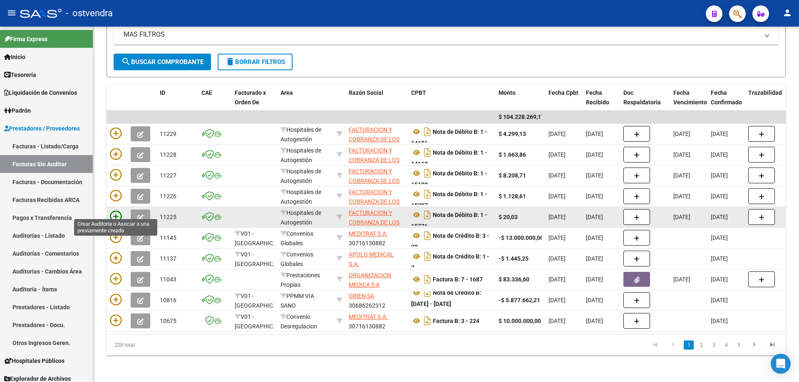
click at [117, 211] on icon at bounding box center [116, 217] width 12 height 12
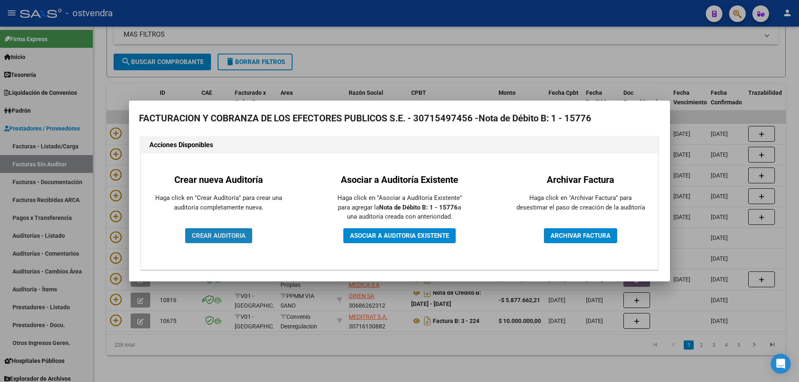
click at [188, 229] on button "CREAR AUDITORIA" at bounding box center [218, 235] width 67 height 15
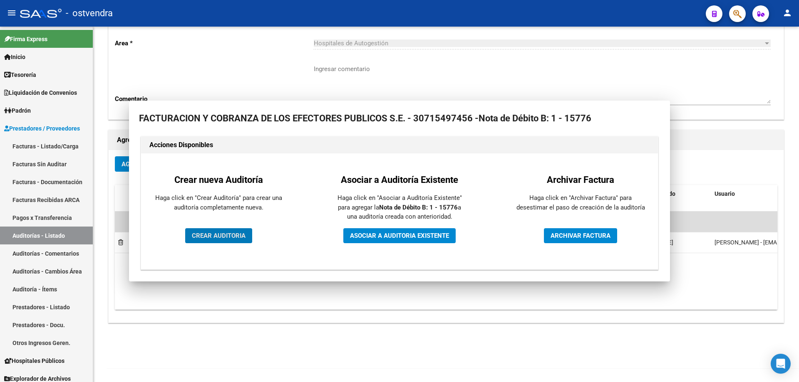
scroll to position [89, 0]
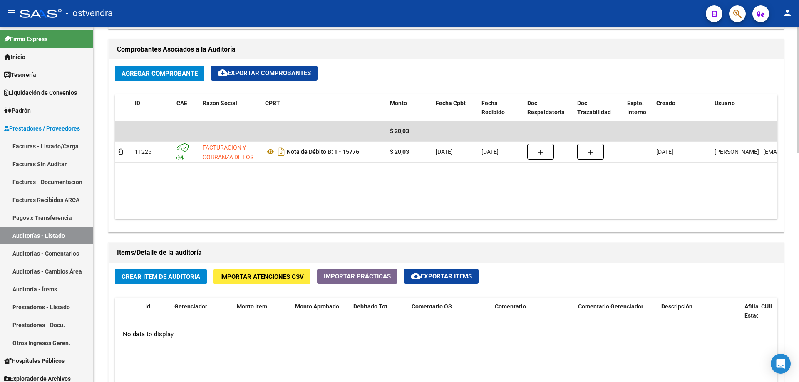
scroll to position [416, 0]
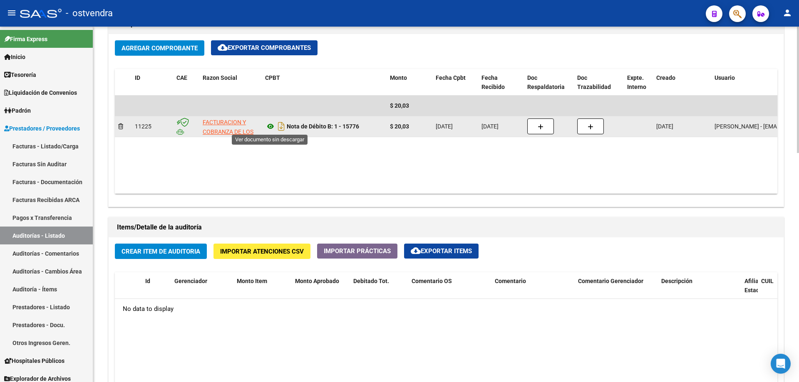
click at [266, 127] on icon at bounding box center [270, 126] width 11 height 10
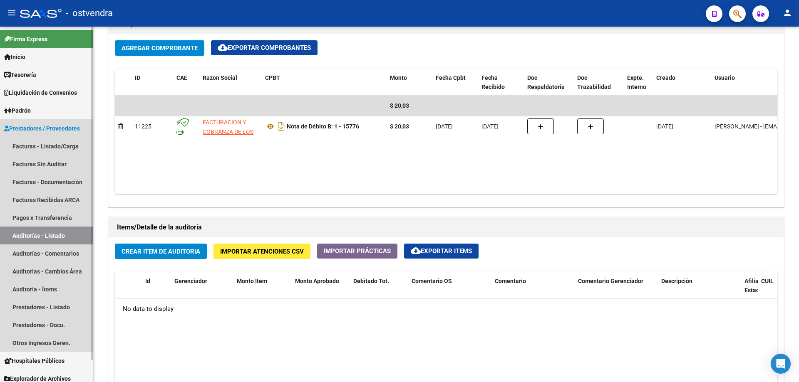
click at [38, 232] on link "Auditorías - Listado" at bounding box center [46, 236] width 93 height 18
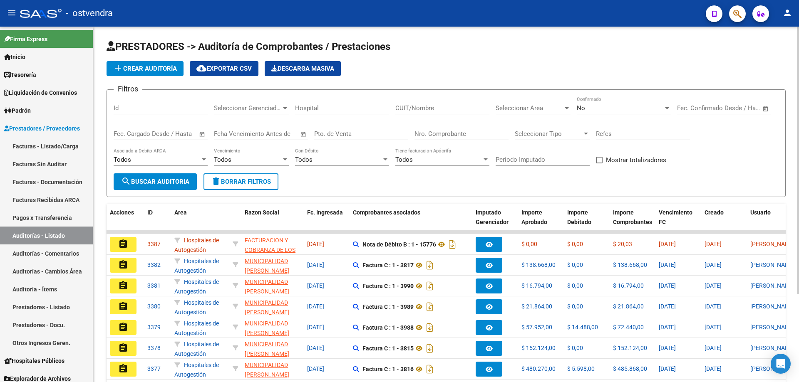
click at [431, 129] on div "Nro. Comprobante" at bounding box center [461, 131] width 94 height 18
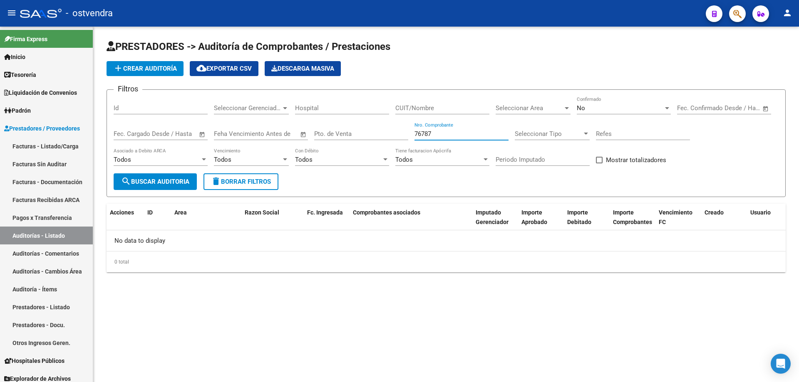
type input "76787"
drag, startPoint x: 610, startPoint y: 85, endPoint x: 610, endPoint y: 92, distance: 6.2
click at [610, 87] on app-list-header "PRESTADORES -> Auditoría de Comprobantes / Prestaciones add Crear Auditoría clo…" at bounding box center [446, 118] width 679 height 157
click at [606, 106] on div "No" at bounding box center [620, 107] width 87 height 7
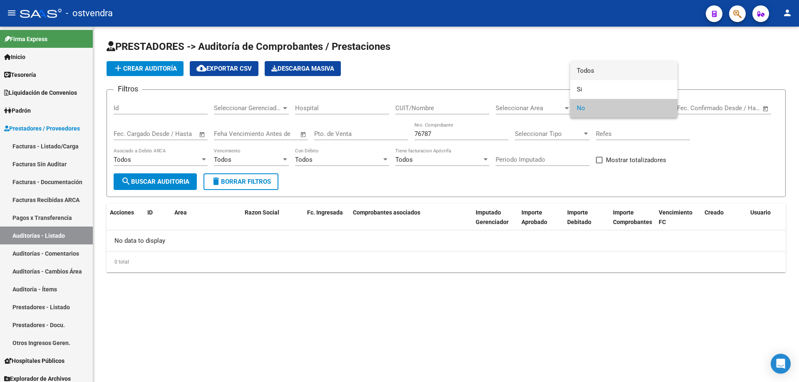
click at [609, 72] on span "Todos" at bounding box center [624, 71] width 94 height 19
click at [159, 185] on span "search Buscar Auditoria" at bounding box center [155, 181] width 68 height 7
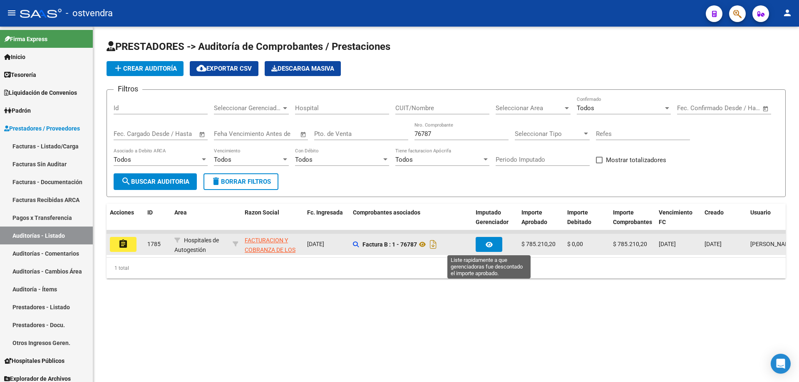
click at [488, 238] on button "button" at bounding box center [489, 244] width 27 height 15
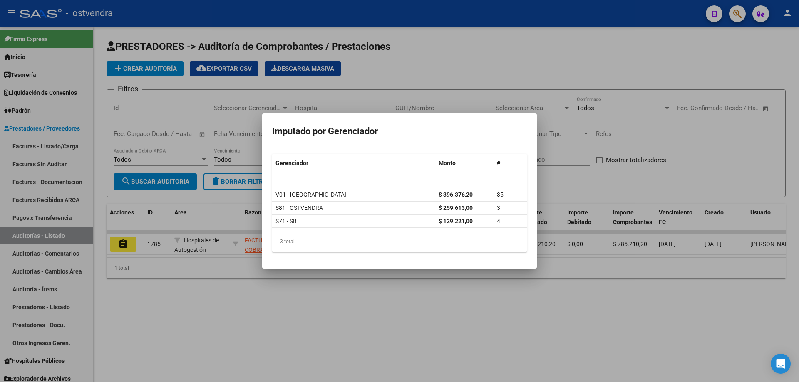
click at [44, 240] on div at bounding box center [399, 191] width 799 height 382
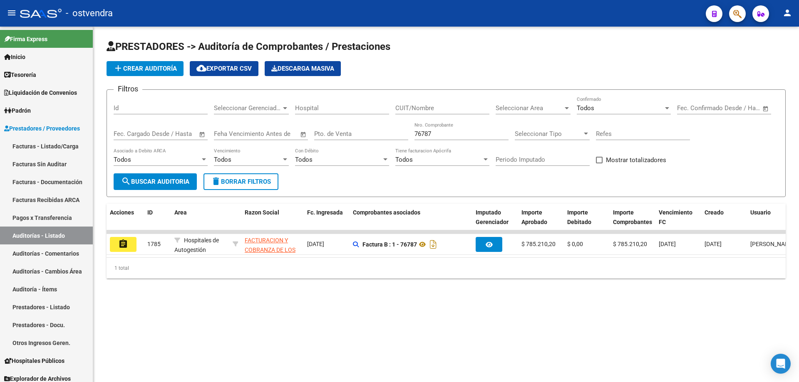
click at [44, 240] on link "Auditorías - Listado" at bounding box center [46, 236] width 93 height 18
drag, startPoint x: 470, startPoint y: 134, endPoint x: 338, endPoint y: 171, distance: 137.0
click at [341, 175] on form "Filtros Id Seleccionar Gerenciador Seleccionar Gerenciador Hospital CUIT/Nombre…" at bounding box center [446, 143] width 679 height 108
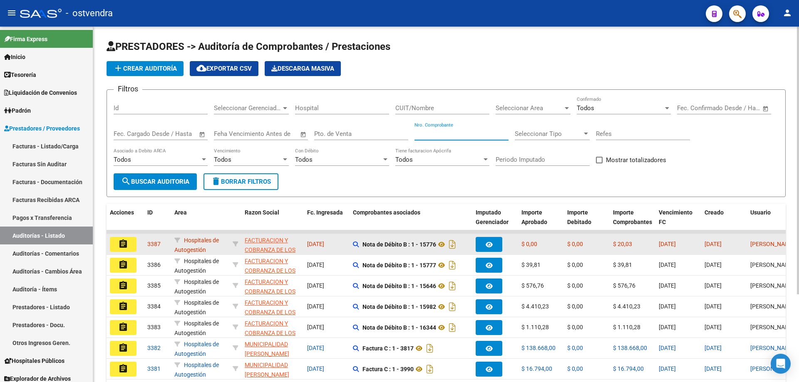
click at [122, 241] on mat-icon "assignment" at bounding box center [123, 244] width 10 height 10
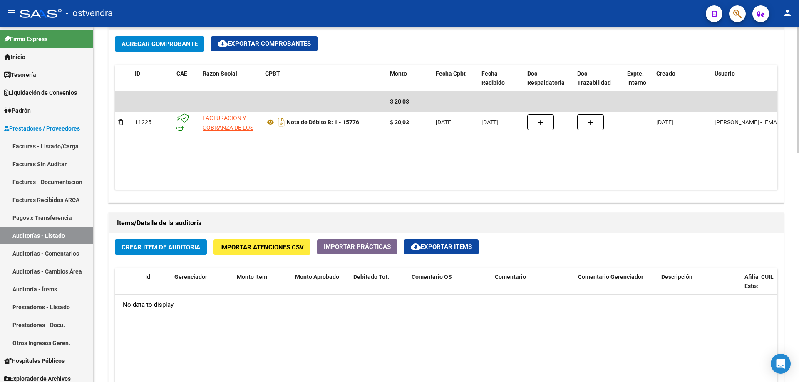
scroll to position [499, 0]
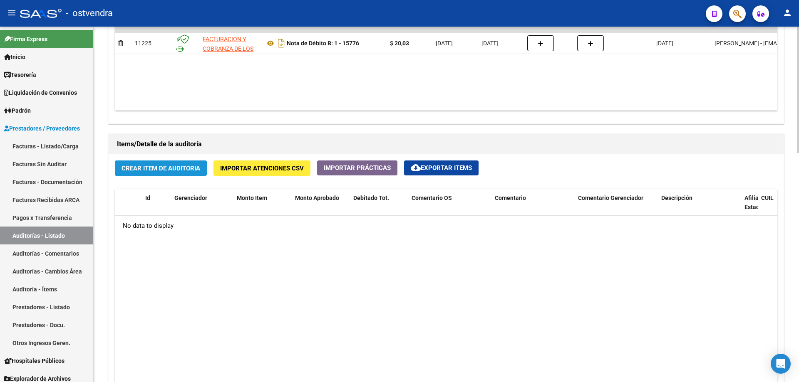
click at [142, 167] on span "Crear Item de Auditoria" at bounding box center [160, 168] width 79 height 7
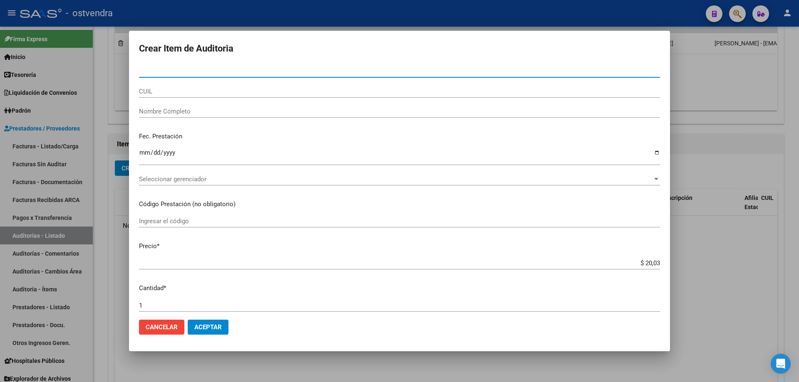
click at [648, 265] on input "$ 20,03" at bounding box center [399, 263] width 521 height 7
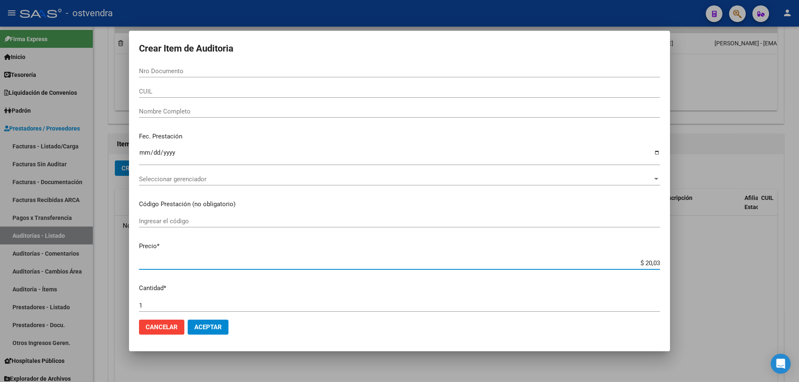
type input "$ 2,03"
type input "$ 0,03"
type input "$ 1,03"
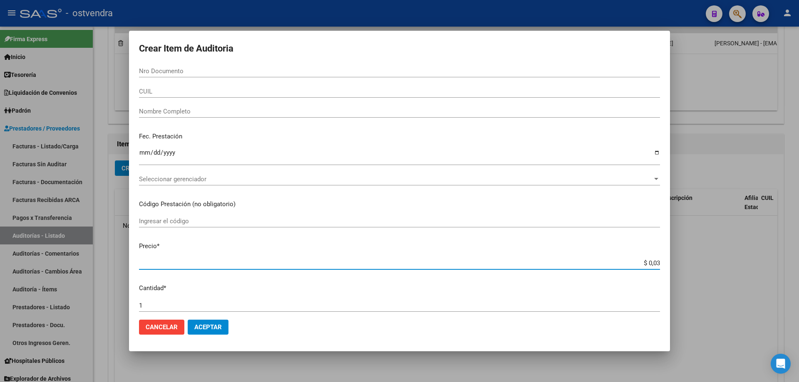
type input "$ 1,03"
type input "$ 15,03"
click at [167, 183] on div "Seleccionar gerenciador Seleccionar gerenciador" at bounding box center [399, 179] width 521 height 12
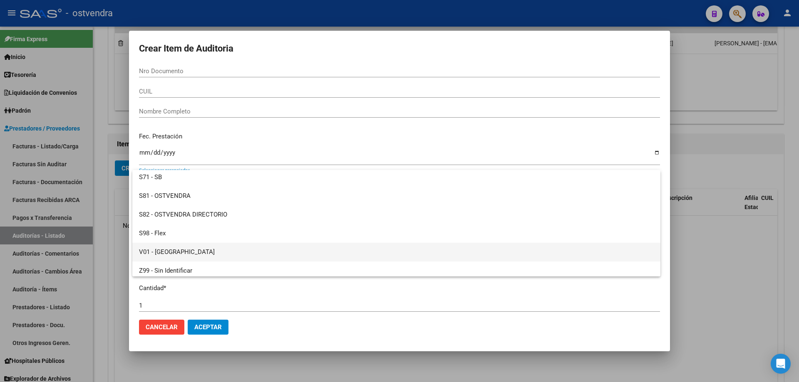
scroll to position [62, 0]
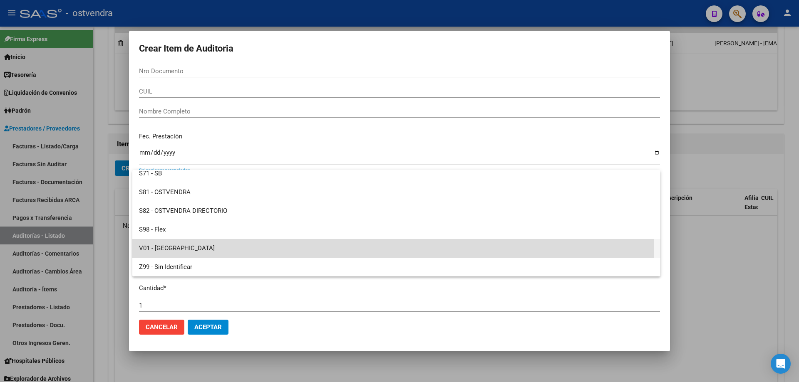
click at [174, 248] on span "V01 - [GEOGRAPHIC_DATA]" at bounding box center [396, 248] width 515 height 19
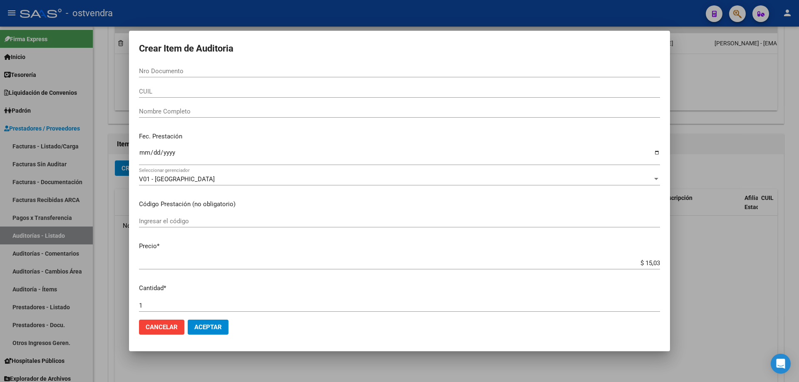
click at [220, 337] on mat-dialog-actions "Cancelar Aceptar" at bounding box center [399, 327] width 521 height 28
click at [218, 333] on button "Aceptar" at bounding box center [208, 327] width 41 height 15
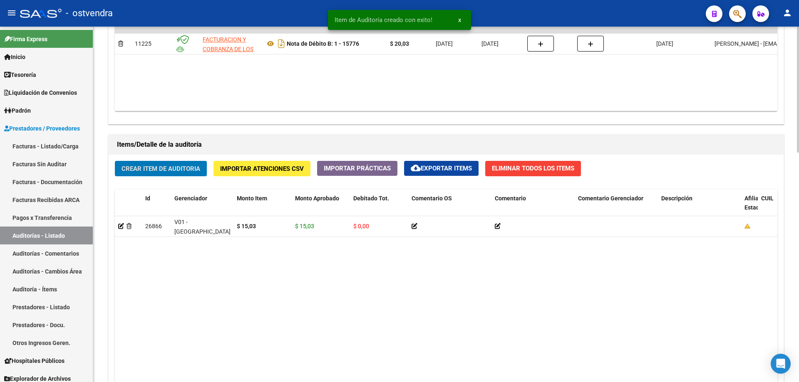
scroll to position [500, 0]
click at [152, 169] on span "Crear Item de Auditoria" at bounding box center [160, 168] width 79 height 7
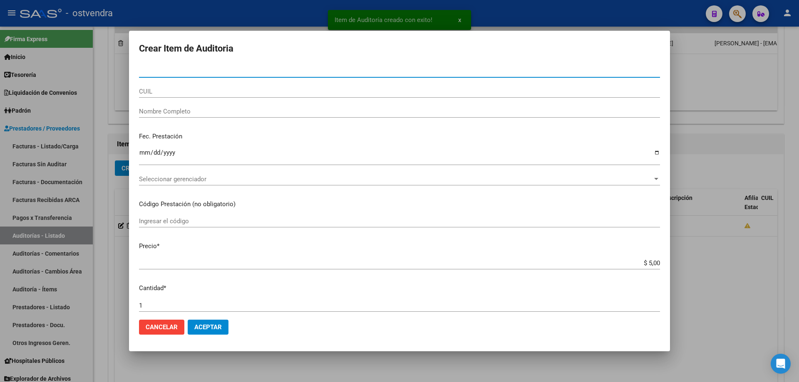
click at [647, 264] on input "$ 5,00" at bounding box center [399, 263] width 521 height 7
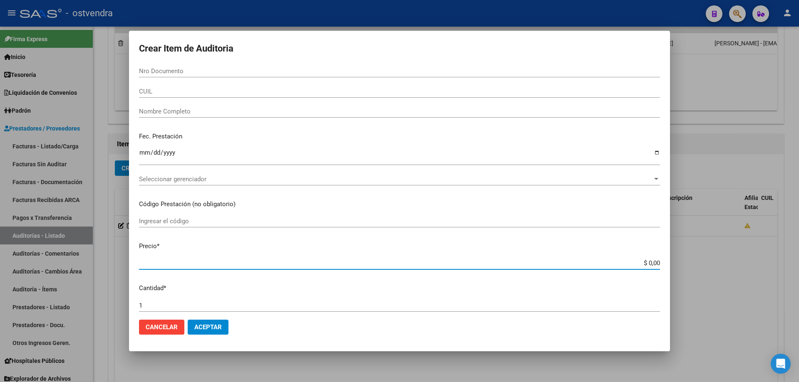
type input "$ 3,00"
click at [151, 175] on div "Seleccionar gerenciador Seleccionar gerenciador" at bounding box center [399, 179] width 521 height 12
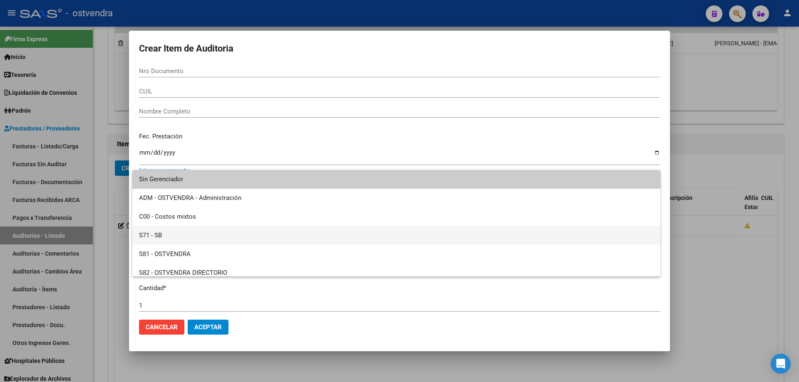
click at [164, 239] on span "S71 - SB" at bounding box center [396, 235] width 515 height 19
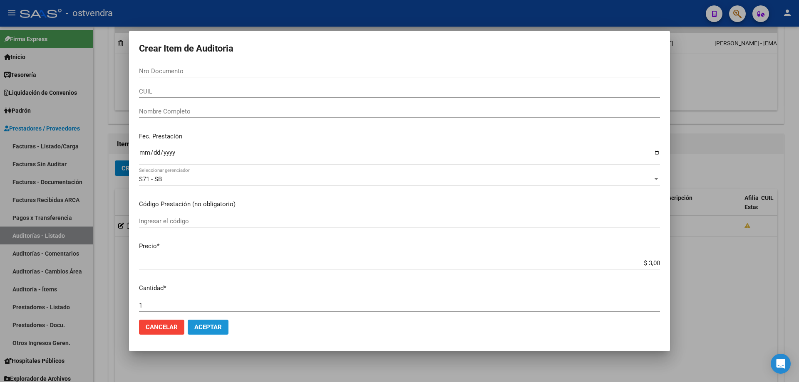
click at [213, 327] on span "Aceptar" at bounding box center [207, 327] width 27 height 7
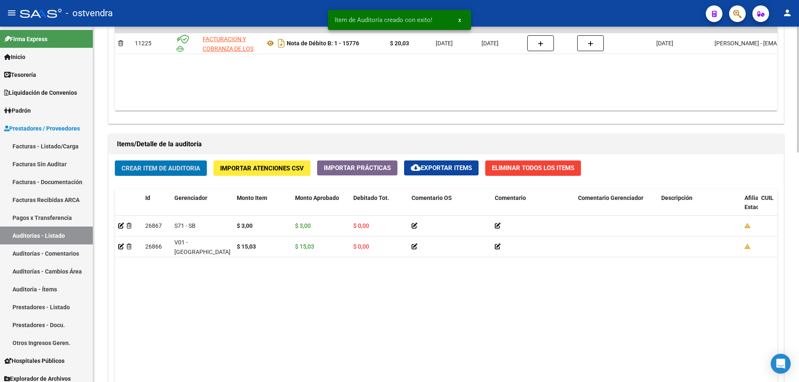
click at [147, 169] on span "Crear Item de Auditoria" at bounding box center [160, 168] width 79 height 7
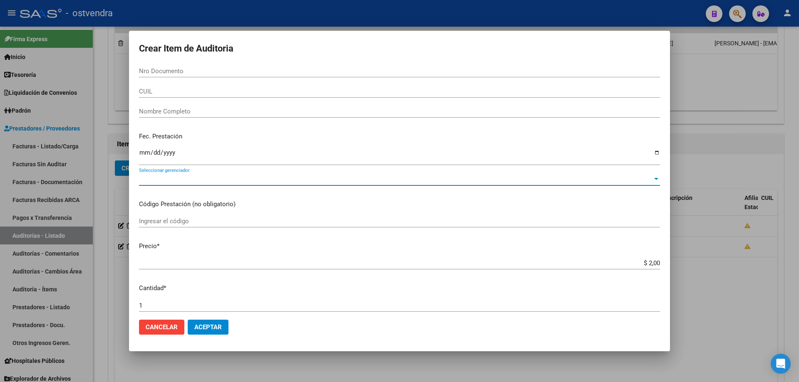
click at [175, 176] on span "Seleccionar gerenciador" at bounding box center [395, 179] width 513 height 7
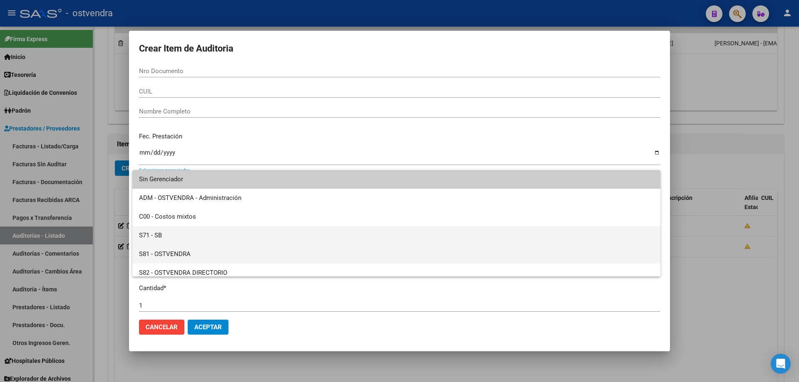
drag, startPoint x: 171, startPoint y: 235, endPoint x: 171, endPoint y: 252, distance: 17.5
click at [171, 252] on div "Sin Gerenciador ADM - OSTVENDRA - Administración C00 - Costos mixtos S71 - SB S…" at bounding box center [396, 223] width 528 height 107
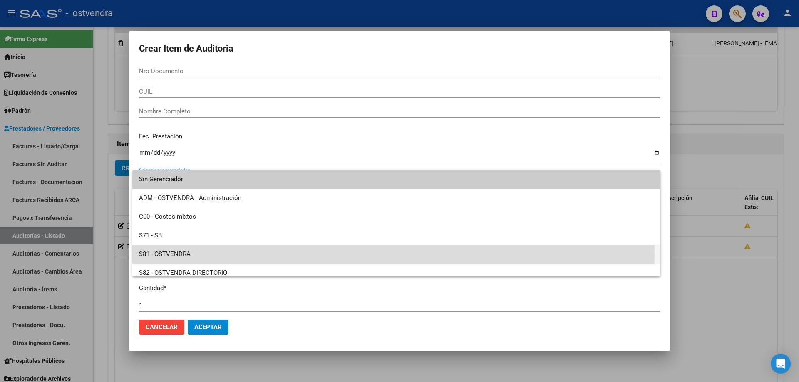
click at [202, 250] on span "S81 - OSTVENDRA" at bounding box center [396, 254] width 515 height 19
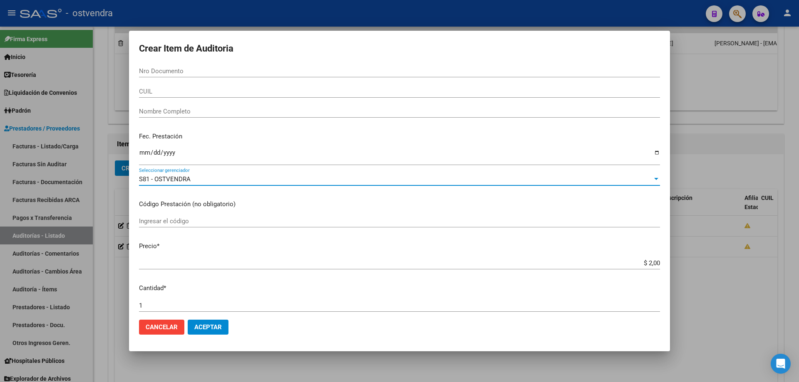
click at [198, 330] on span "Aceptar" at bounding box center [207, 327] width 27 height 7
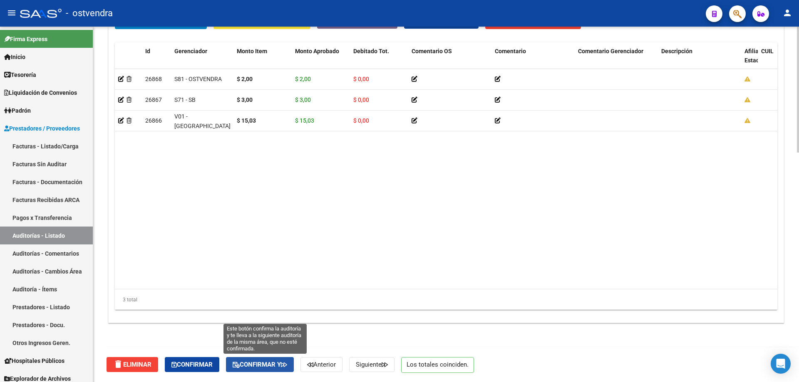
click at [262, 360] on button "Confirmar y" at bounding box center [260, 364] width 68 height 15
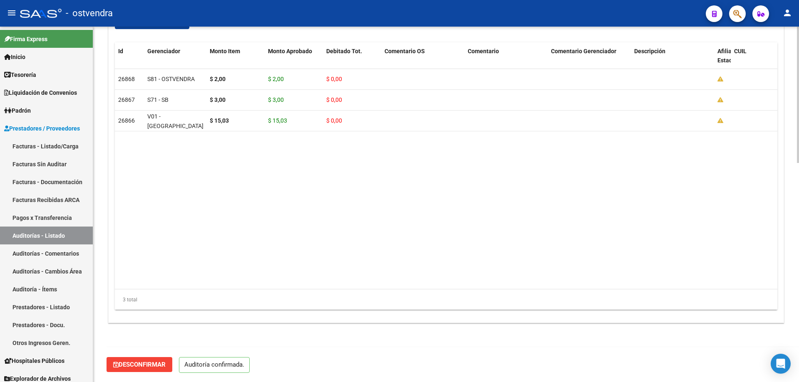
scroll to position [573, 0]
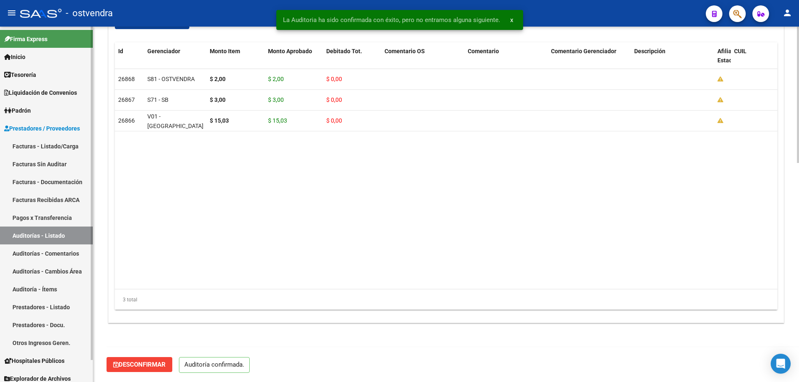
click at [55, 166] on link "Facturas Sin Auditar" at bounding box center [46, 164] width 93 height 18
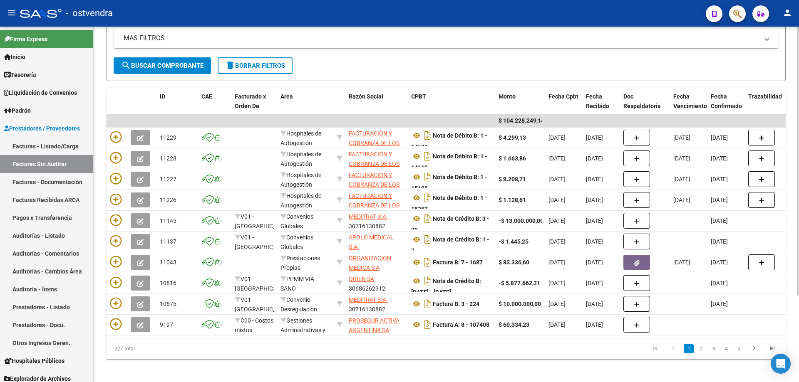
scroll to position [114, 0]
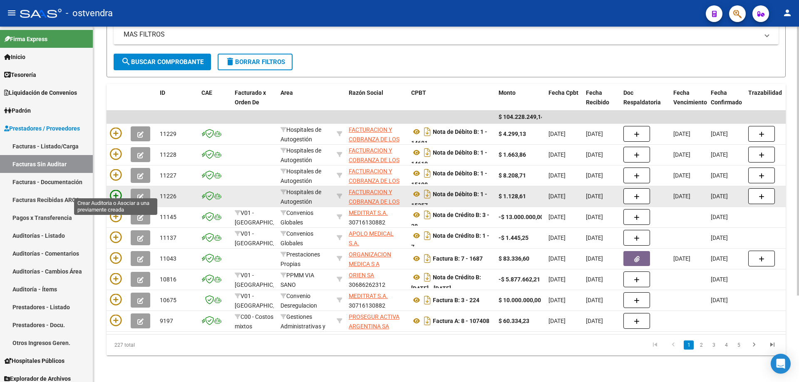
click at [115, 190] on icon at bounding box center [116, 196] width 12 height 12
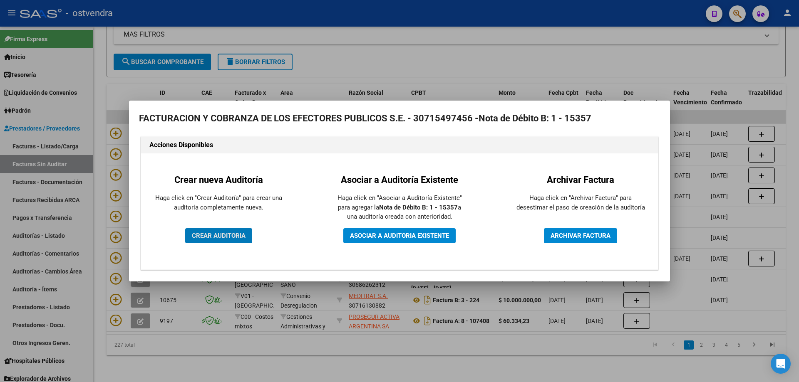
click at [213, 237] on span "CREAR AUDITORIA" at bounding box center [219, 235] width 54 height 7
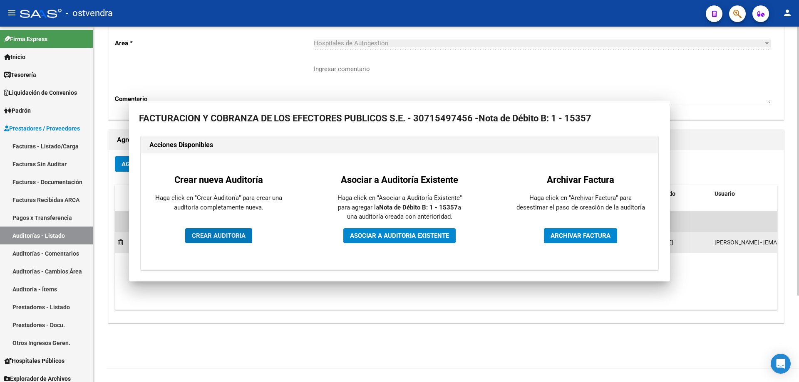
scroll to position [89, 0]
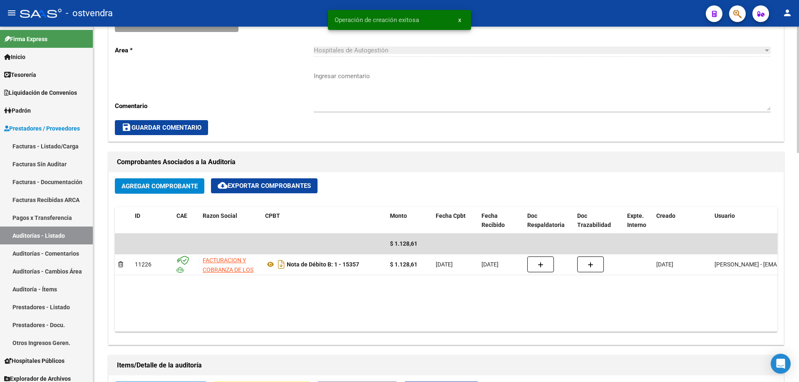
scroll to position [374, 0]
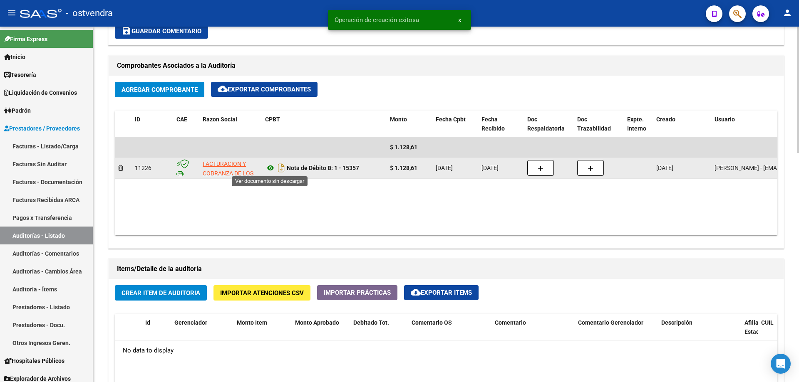
click at [268, 170] on icon at bounding box center [270, 168] width 11 height 10
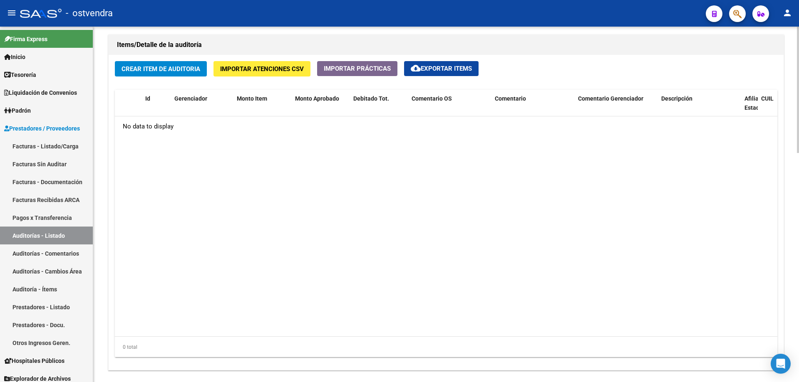
scroll to position [583, 0]
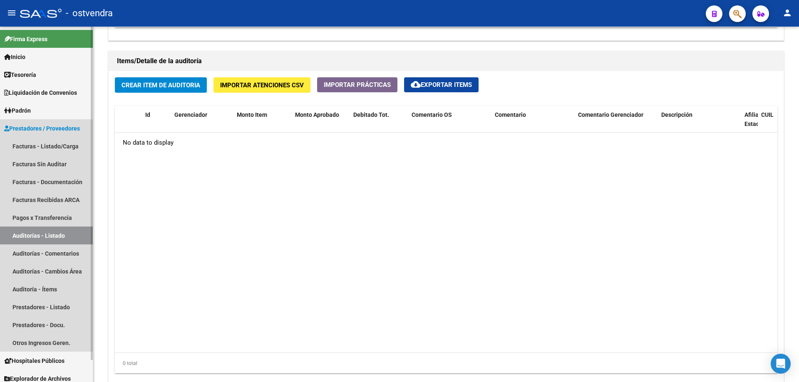
click at [47, 236] on link "Auditorías - Listado" at bounding box center [46, 236] width 93 height 18
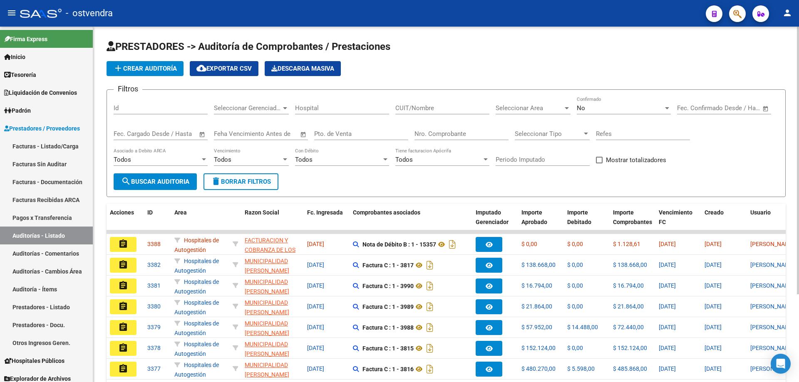
click at [589, 107] on div "No" at bounding box center [620, 107] width 87 height 7
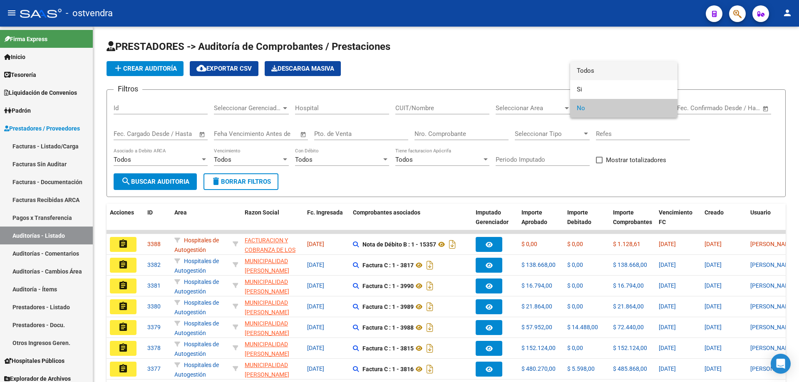
click at [592, 74] on span "Todos" at bounding box center [624, 71] width 94 height 19
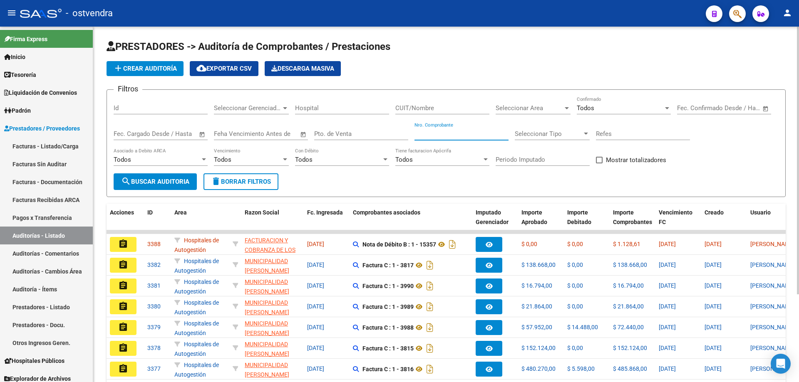
click at [446, 134] on input "Nro. Comprobante" at bounding box center [461, 133] width 94 height 7
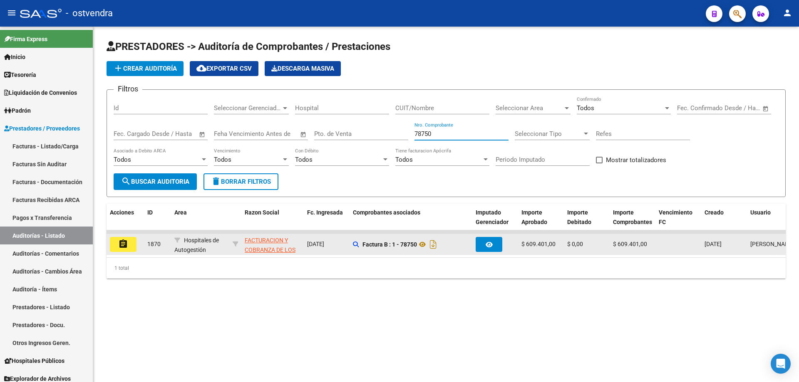
type input "78750"
click at [490, 243] on icon "button" at bounding box center [489, 245] width 7 height 6
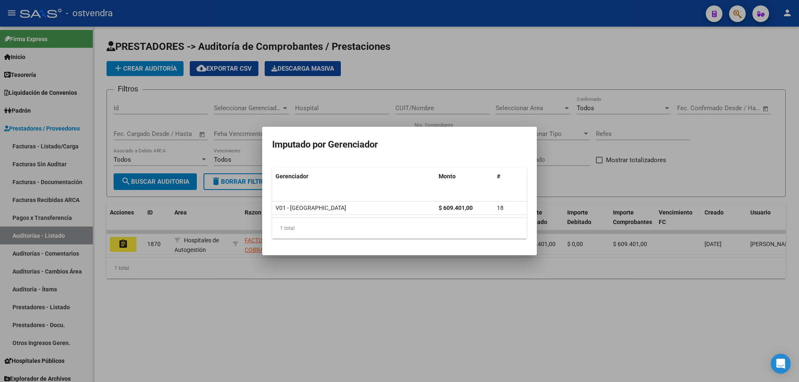
click at [68, 260] on div at bounding box center [399, 191] width 799 height 382
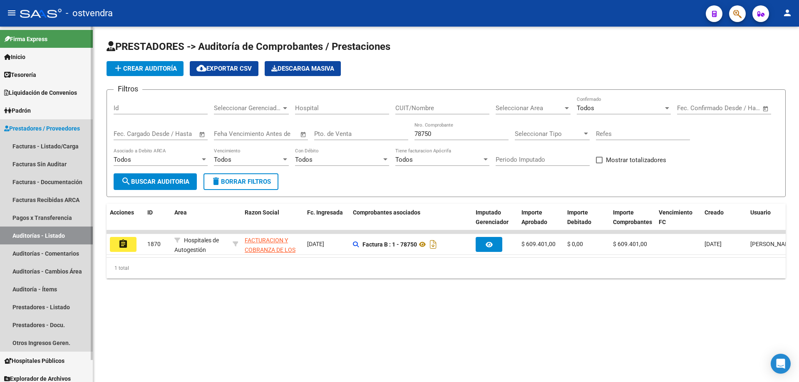
click at [45, 228] on link "Auditorías - Listado" at bounding box center [46, 236] width 93 height 18
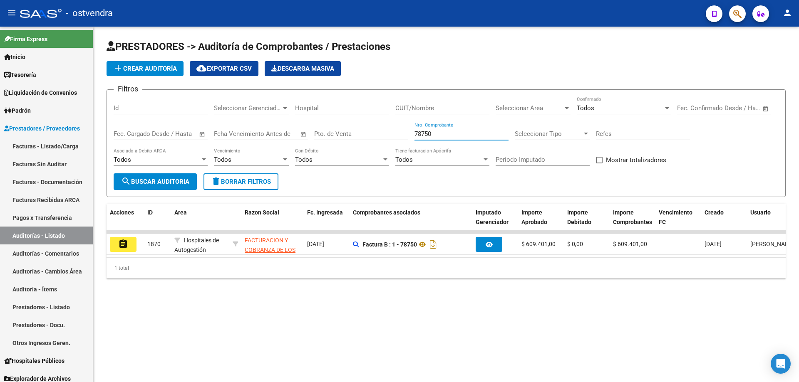
drag, startPoint x: 435, startPoint y: 136, endPoint x: 309, endPoint y: 164, distance: 129.5
click at [309, 164] on div "Filtros Id Seleccionar Gerenciador Seleccionar Gerenciador Hospital CUIT/Nombre…" at bounding box center [446, 135] width 665 height 77
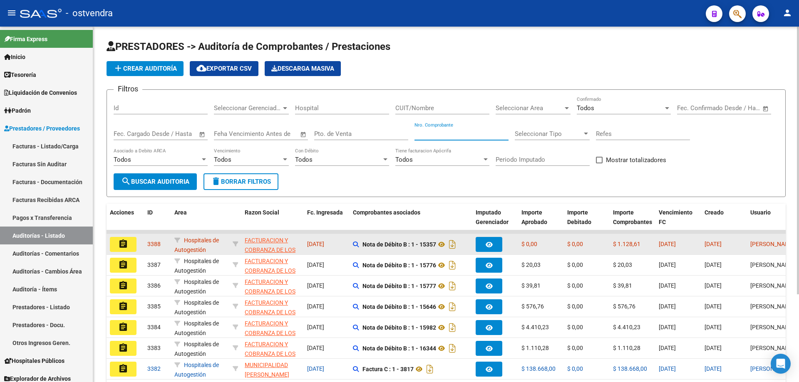
click at [122, 238] on button "assignment" at bounding box center [123, 244] width 27 height 15
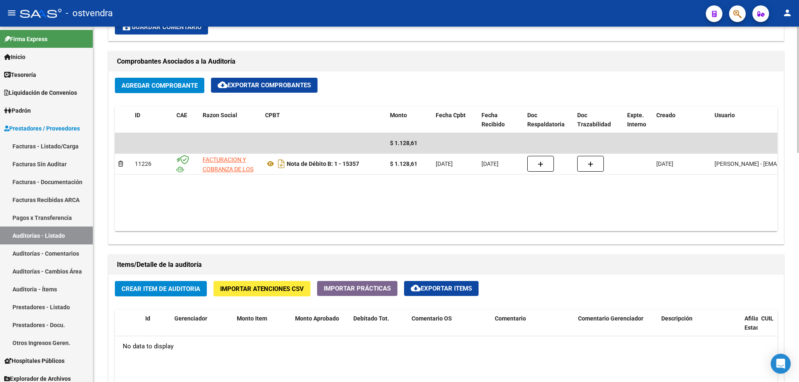
scroll to position [499, 0]
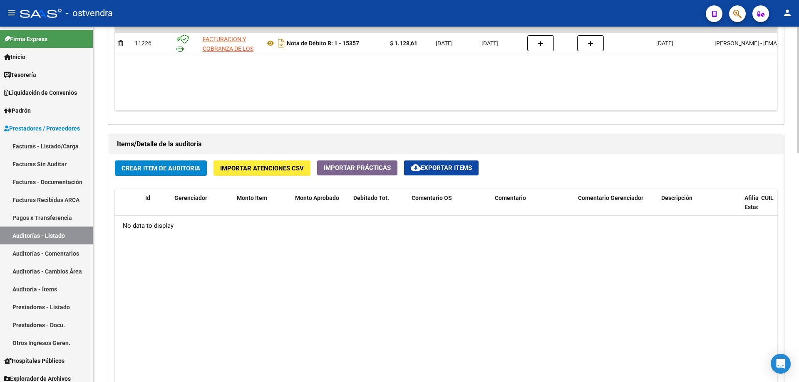
click at [167, 171] on span "Crear Item de Auditoria" at bounding box center [160, 168] width 79 height 7
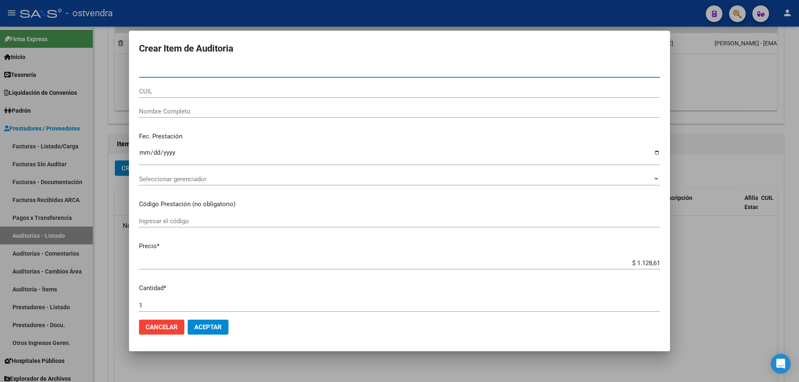
drag, startPoint x: 176, startPoint y: 186, endPoint x: 176, endPoint y: 177, distance: 8.7
click at [176, 184] on div "Seleccionar gerenciador Seleccionar gerenciador" at bounding box center [399, 183] width 521 height 20
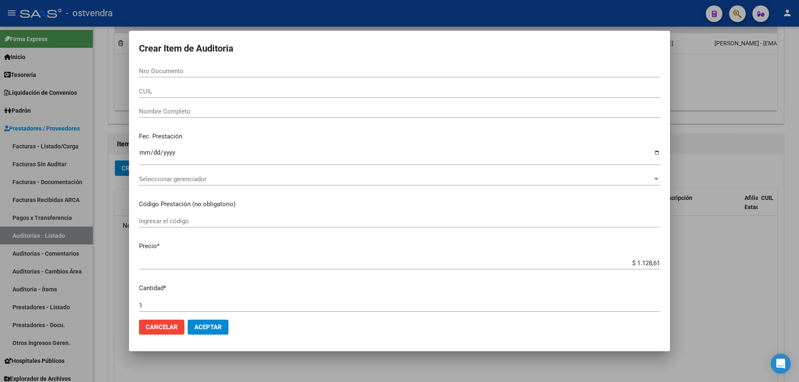
click at [176, 177] on span "Seleccionar gerenciador" at bounding box center [395, 179] width 513 height 7
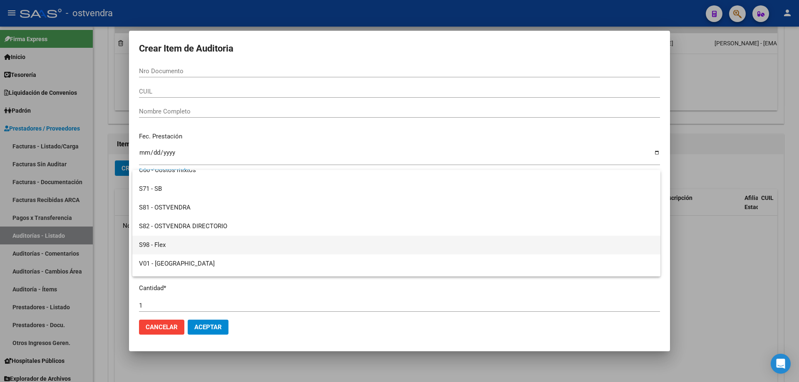
scroll to position [62, 0]
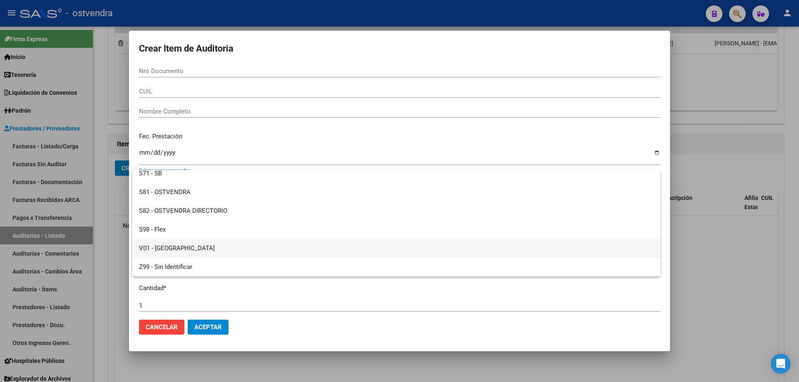
click at [180, 250] on span "V01 - [GEOGRAPHIC_DATA]" at bounding box center [396, 248] width 515 height 19
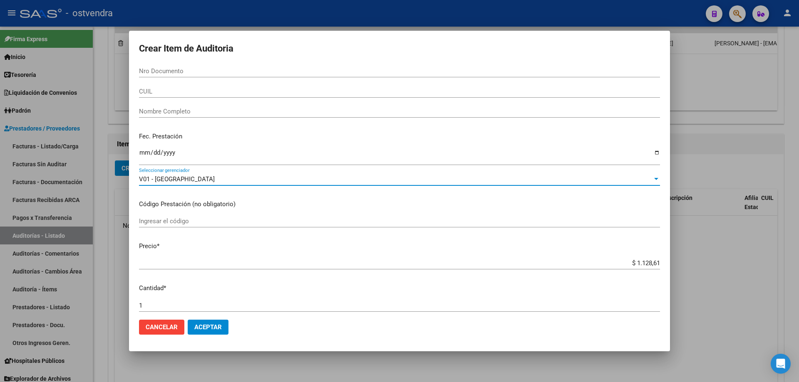
click at [200, 329] on span "Aceptar" at bounding box center [207, 327] width 27 height 7
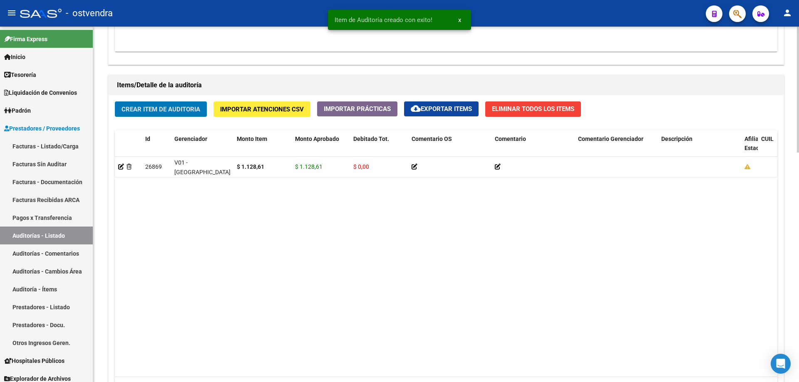
scroll to position [647, 0]
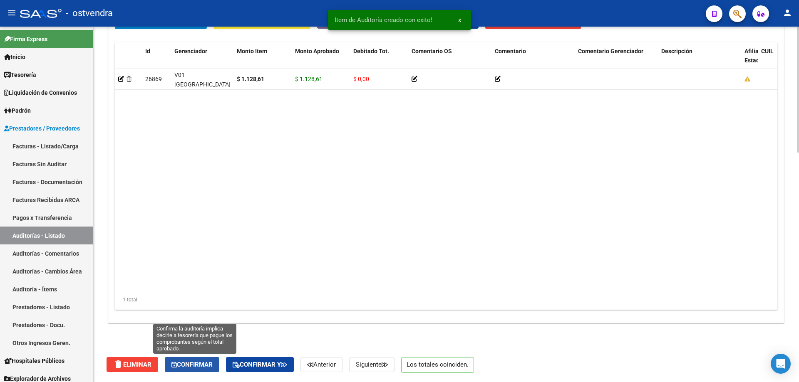
click at [208, 366] on span "Confirmar" at bounding box center [191, 364] width 41 height 7
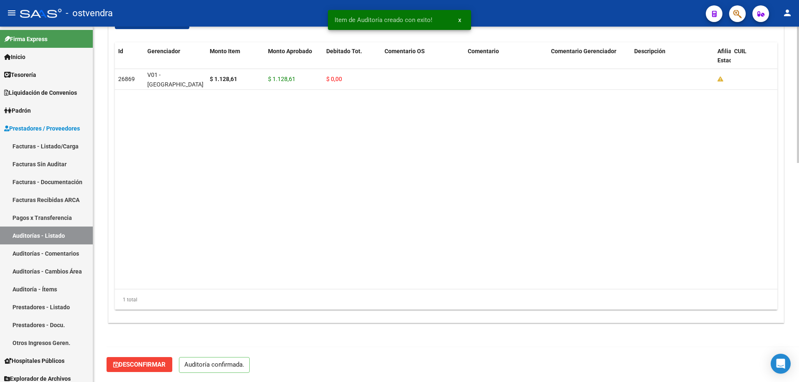
scroll to position [573, 0]
click at [60, 162] on link "Facturas Sin Auditar" at bounding box center [46, 164] width 93 height 18
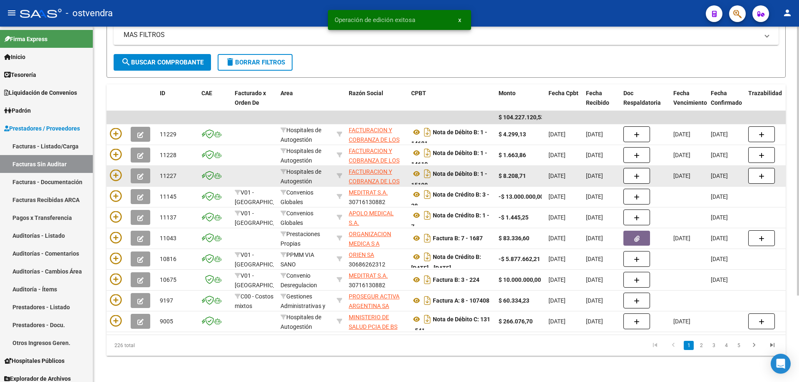
scroll to position [114, 0]
click at [117, 169] on icon at bounding box center [116, 175] width 12 height 12
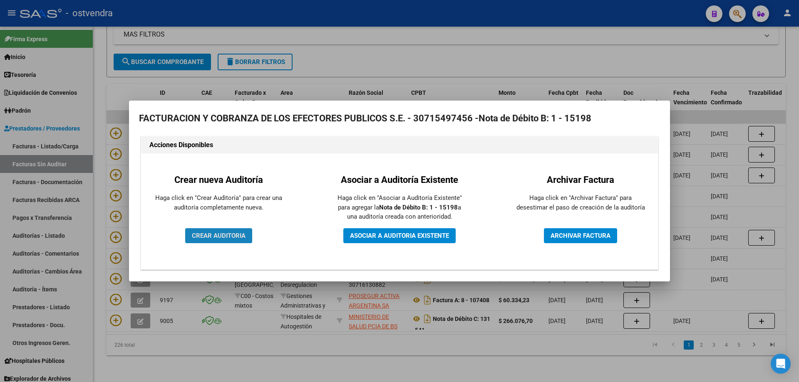
click at [211, 235] on span "CREAR AUDITORIA" at bounding box center [219, 235] width 54 height 7
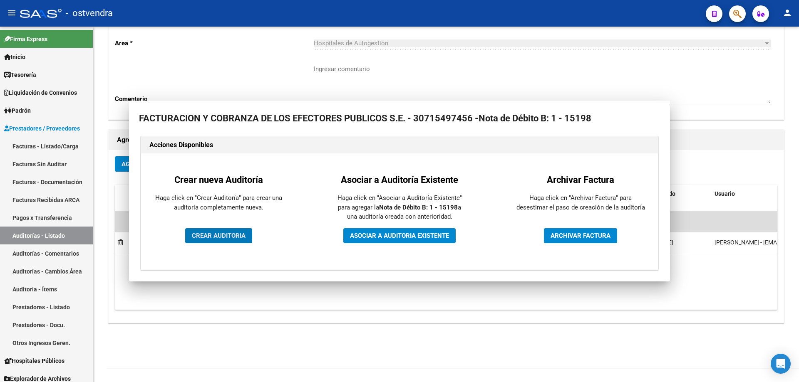
scroll to position [89, 0]
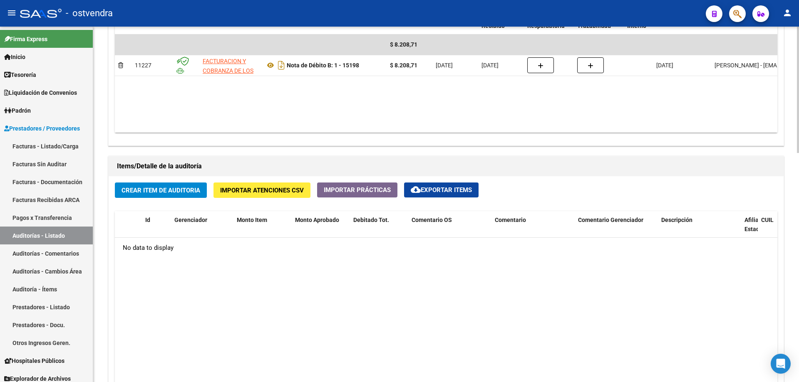
scroll to position [499, 0]
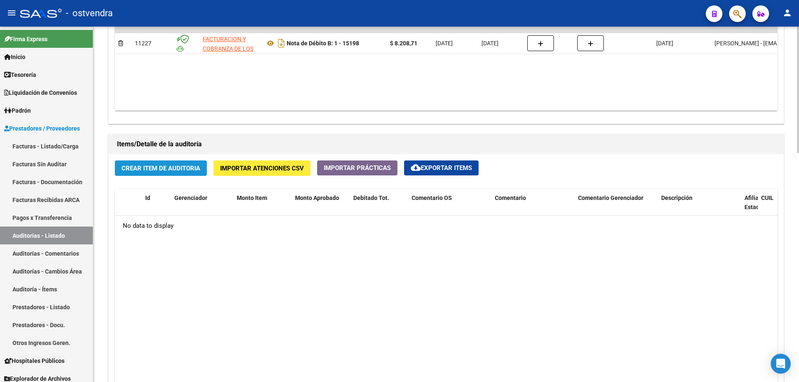
click at [148, 161] on button "Crear Item de Auditoria" at bounding box center [161, 168] width 92 height 15
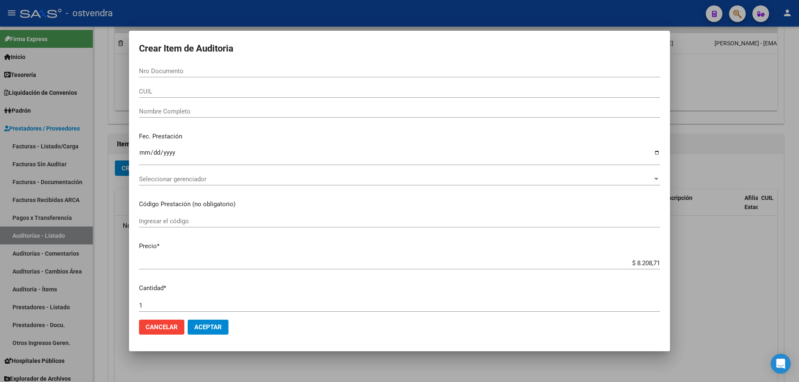
click at [681, 171] on div at bounding box center [399, 191] width 799 height 382
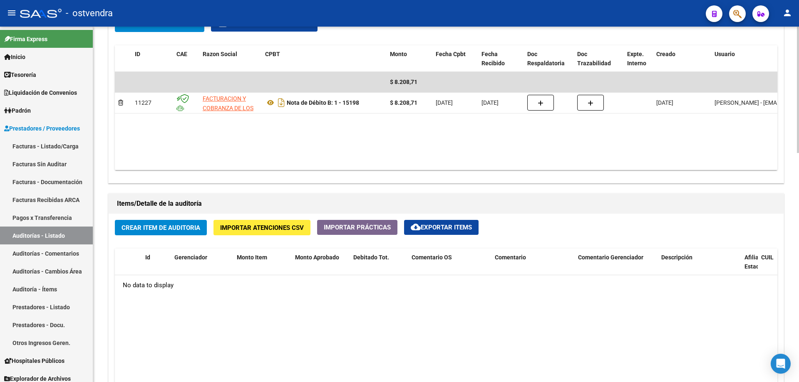
scroll to position [416, 0]
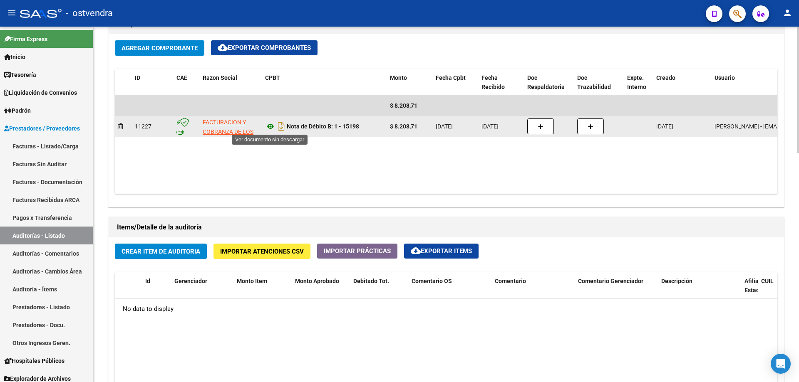
click at [270, 124] on icon at bounding box center [270, 126] width 11 height 10
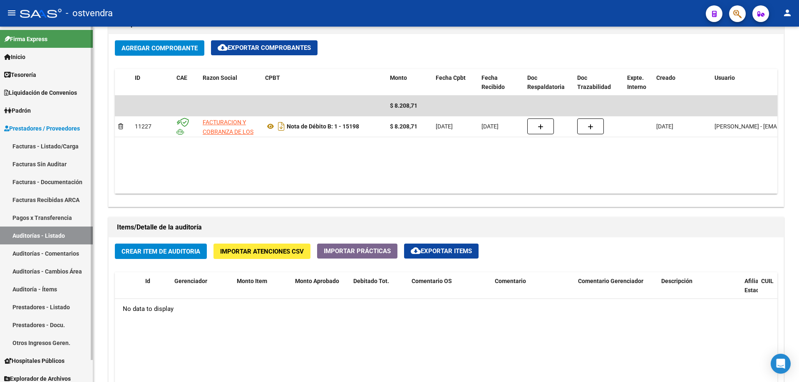
click at [30, 228] on link "Auditorías - Listado" at bounding box center [46, 236] width 93 height 18
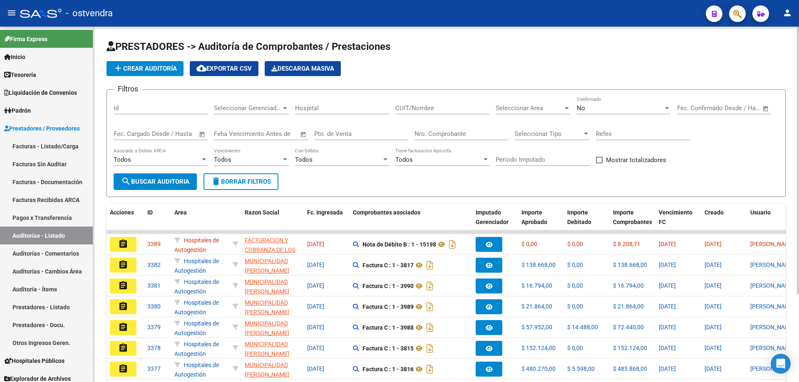
click at [612, 103] on div "No Confirmado" at bounding box center [624, 106] width 94 height 18
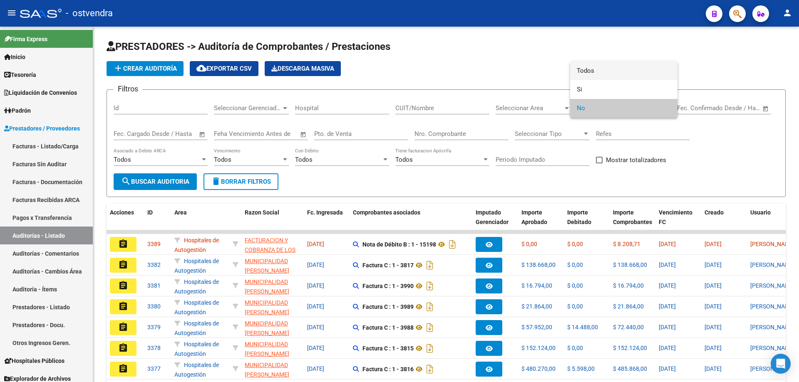
click at [605, 66] on span "Todos" at bounding box center [624, 71] width 94 height 19
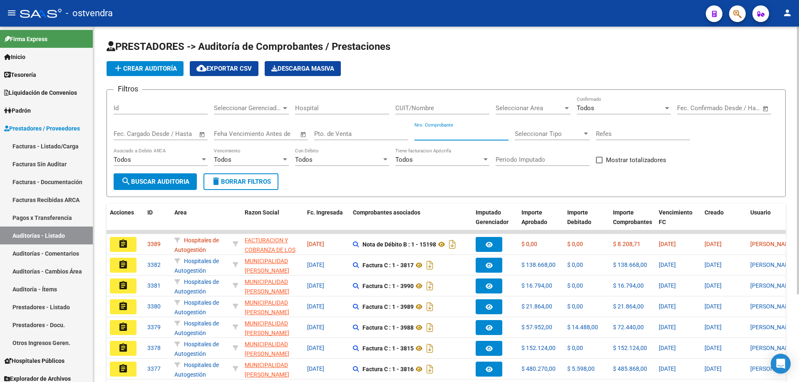
click at [464, 131] on input "Nro. Comprobante" at bounding box center [461, 133] width 94 height 7
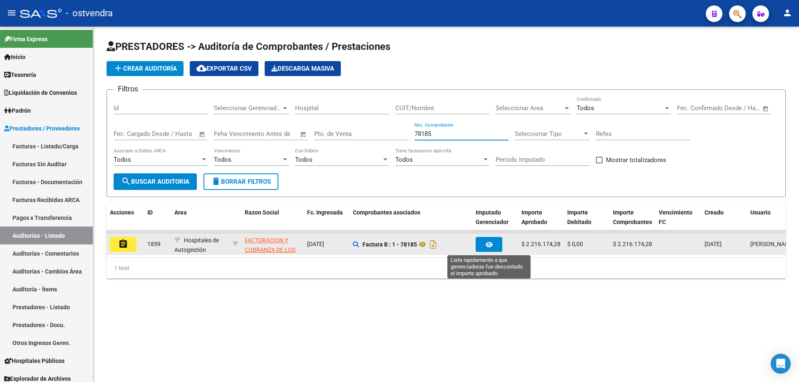
type input "78185"
click at [477, 245] on button "button" at bounding box center [489, 244] width 27 height 15
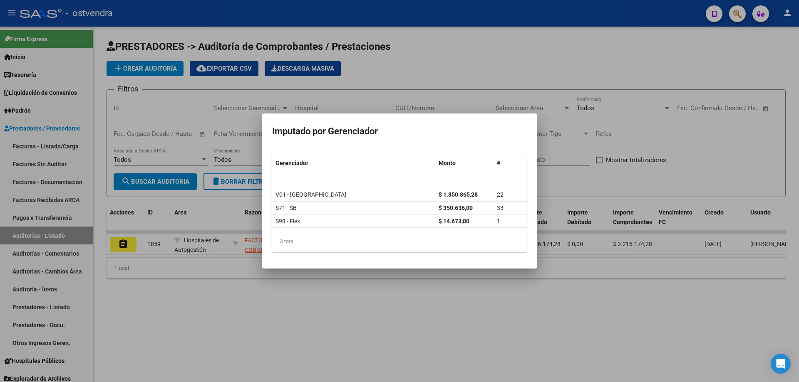
click at [328, 344] on div at bounding box center [399, 191] width 799 height 382
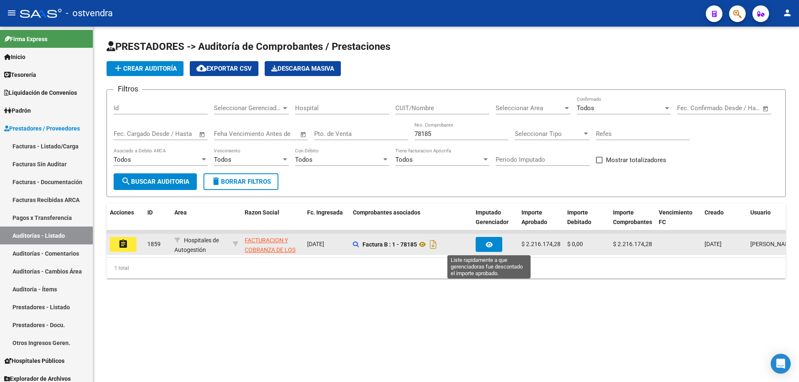
click at [486, 242] on icon "button" at bounding box center [489, 245] width 7 height 6
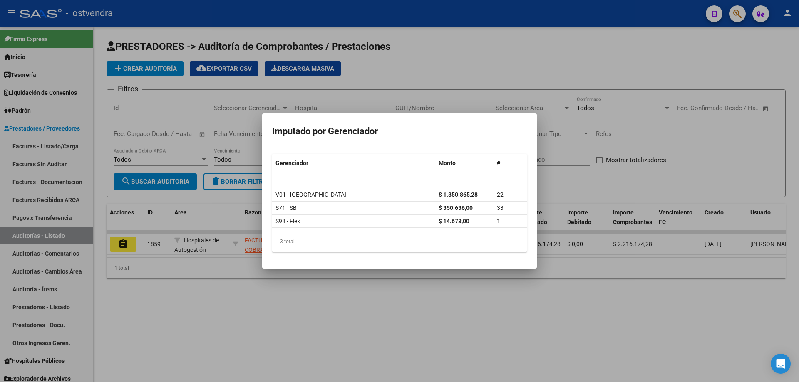
click at [196, 287] on div at bounding box center [399, 191] width 799 height 382
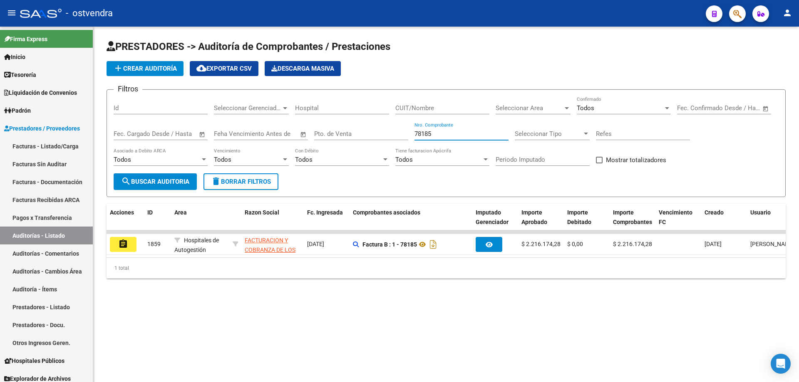
drag, startPoint x: 446, startPoint y: 137, endPoint x: 383, endPoint y: 156, distance: 65.7
click at [383, 156] on div "Filtros Id Seleccionar Gerenciador Seleccionar Gerenciador Hospital CUIT/Nombre…" at bounding box center [446, 135] width 665 height 77
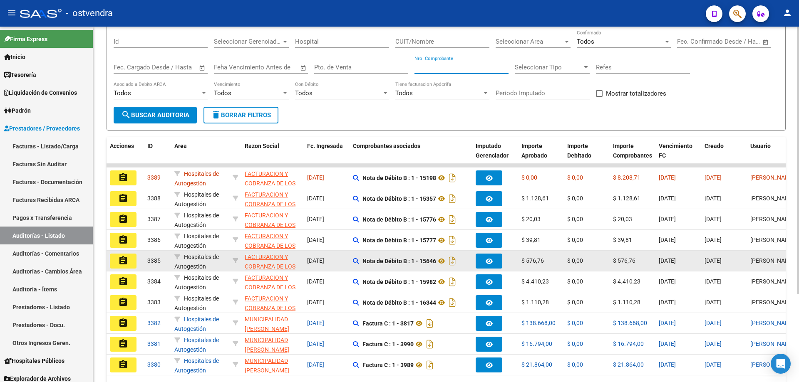
scroll to position [117, 0]
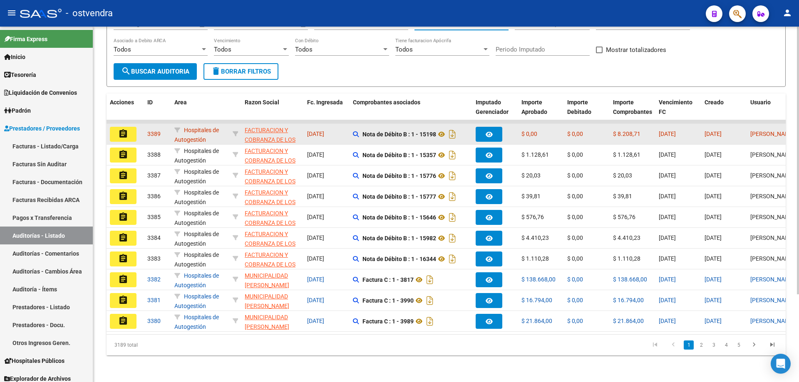
click at [125, 129] on mat-icon "assignment" at bounding box center [123, 134] width 10 height 10
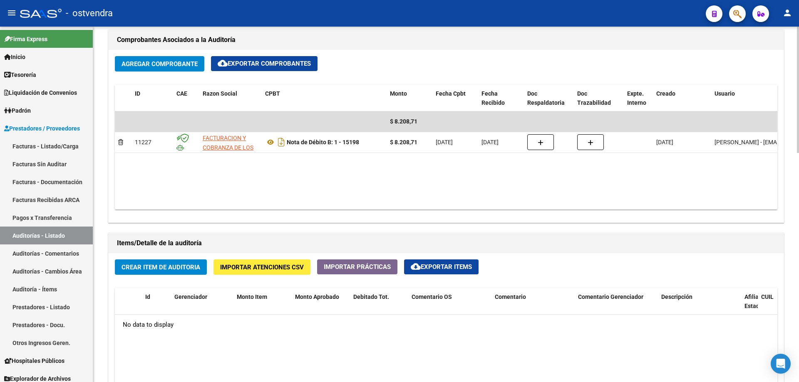
scroll to position [416, 0]
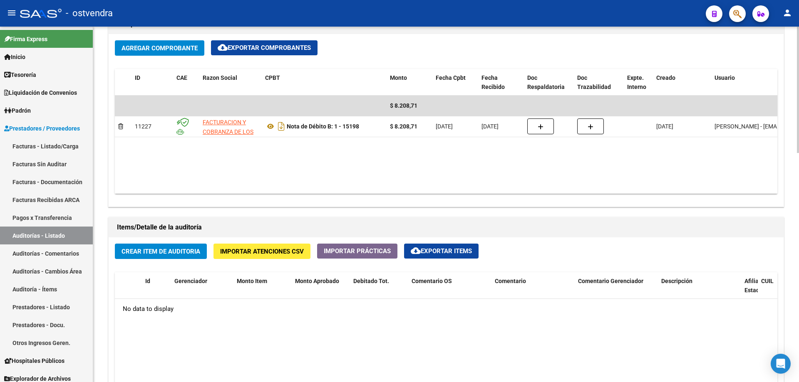
click at [174, 255] on span "Crear Item de Auditoria" at bounding box center [160, 251] width 79 height 7
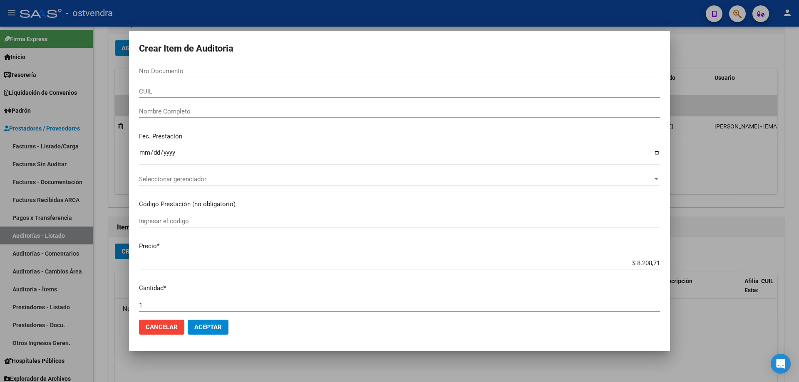
drag, startPoint x: 655, startPoint y: 260, endPoint x: 628, endPoint y: 263, distance: 26.8
click at [628, 263] on app-form-text-field "Precio * $ 8.208,71 Ingresar el precio" at bounding box center [403, 255] width 528 height 26
click at [629, 262] on input "$ 8.208,71" at bounding box center [399, 263] width 521 height 7
drag, startPoint x: 629, startPoint y: 262, endPoint x: 660, endPoint y: 259, distance: 31.4
click at [659, 259] on mat-dialog-content "Nro Documento CUIL Nombre Completo Fec. Prestación Ingresar la fecha Selecciona…" at bounding box center [399, 189] width 541 height 248
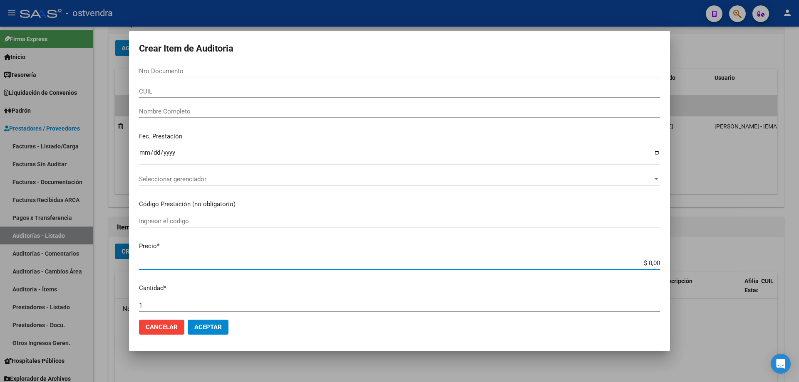
type input "$ 0,01"
type input "$ 0,16"
type input "$ 1,64"
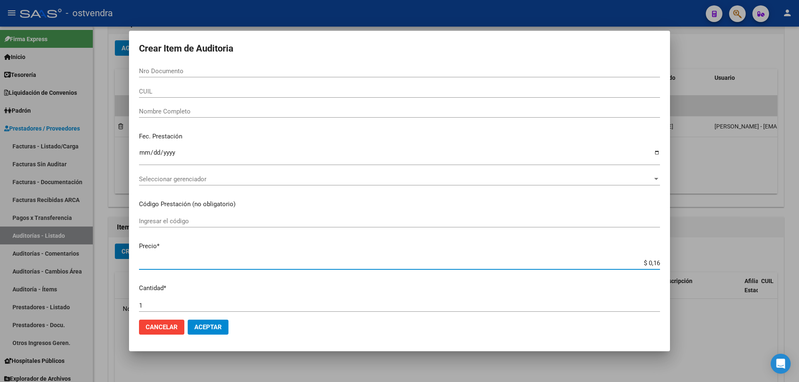
type input "$ 1,64"
type input "$ 16,41"
type input "$ 164,17"
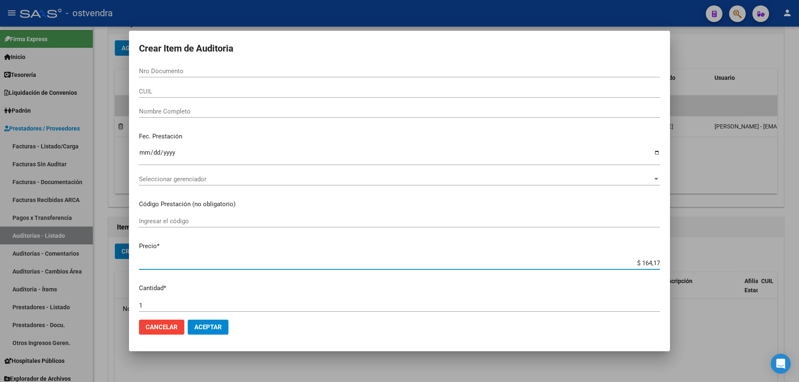
type input "$ 1.641,74"
click at [265, 176] on span "Seleccionar gerenciador" at bounding box center [395, 179] width 513 height 7
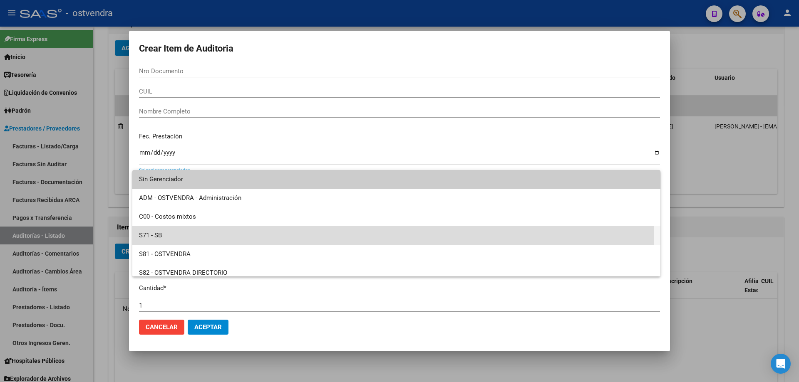
click at [224, 238] on span "S71 - SB" at bounding box center [396, 235] width 515 height 19
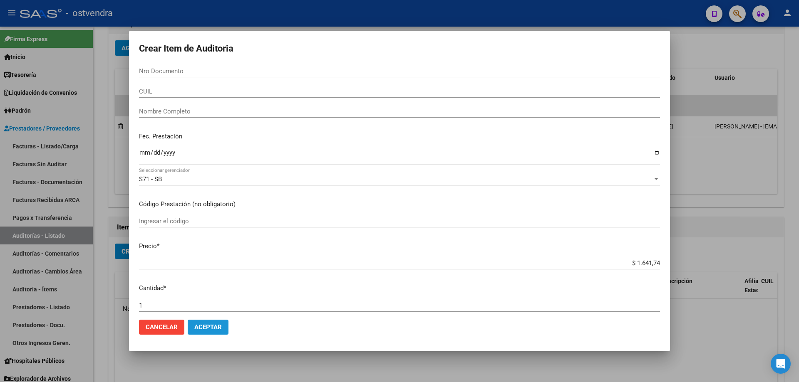
click at [208, 334] on button "Aceptar" at bounding box center [208, 327] width 41 height 15
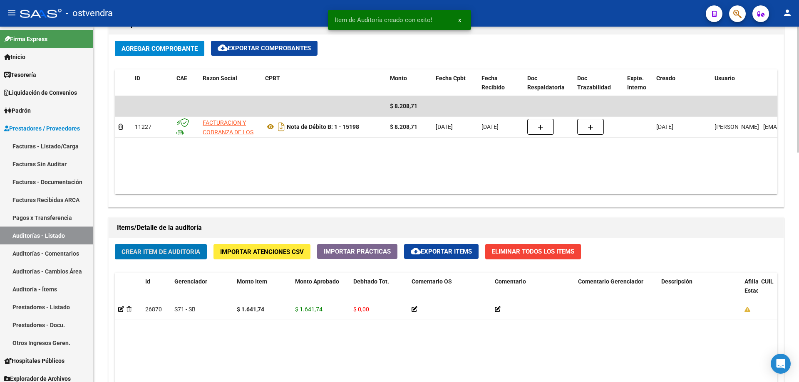
scroll to position [416, 0]
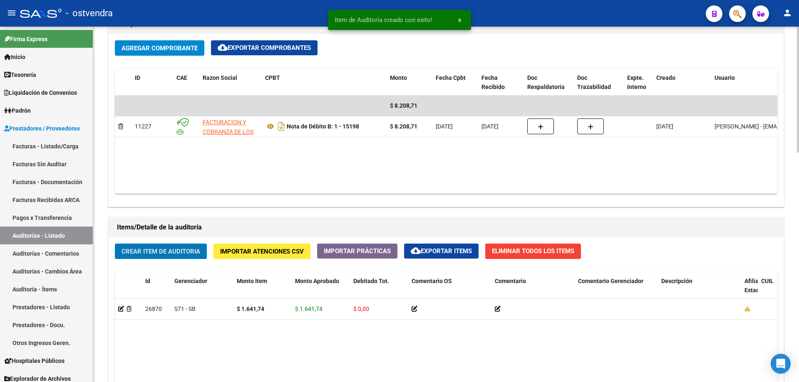
click at [159, 250] on span "Crear Item de Auditoria" at bounding box center [160, 251] width 79 height 7
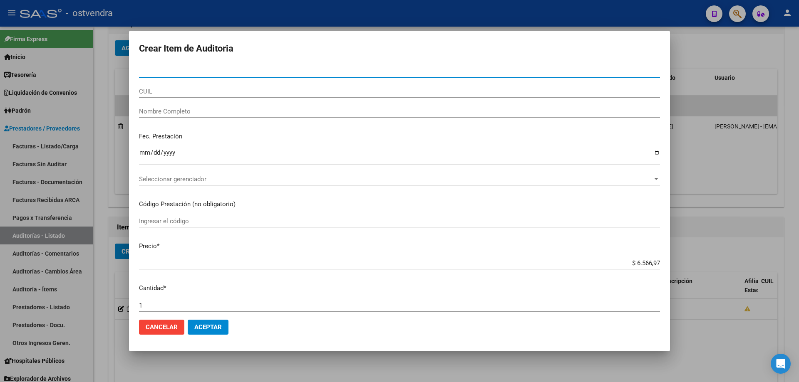
click at [675, 183] on div at bounding box center [399, 191] width 799 height 382
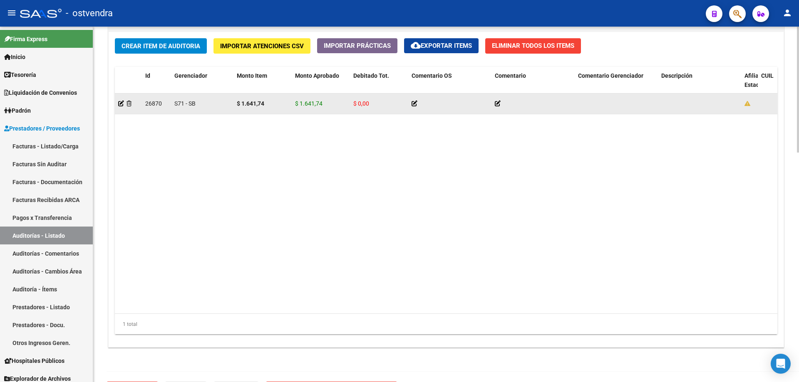
scroll to position [625, 0]
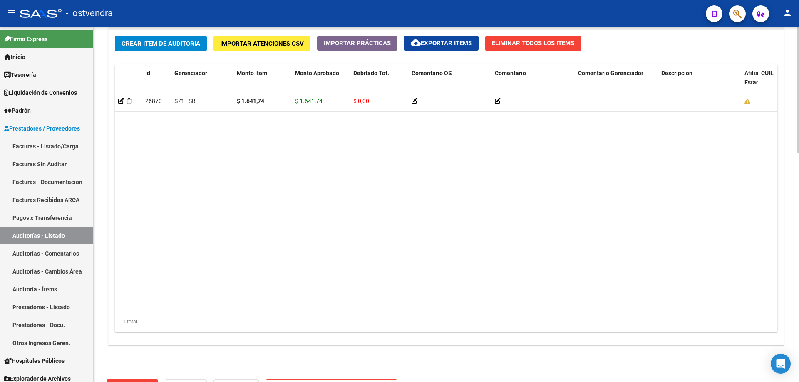
click at [159, 51] on div "Crear Item de Auditoria Importar Atenciones CSV Importar Prácticas cloud_downlo…" at bounding box center [446, 187] width 675 height 315
click at [159, 49] on button "Crear Item de Auditoria" at bounding box center [161, 43] width 92 height 15
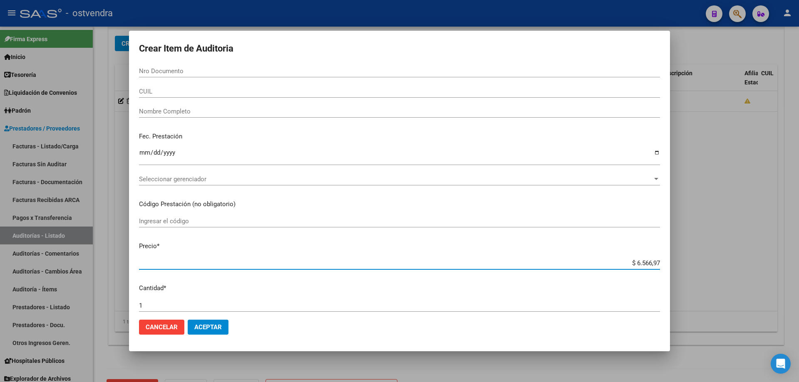
drag, startPoint x: 628, startPoint y: 263, endPoint x: 715, endPoint y: 253, distance: 88.0
click at [715, 255] on div "Crear Item de Auditoria Nro Documento CUIL Nombre Completo Fec. Prestación Ingr…" at bounding box center [399, 191] width 799 height 382
type input "$ 0,04"
type input "$ 0,41"
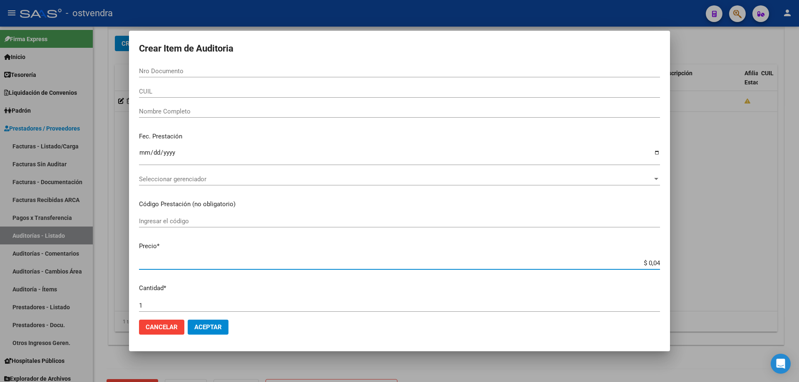
type input "$ 0,41"
type input "$ 4,10"
type input "$ 41,04"
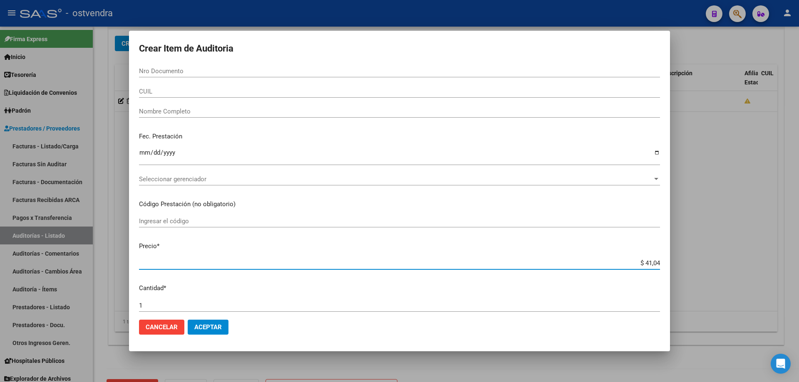
type input "$ 410,43"
click at [165, 179] on span "Seleccionar gerenciador" at bounding box center [395, 179] width 513 height 7
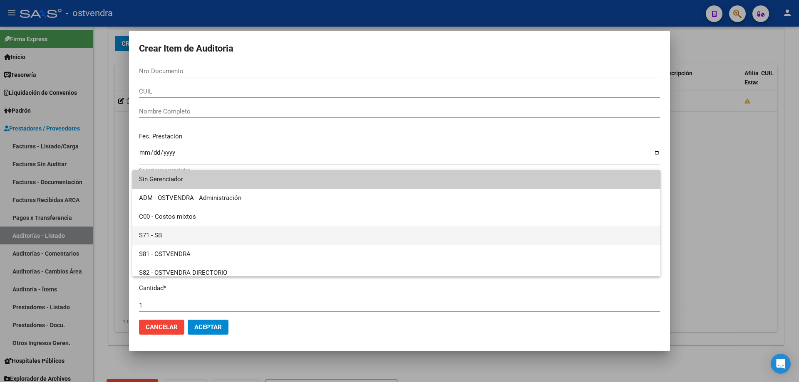
scroll to position [42, 0]
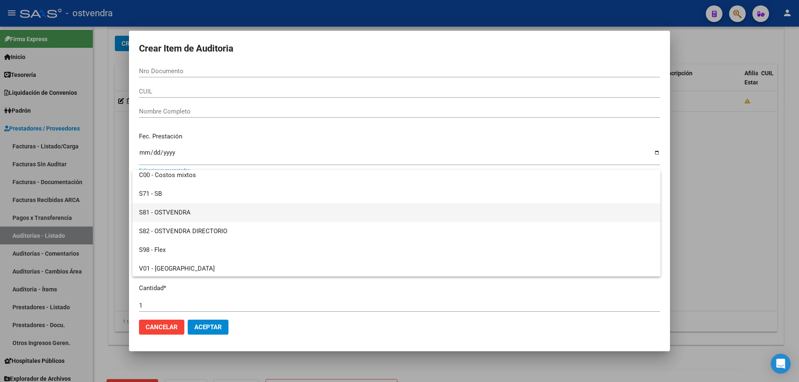
click at [187, 213] on span "S81 - OSTVENDRA" at bounding box center [396, 212] width 515 height 19
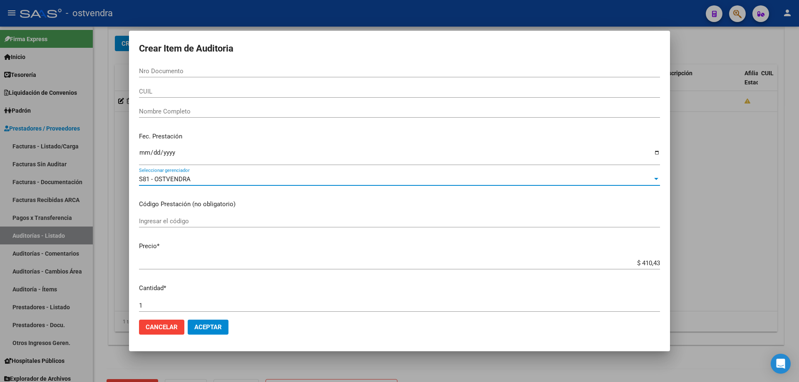
click at [210, 321] on button "Aceptar" at bounding box center [208, 327] width 41 height 15
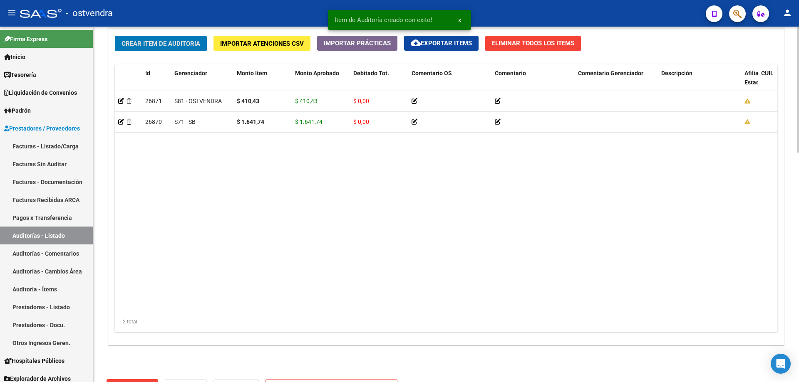
click at [157, 42] on span "Crear Item de Auditoria" at bounding box center [160, 43] width 79 height 7
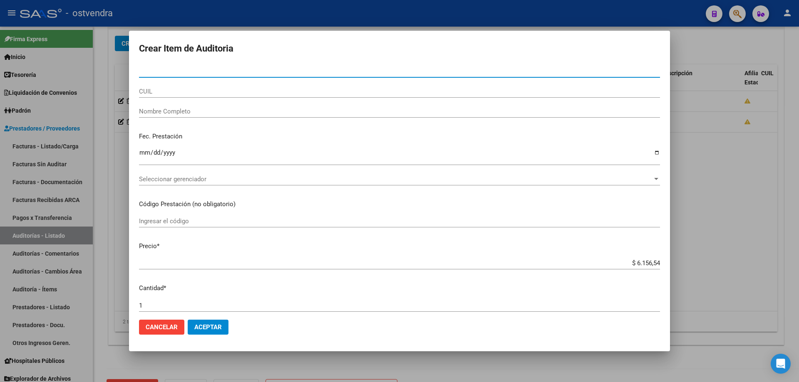
click at [173, 176] on span "Seleccionar gerenciador" at bounding box center [395, 179] width 513 height 7
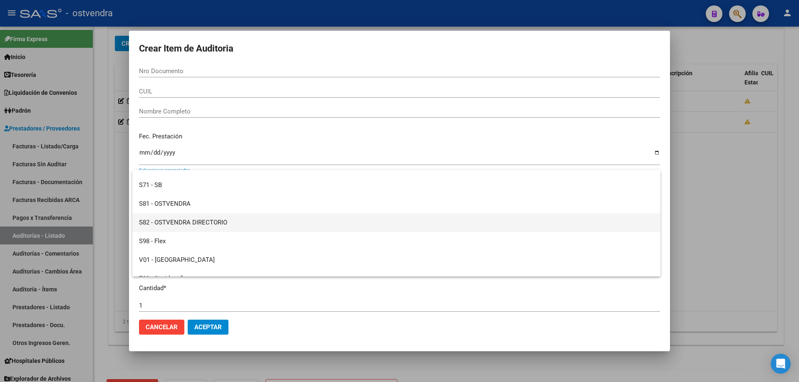
scroll to position [62, 0]
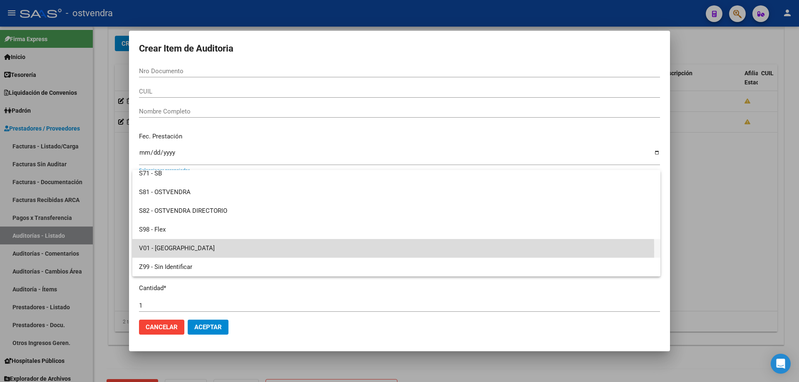
click at [159, 252] on span "V01 - [GEOGRAPHIC_DATA]" at bounding box center [396, 248] width 515 height 19
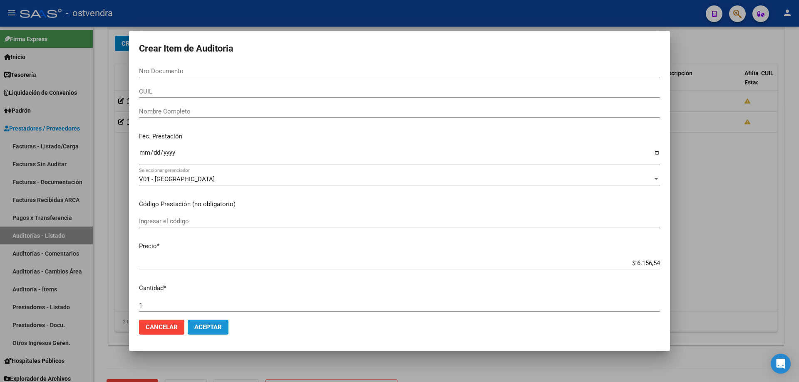
click at [202, 325] on span "Aceptar" at bounding box center [207, 327] width 27 height 7
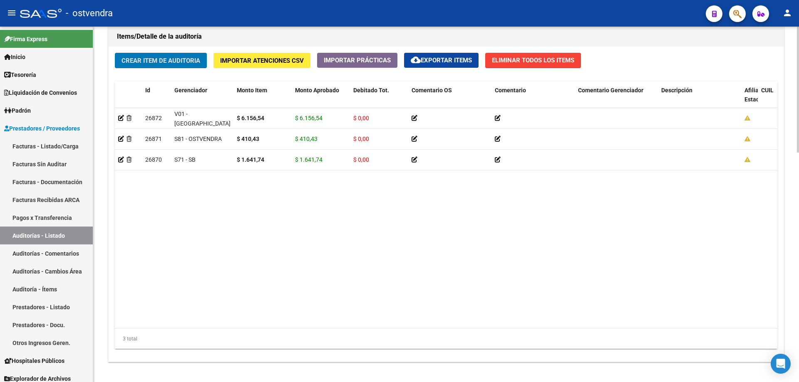
scroll to position [647, 0]
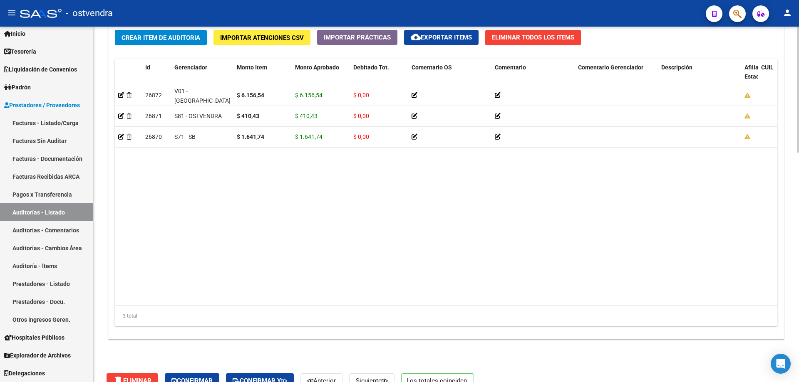
scroll to position [647, 0]
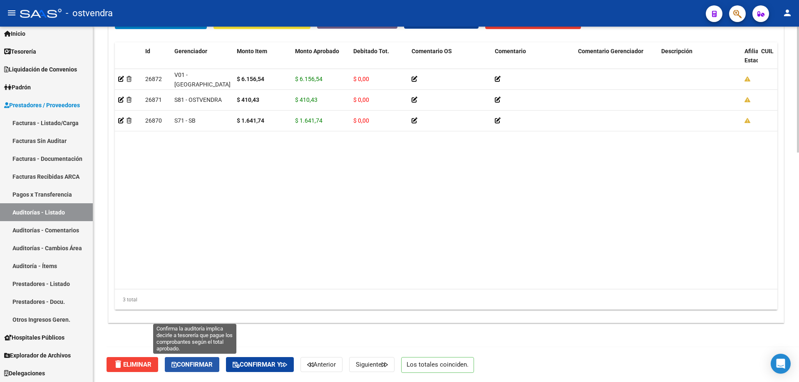
click at [194, 364] on span "Confirmar" at bounding box center [191, 364] width 41 height 7
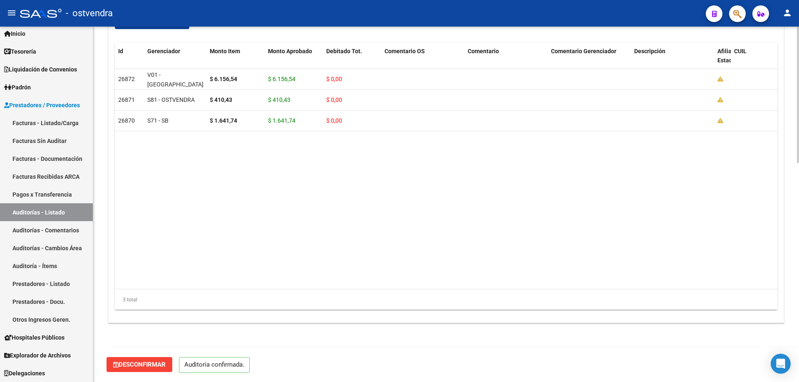
scroll to position [573, 0]
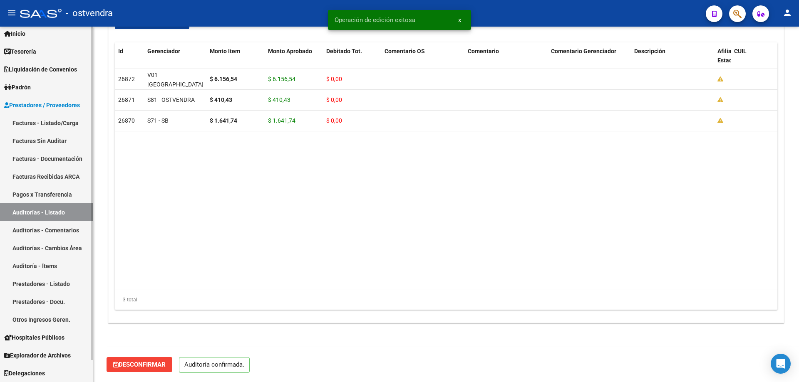
click at [70, 138] on link "Facturas Sin Auditar" at bounding box center [46, 141] width 93 height 18
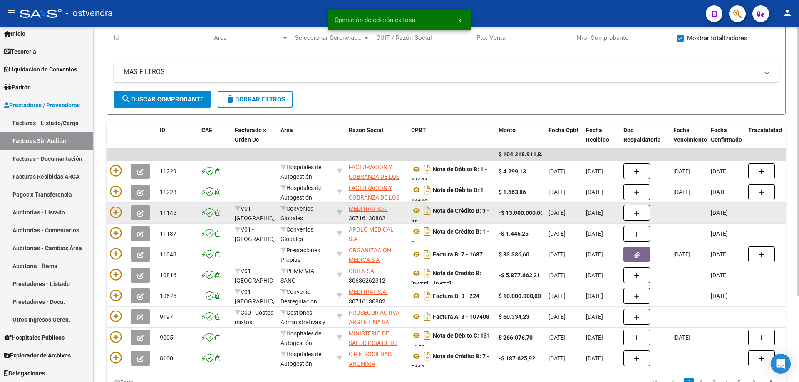
scroll to position [83, 0]
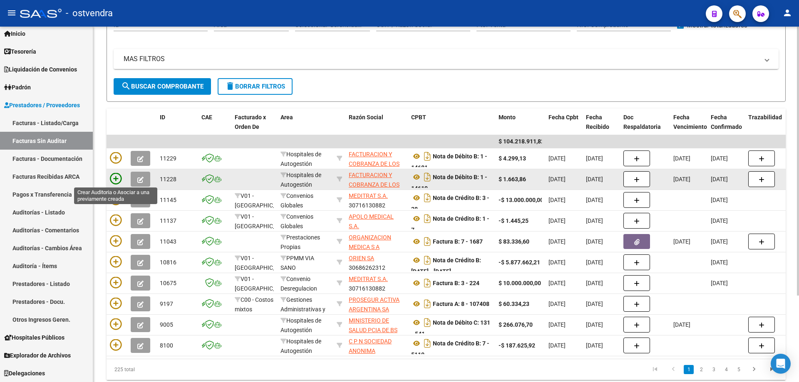
click at [116, 180] on icon at bounding box center [116, 179] width 12 height 12
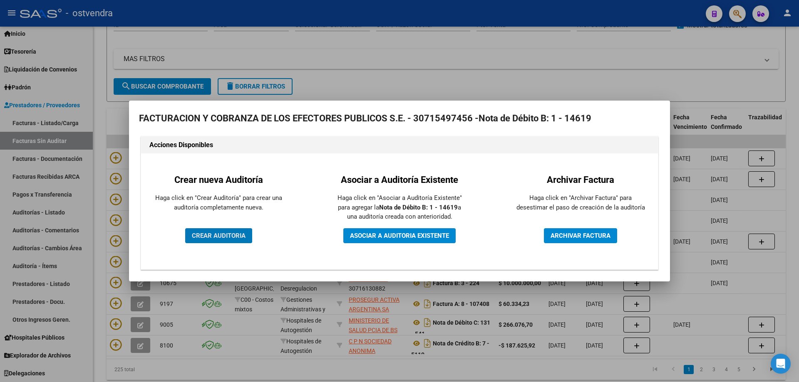
click at [199, 233] on span "CREAR AUDITORIA" at bounding box center [219, 235] width 54 height 7
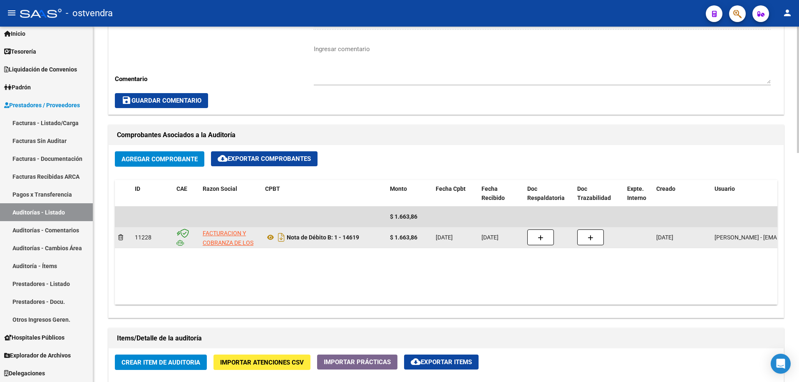
scroll to position [333, 0]
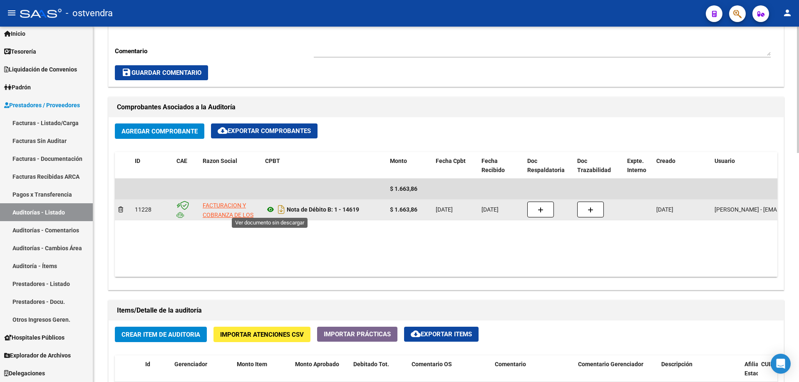
click at [274, 207] on icon at bounding box center [270, 210] width 11 height 10
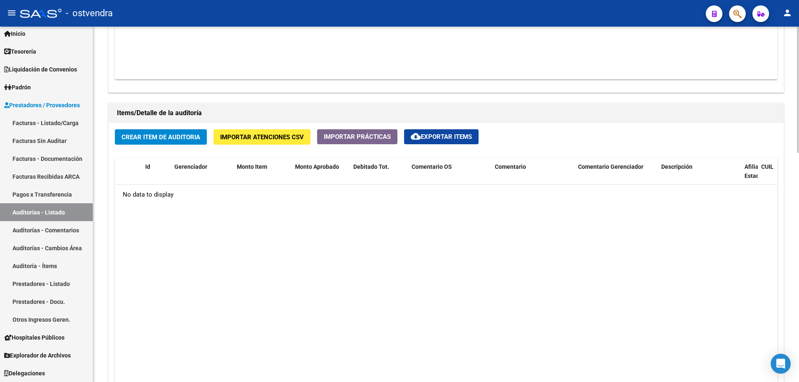
scroll to position [499, 0]
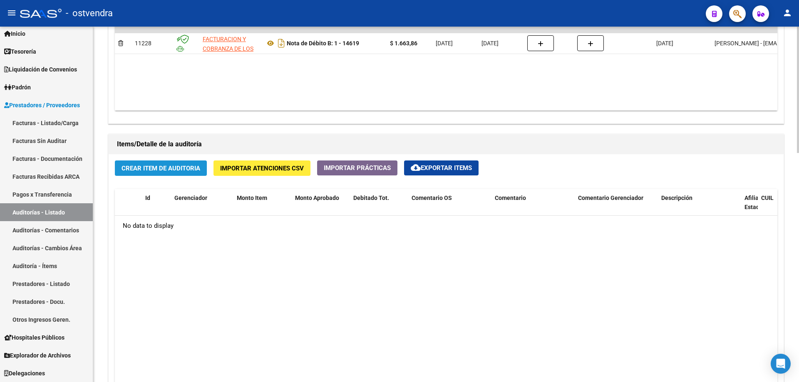
click at [179, 164] on button "Crear Item de Auditoria" at bounding box center [161, 168] width 92 height 15
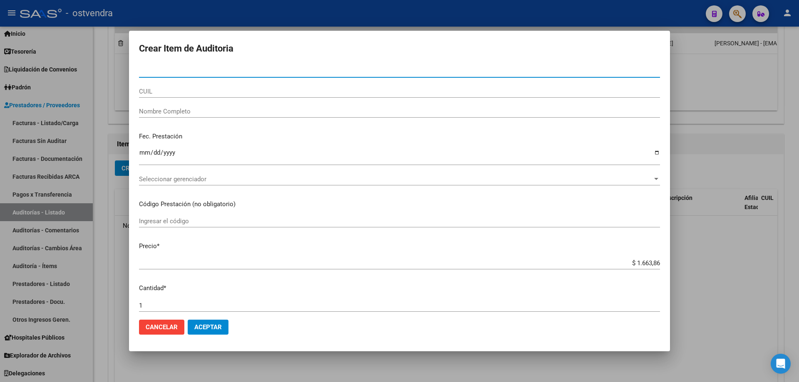
click at [181, 181] on span "Seleccionar gerenciador" at bounding box center [395, 179] width 513 height 7
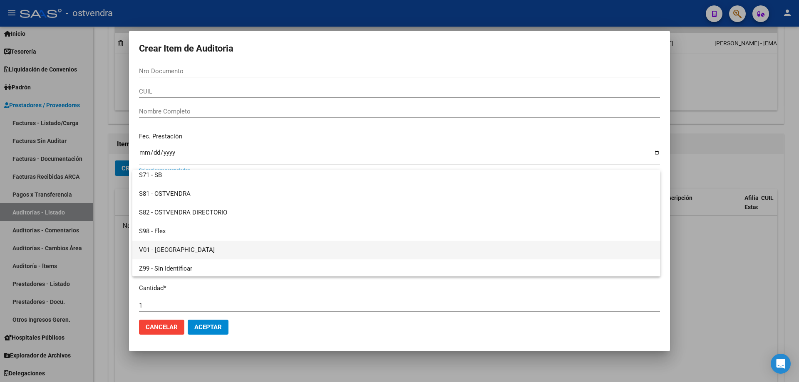
scroll to position [62, 0]
click at [176, 245] on span "V01 - [GEOGRAPHIC_DATA]" at bounding box center [396, 248] width 515 height 19
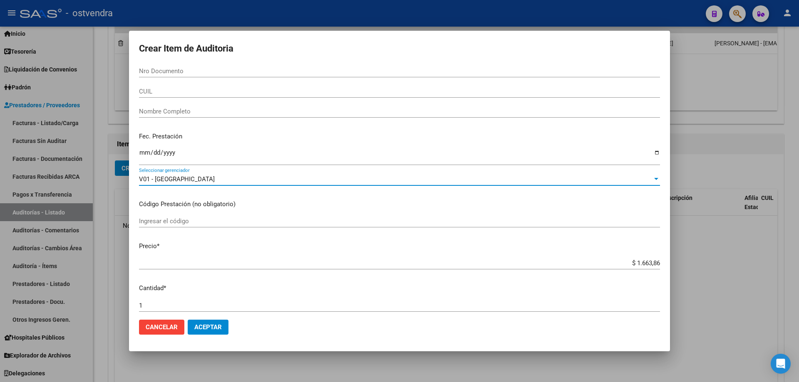
click at [213, 330] on span "Aceptar" at bounding box center [207, 327] width 27 height 7
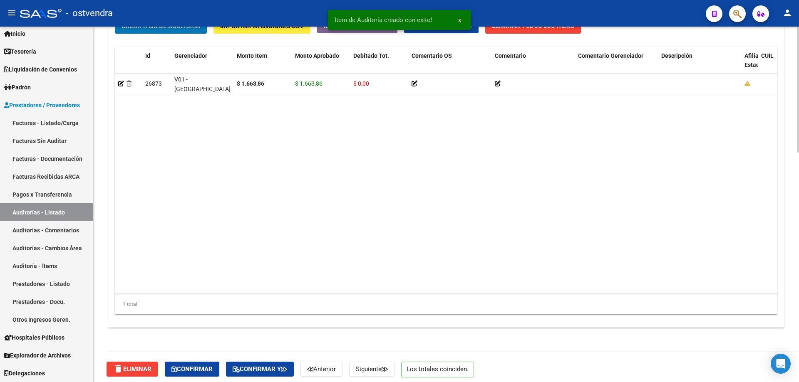
scroll to position [647, 0]
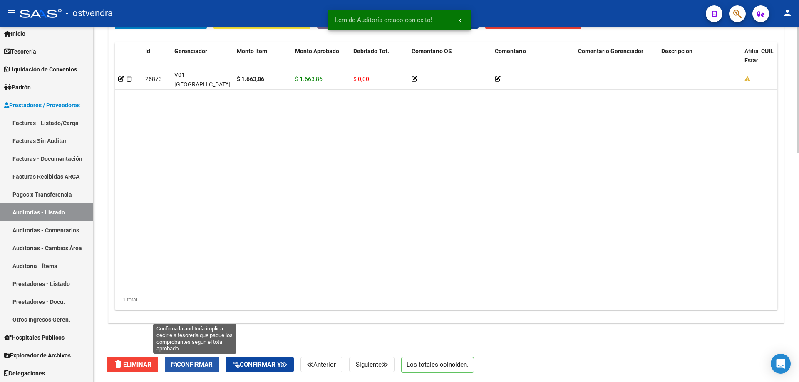
click at [209, 362] on span "Confirmar" at bounding box center [191, 364] width 41 height 7
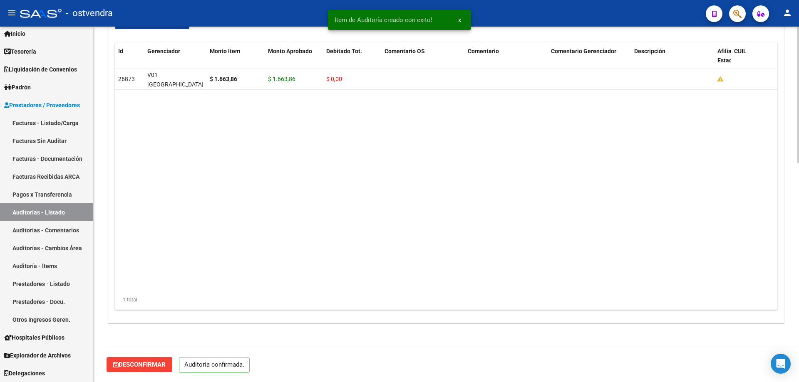
scroll to position [573, 0]
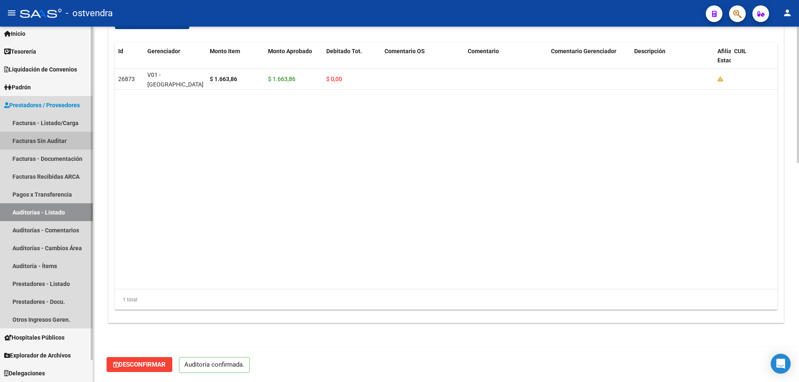
click at [67, 142] on link "Facturas Sin Auditar" at bounding box center [46, 141] width 93 height 18
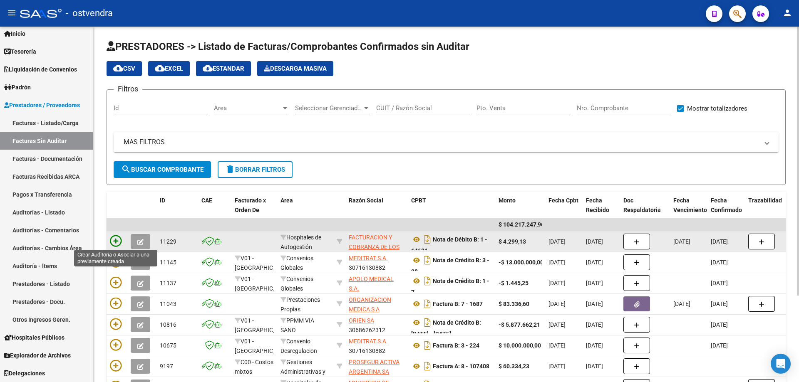
click at [121, 240] on icon at bounding box center [116, 242] width 12 height 12
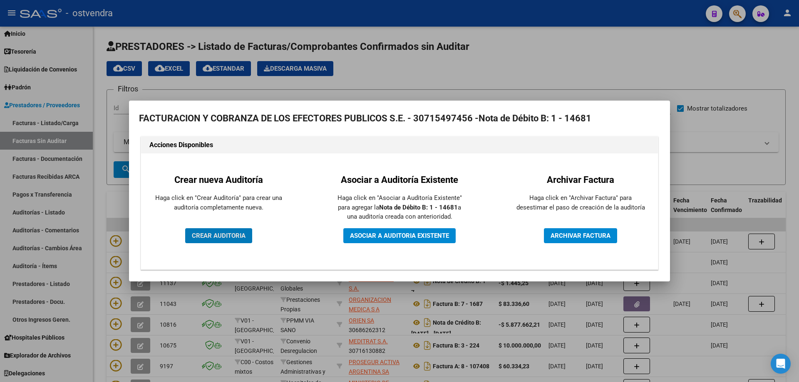
click at [208, 231] on button "CREAR AUDITORIA" at bounding box center [218, 235] width 67 height 15
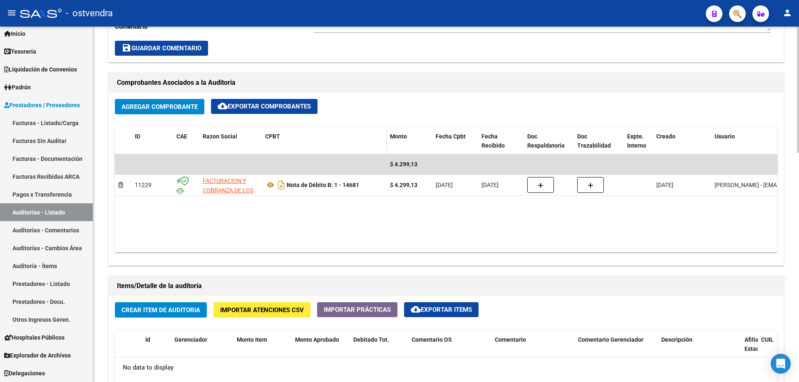
scroll to position [374, 0]
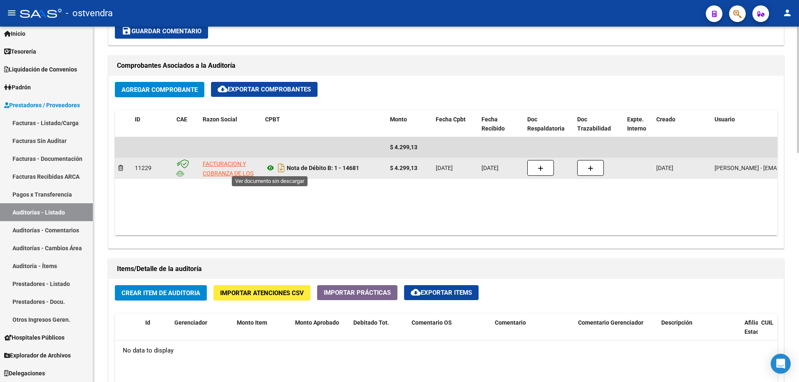
click at [273, 168] on icon at bounding box center [270, 168] width 11 height 10
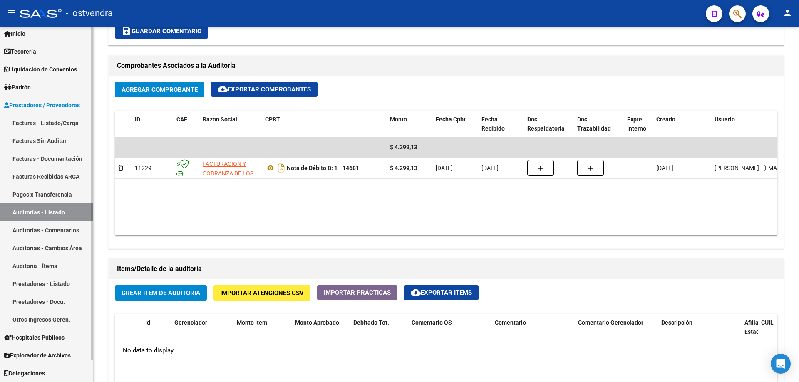
click at [26, 216] on link "Auditorías - Listado" at bounding box center [46, 212] width 93 height 18
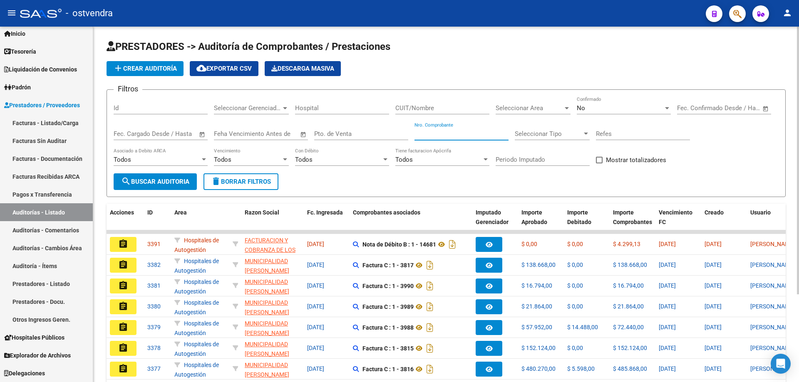
click at [444, 135] on input "Nro. Comprobante" at bounding box center [461, 133] width 94 height 7
type input "77062"
click at [604, 105] on div "No" at bounding box center [620, 107] width 87 height 7
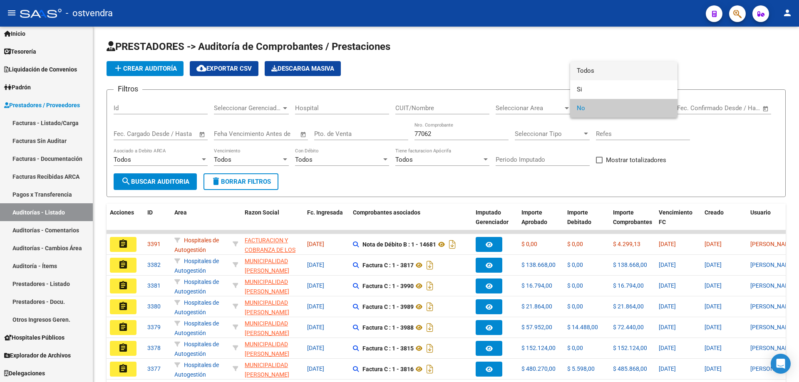
click at [615, 72] on span "Todos" at bounding box center [624, 71] width 94 height 19
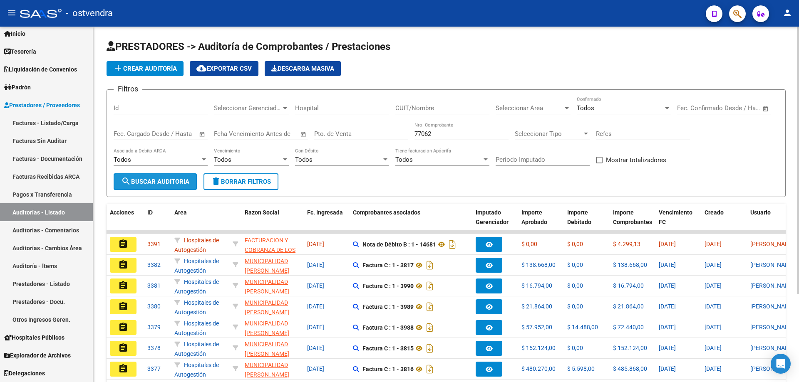
click at [152, 185] on span "search Buscar Auditoria" at bounding box center [155, 181] width 68 height 7
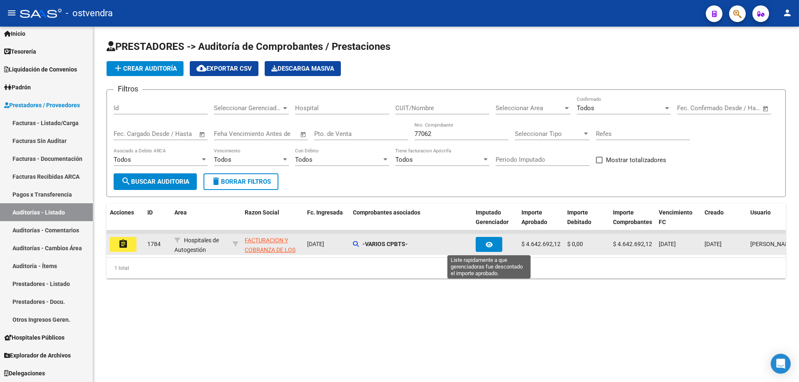
click at [484, 246] on button "button" at bounding box center [489, 244] width 27 height 15
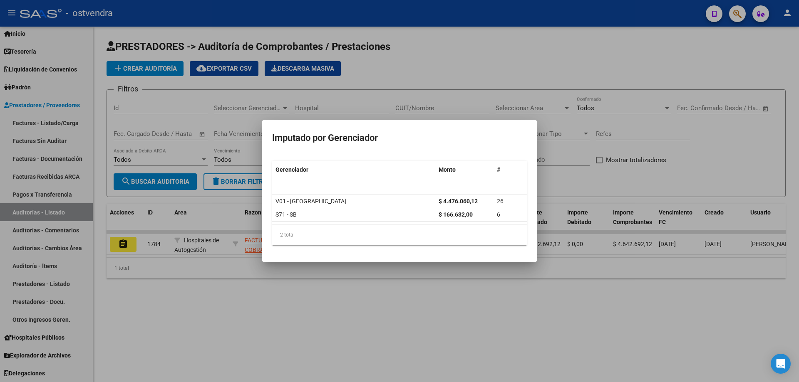
click at [381, 304] on div at bounding box center [399, 191] width 799 height 382
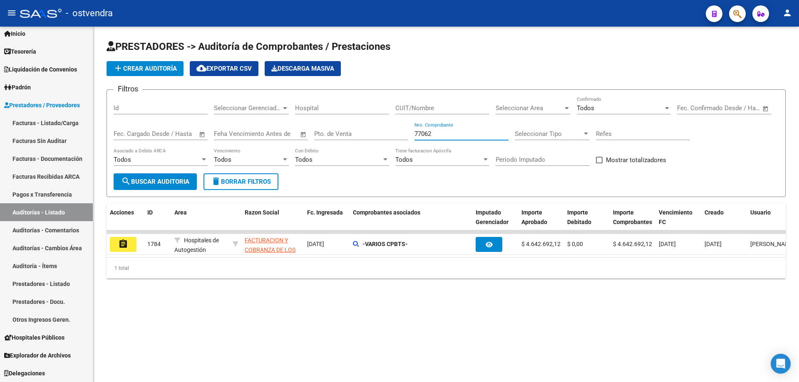
drag, startPoint x: 469, startPoint y: 136, endPoint x: 238, endPoint y: 192, distance: 237.7
click at [235, 189] on form "Filtros Id Seleccionar Gerenciador Seleccionar Gerenciador Hospital CUIT/Nombre…" at bounding box center [446, 143] width 679 height 108
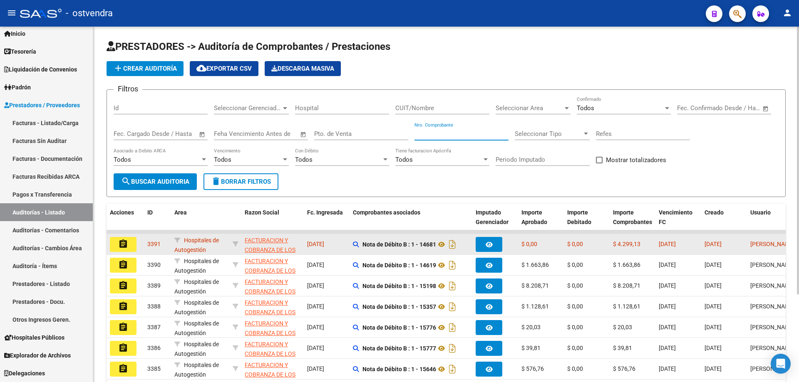
click at [129, 238] on button "assignment" at bounding box center [123, 244] width 27 height 15
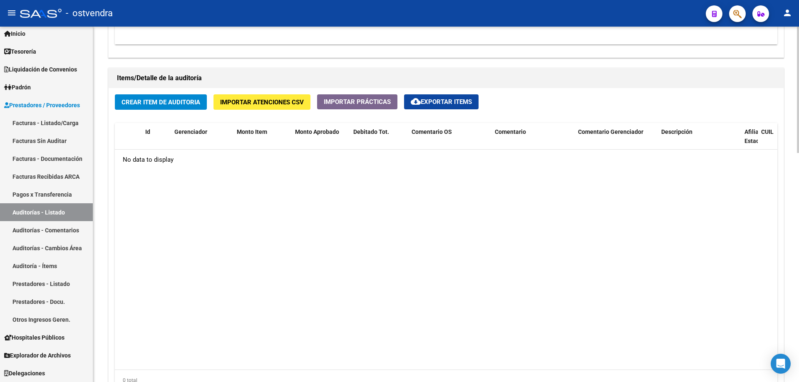
scroll to position [583, 0]
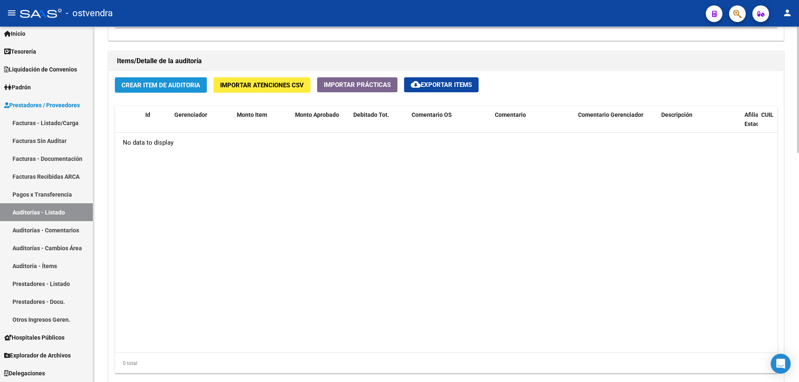
click at [146, 88] on span "Crear Item de Auditoria" at bounding box center [160, 85] width 79 height 7
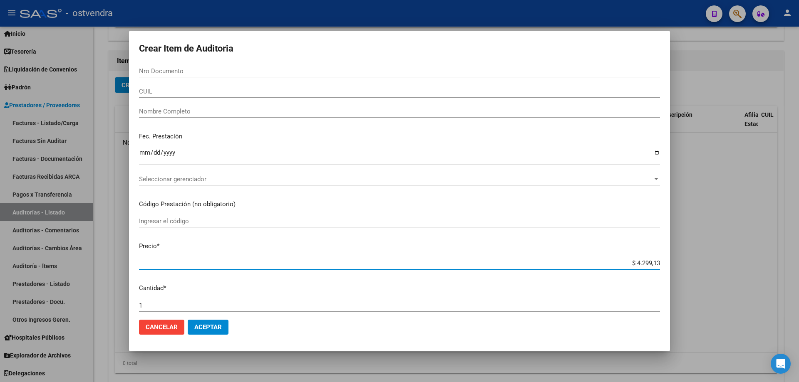
drag, startPoint x: 632, startPoint y: 265, endPoint x: 684, endPoint y: 267, distance: 52.1
click at [677, 269] on div "Crear Item de Auditoria Nro Documento CUIL Nombre Completo Fec. Prestación Ingr…" at bounding box center [399, 191] width 799 height 382
type input "$ 0,04"
type input "$ 0,06"
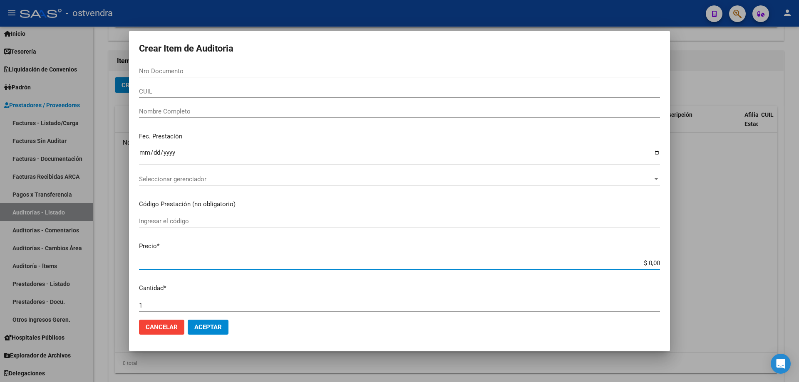
type input "$ 0,06"
type input "$ 0,64"
type input "$ 6,44"
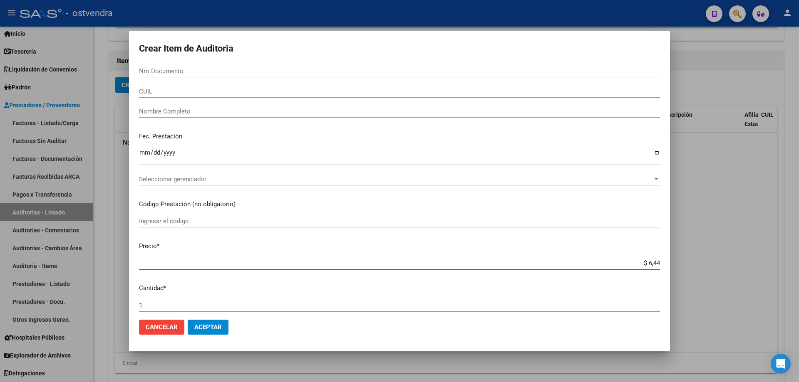
type input "$ 64,48"
type input "$ 644,86"
click at [214, 329] on span "Aceptar" at bounding box center [207, 327] width 27 height 7
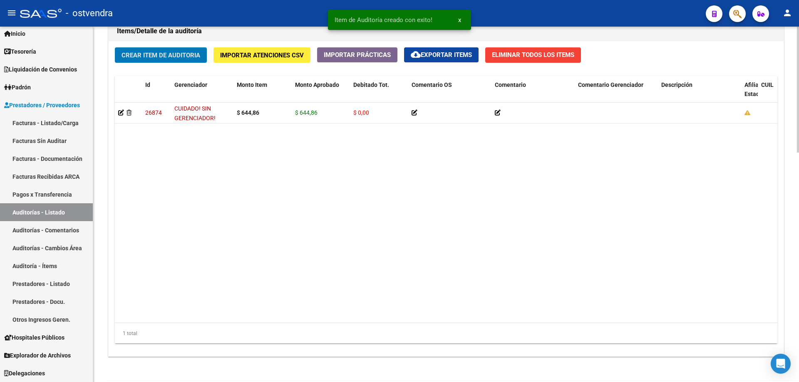
scroll to position [563, 0]
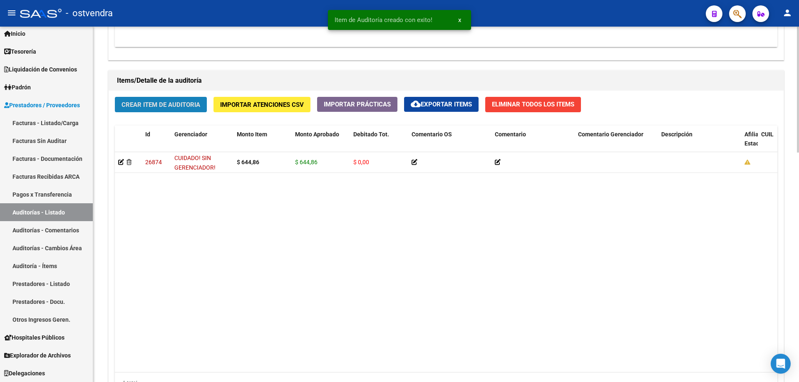
click at [126, 101] on button "Crear Item de Auditoria" at bounding box center [161, 104] width 92 height 15
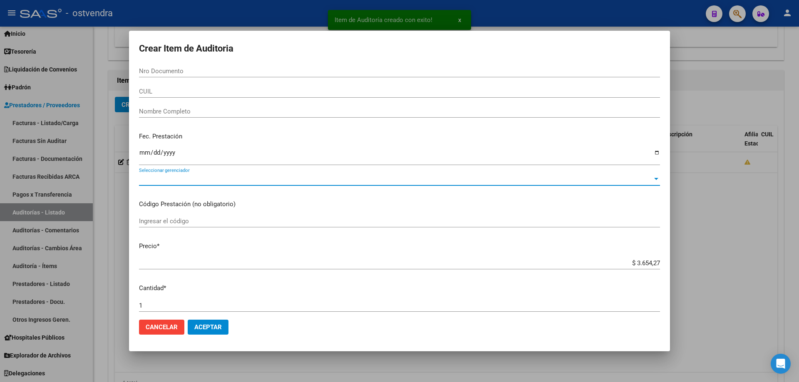
click at [159, 177] on span "Seleccionar gerenciador" at bounding box center [395, 179] width 513 height 7
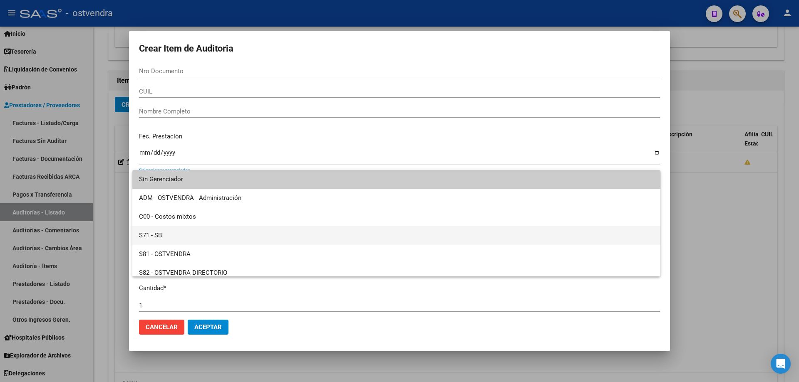
click at [174, 240] on span "S71 - SB" at bounding box center [396, 235] width 515 height 19
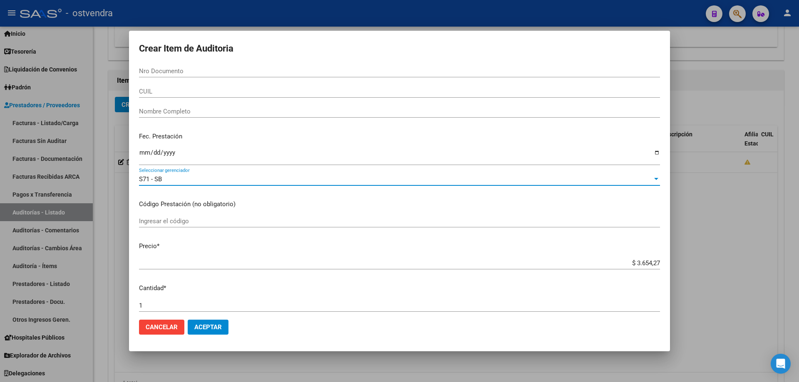
click at [217, 323] on button "Aceptar" at bounding box center [208, 327] width 41 height 15
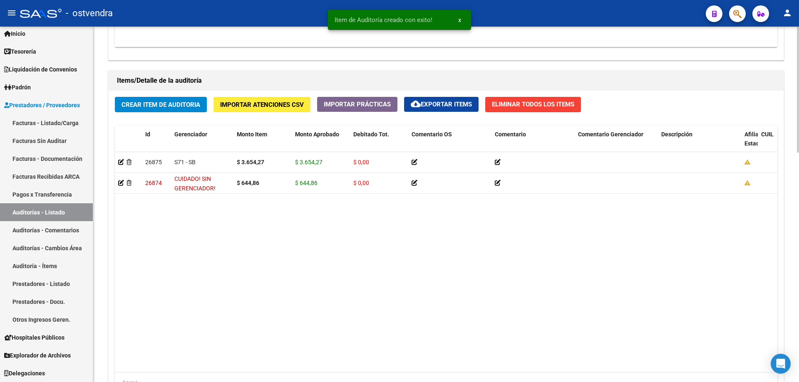
drag, startPoint x: 119, startPoint y: 183, endPoint x: 121, endPoint y: 196, distance: 13.5
click at [121, 196] on datatable-body "26875 S71 - SB $ 3.654,27 $ 3.654,27 $ 0,00 Morena Cadenas 06/10/2025 26874 CUI…" at bounding box center [446, 262] width 662 height 220
click at [126, 197] on datatable-body "26875 S71 - SB $ 3.654,27 $ 3.654,27 $ 0,00 Morena Cadenas 06/10/2025 26874 CUI…" at bounding box center [446, 262] width 662 height 220
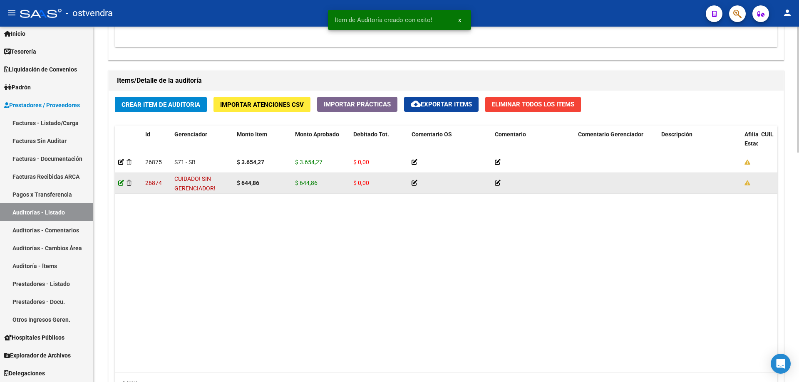
click at [121, 183] on icon at bounding box center [121, 183] width 6 height 6
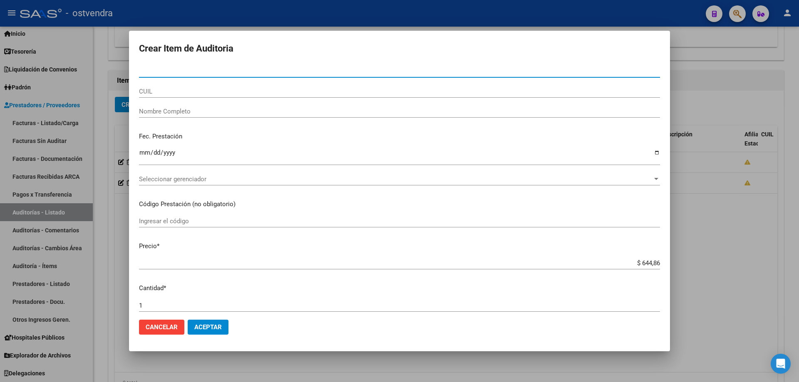
click at [176, 178] on span "Seleccionar gerenciador" at bounding box center [395, 179] width 513 height 7
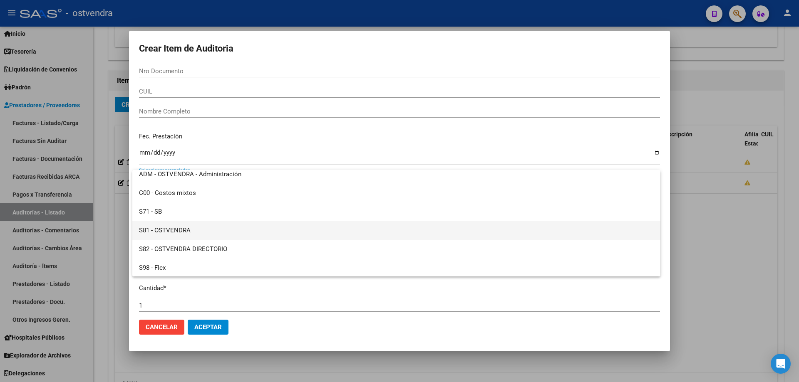
scroll to position [62, 0]
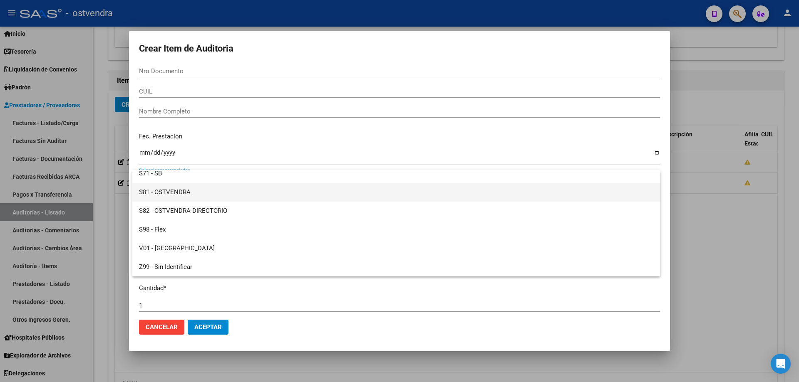
drag, startPoint x: 178, startPoint y: 198, endPoint x: 166, endPoint y: 191, distance: 14.1
click at [166, 191] on span "S81 - OSTVENDRA" at bounding box center [396, 192] width 515 height 19
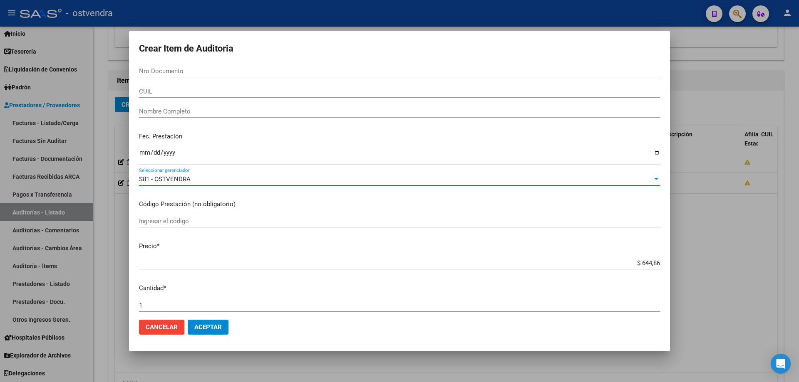
click at [183, 183] on span "S81 - OSTVENDRA" at bounding box center [165, 179] width 52 height 7
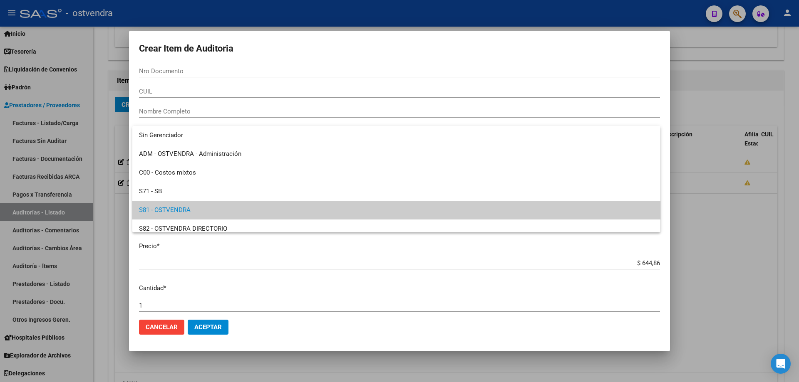
scroll to position [31, 0]
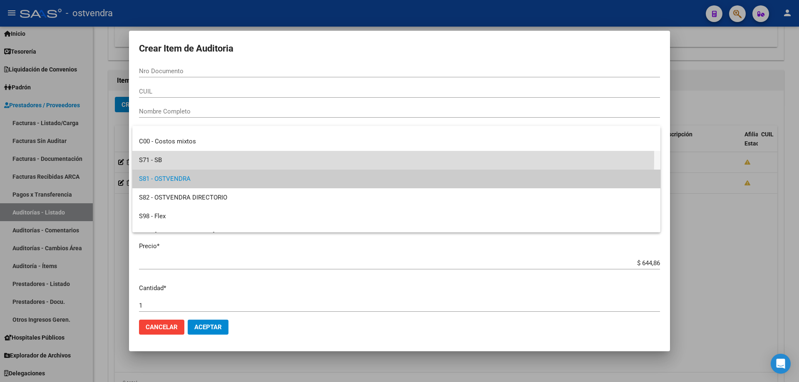
click at [183, 157] on span "S71 - SB" at bounding box center [396, 160] width 515 height 19
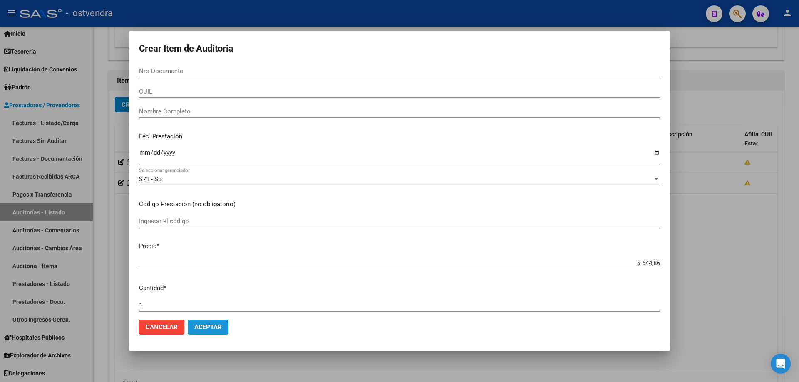
drag, startPoint x: 202, startPoint y: 327, endPoint x: 201, endPoint y: 322, distance: 5.5
click at [201, 327] on span "Aceptar" at bounding box center [207, 327] width 27 height 7
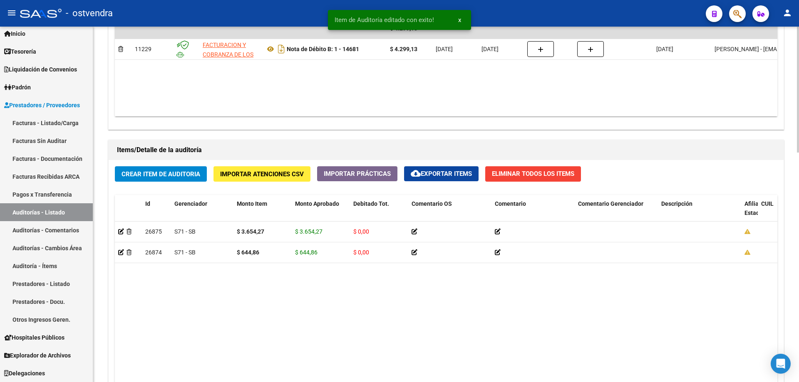
scroll to position [499, 0]
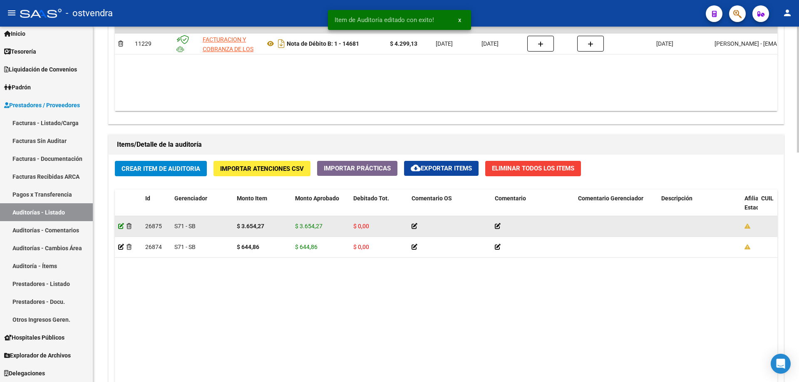
click at [121, 226] on icon at bounding box center [121, 226] width 6 height 6
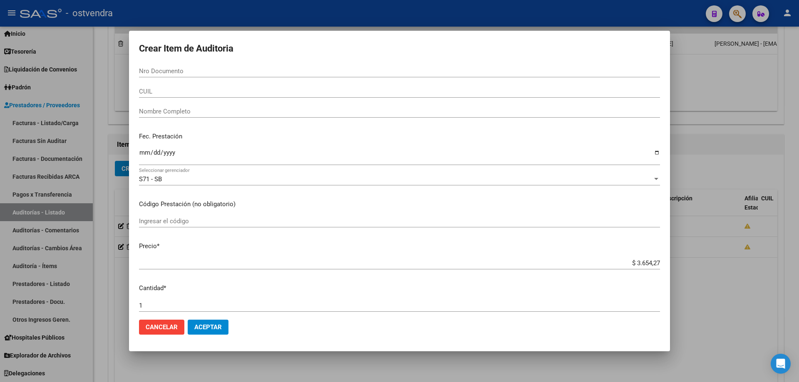
click at [213, 174] on div "S71 - SB Seleccionar gerenciador" at bounding box center [399, 179] width 521 height 12
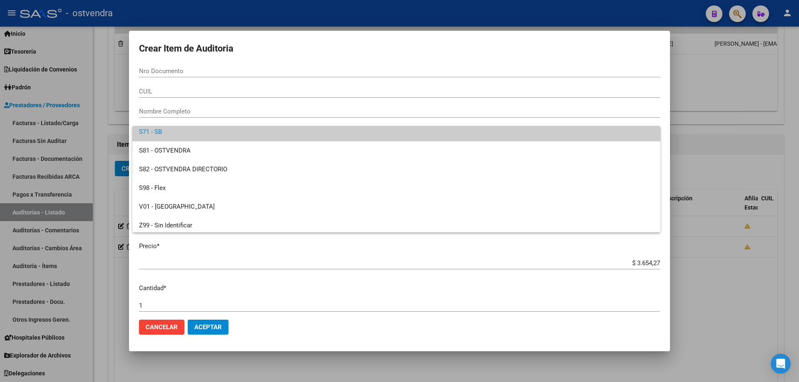
scroll to position [62, 0]
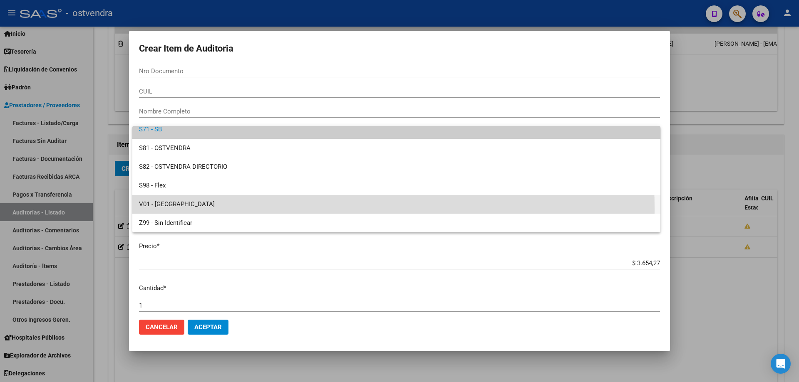
click at [179, 210] on span "V01 - [GEOGRAPHIC_DATA]" at bounding box center [396, 204] width 515 height 19
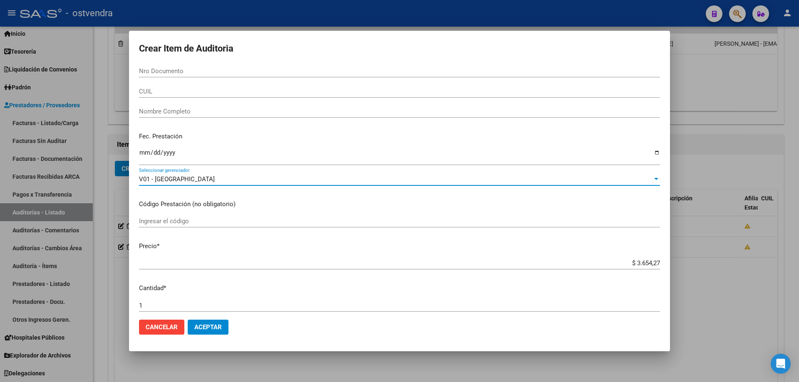
click at [201, 330] on span "Aceptar" at bounding box center [207, 327] width 27 height 7
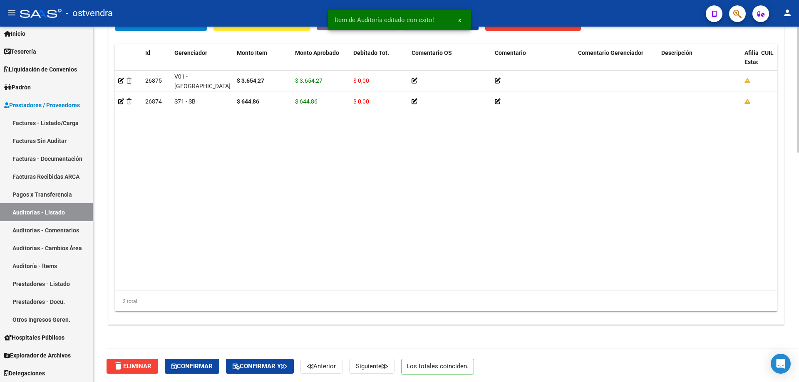
scroll to position [647, 0]
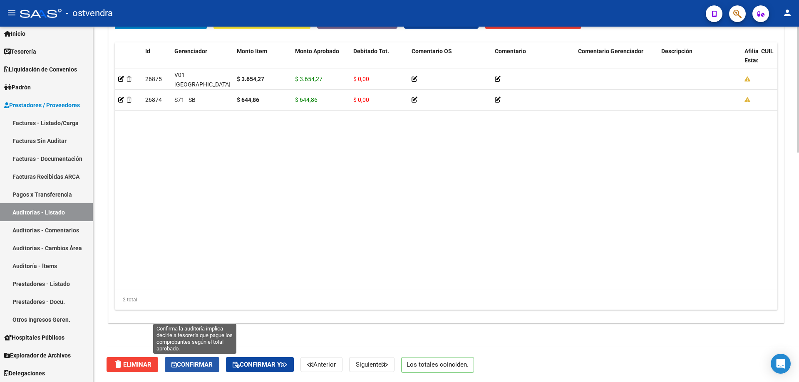
click at [212, 369] on button "Confirmar" at bounding box center [192, 364] width 55 height 15
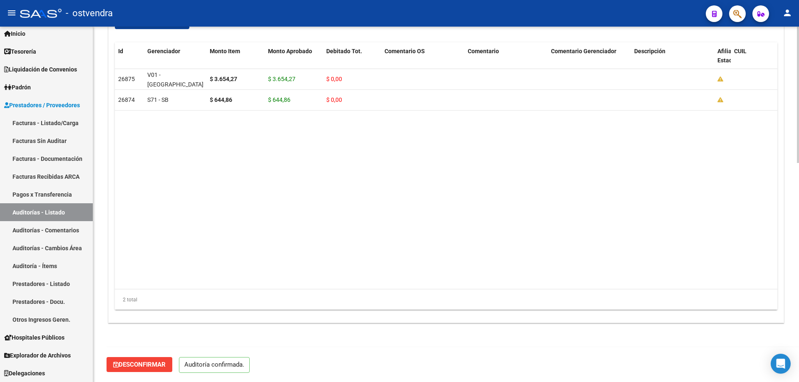
scroll to position [573, 0]
click at [301, 192] on datatable-body "26875 V01 - Viasano $ 3.654,27 $ 3.654,27 $ 0,00 Morena Cadenas 06/10/2025 Hosp…" at bounding box center [446, 179] width 662 height 220
